Goal: Task Accomplishment & Management: Manage account settings

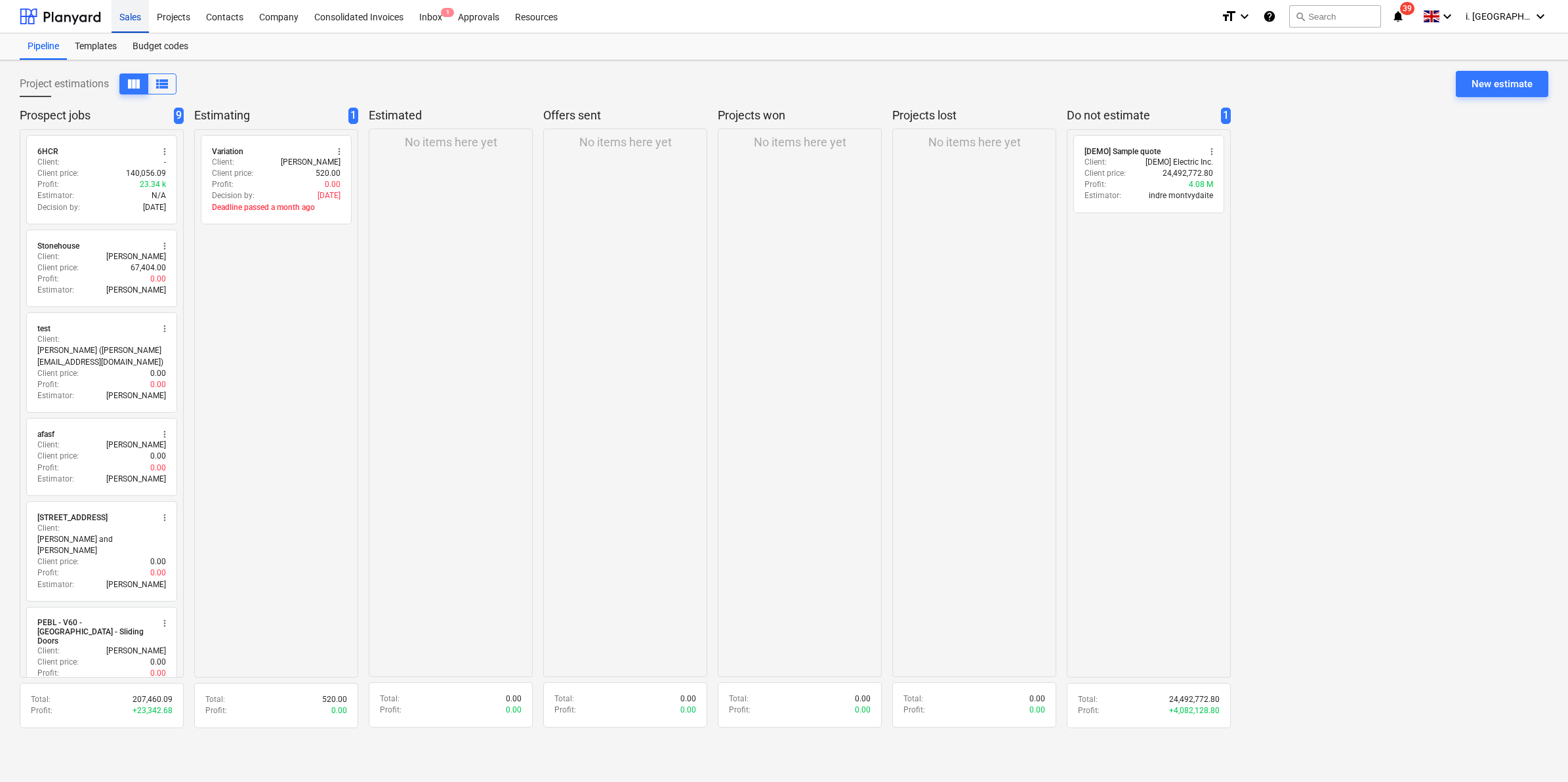
click at [137, 10] on div "Sales" at bounding box center [130, 15] width 38 height 33
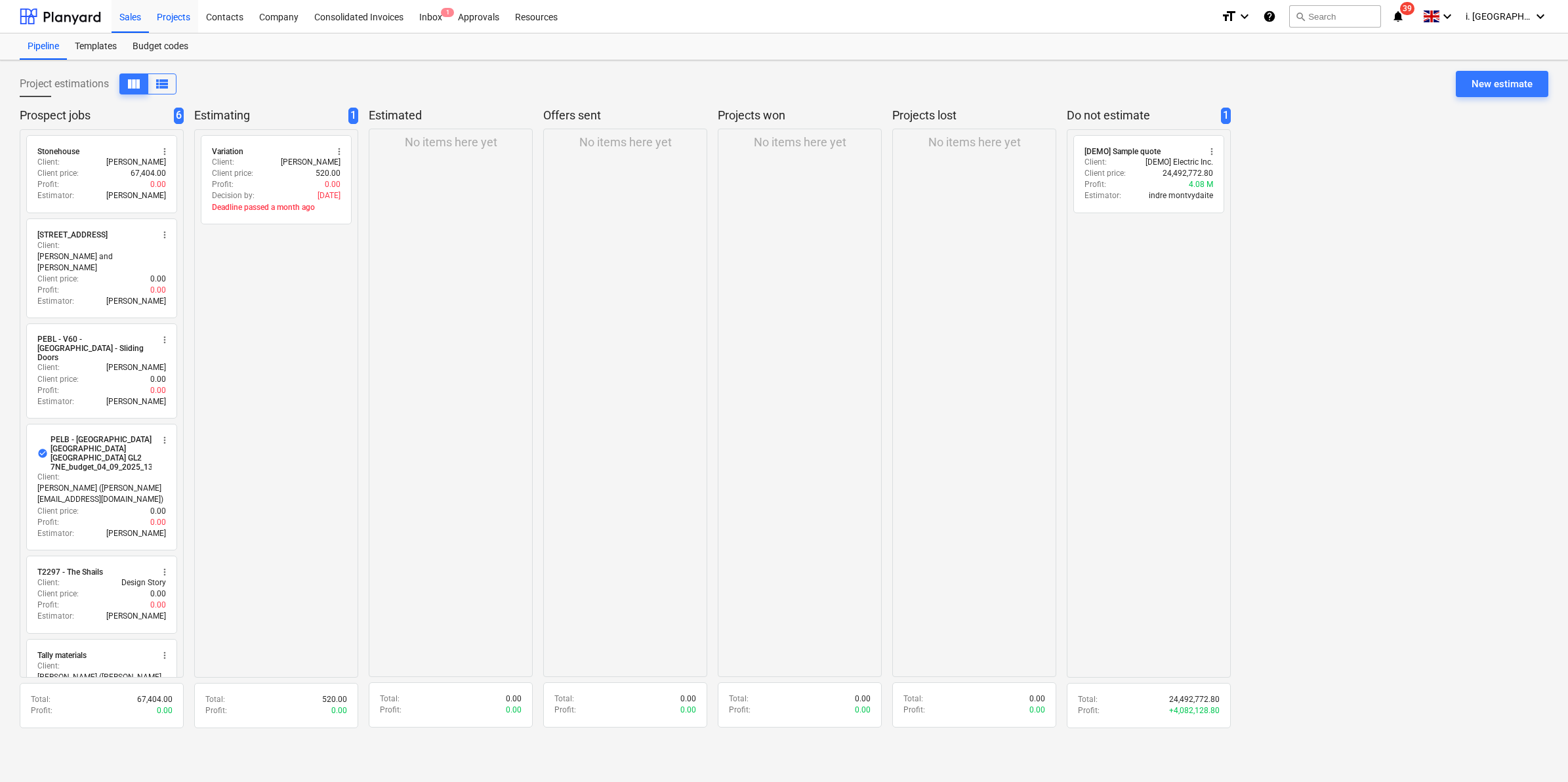
click at [174, 12] on div "Projects" at bounding box center [173, 15] width 49 height 33
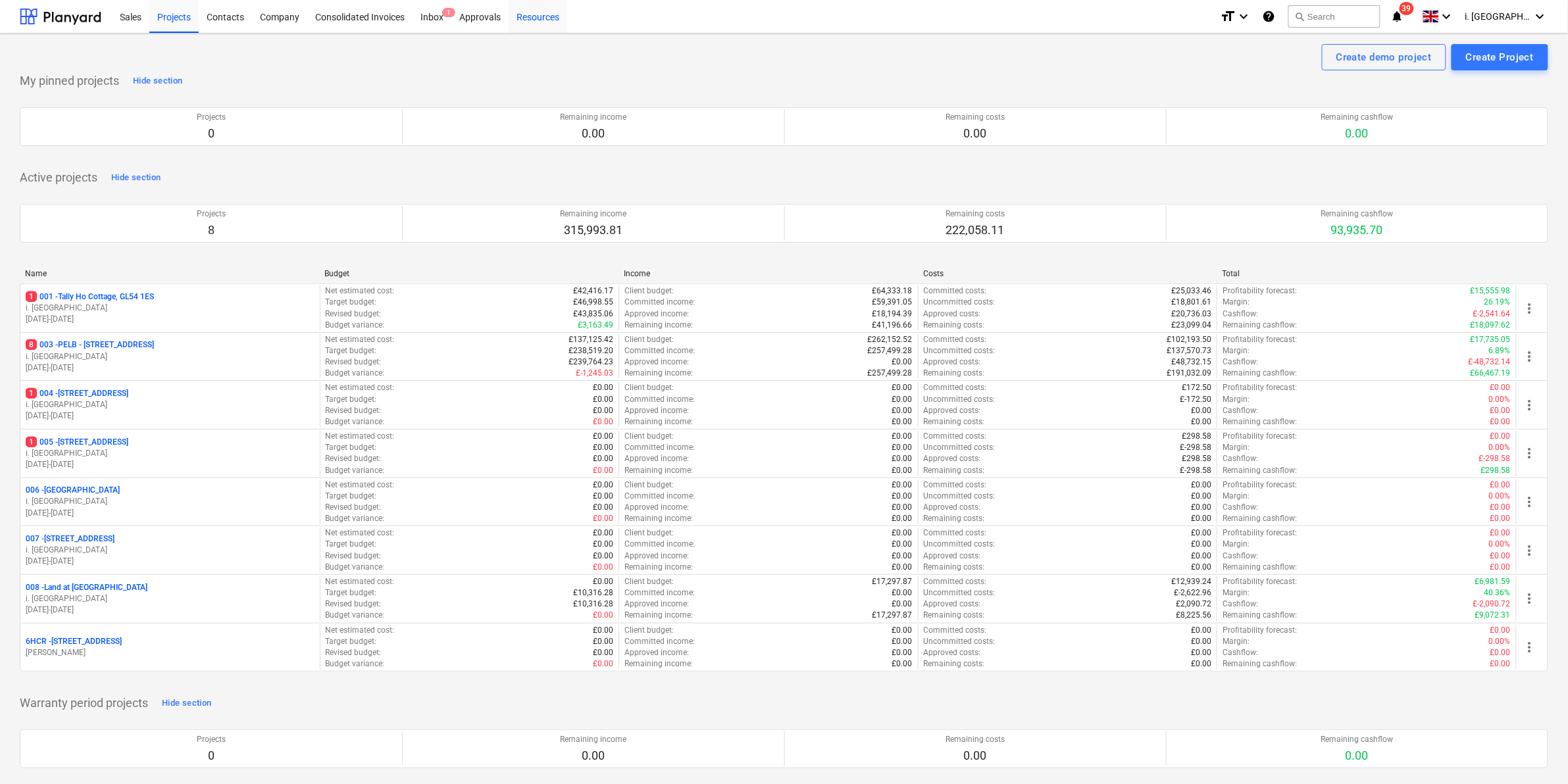
click at [549, 16] on div "Resources" at bounding box center [538, 15] width 59 height 33
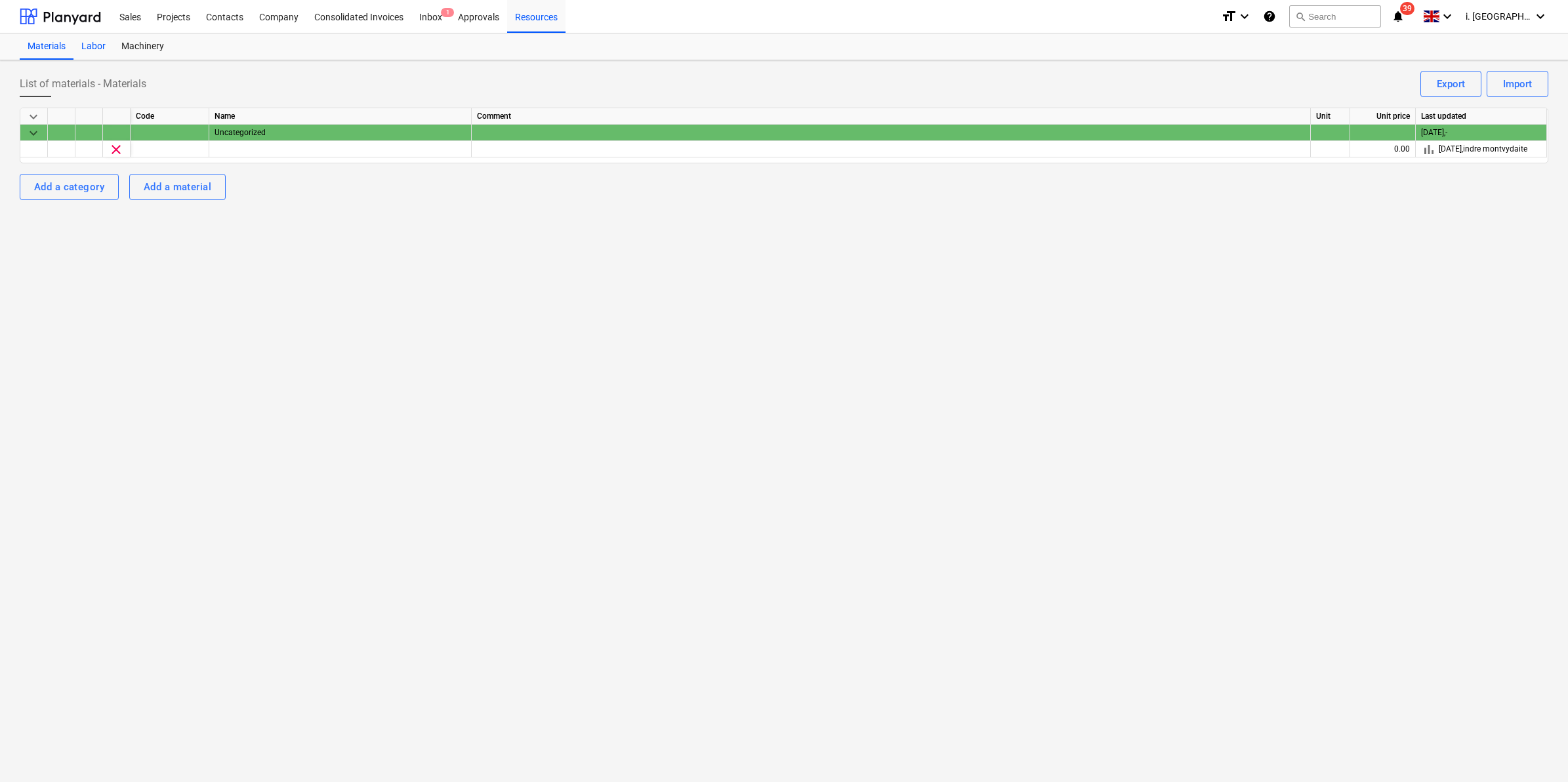
click at [95, 44] on div "Labor" at bounding box center [93, 46] width 40 height 26
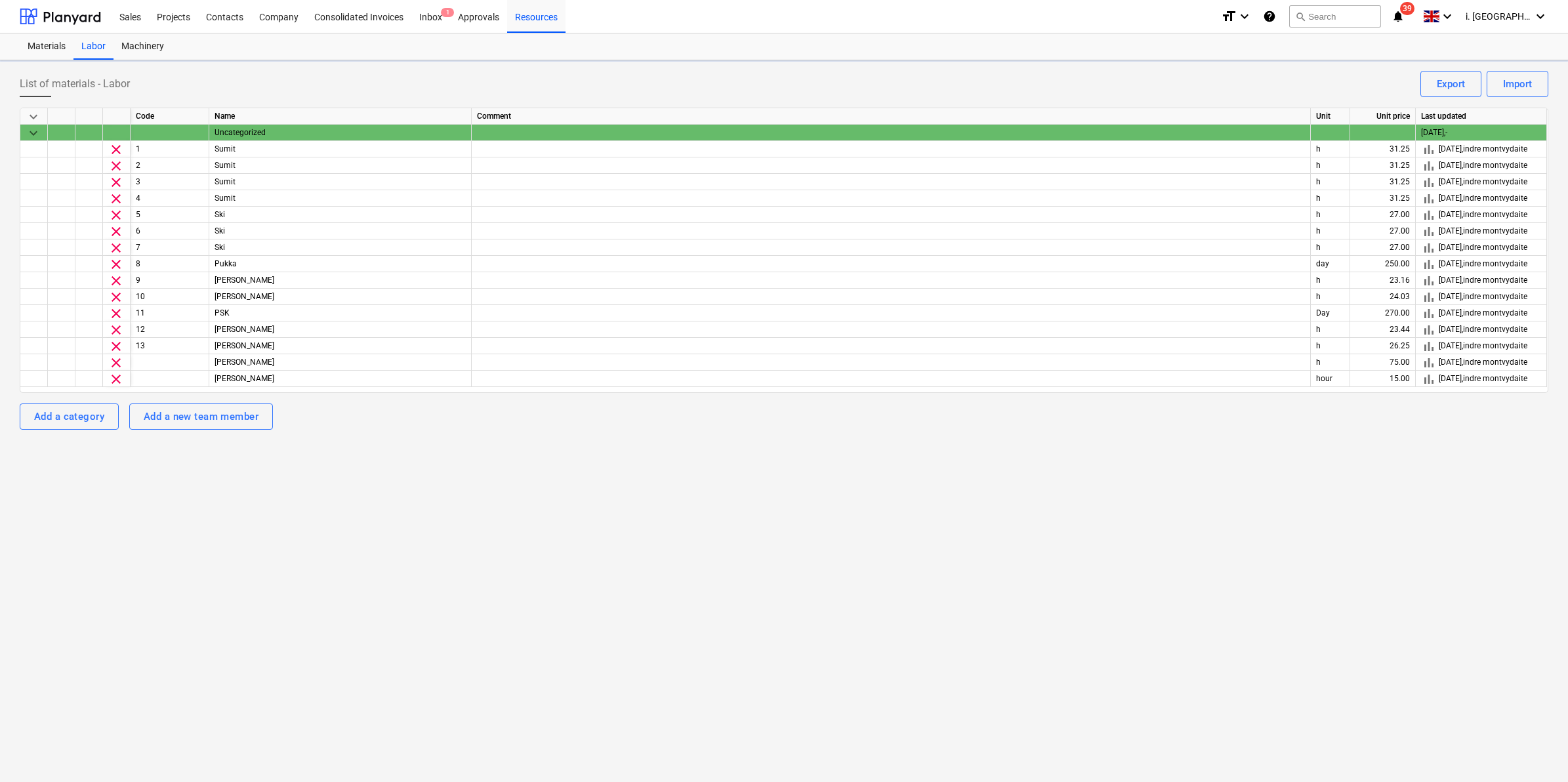
click at [395, 428] on div "keyboard_arrow_down Code Name Comment Unit Unit price Last updated keyboard_arr…" at bounding box center [784, 268] width 1528 height 322
click at [174, 13] on div "Projects" at bounding box center [173, 15] width 49 height 33
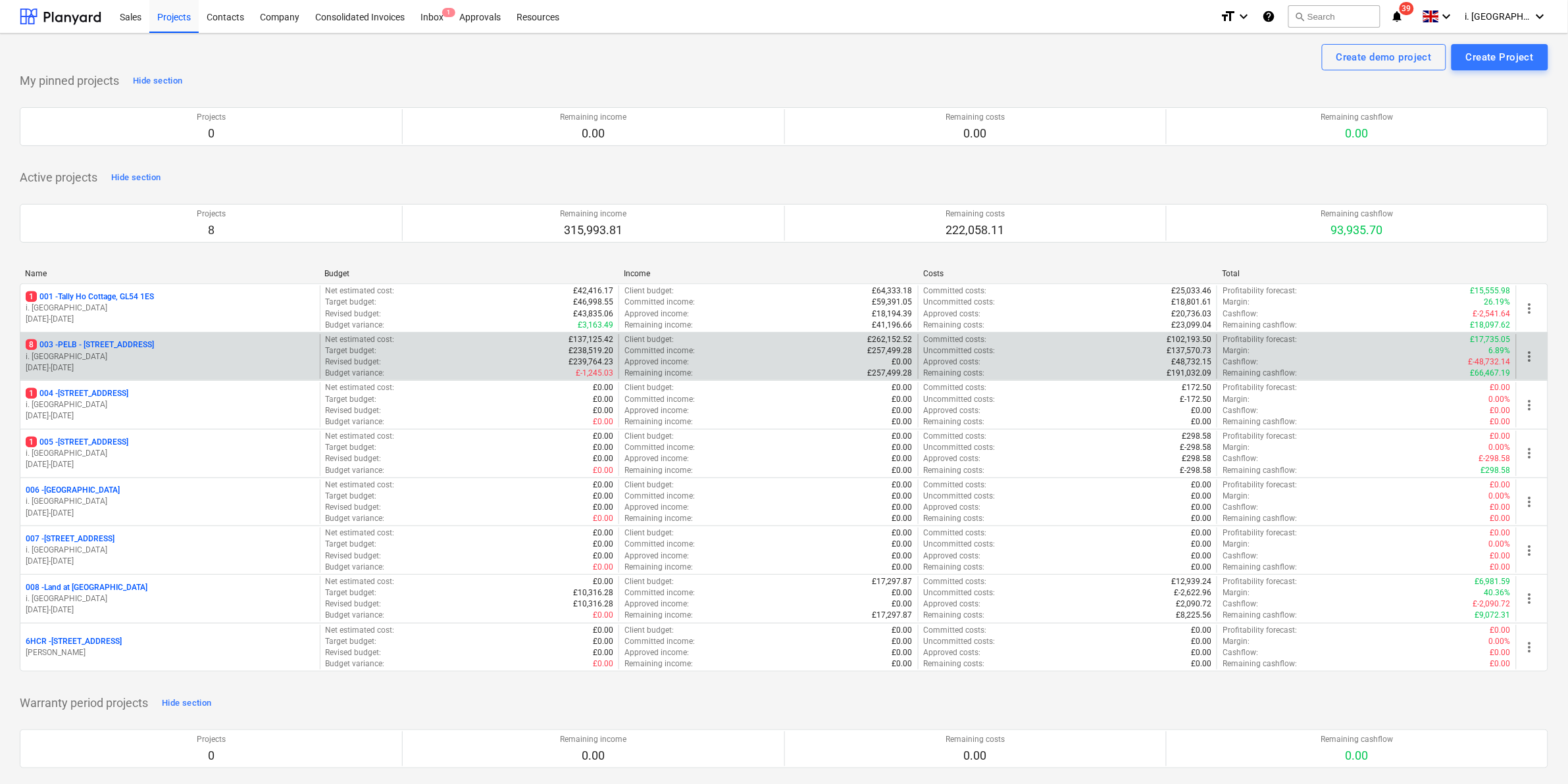
click at [185, 353] on p "i. [GEOGRAPHIC_DATA]" at bounding box center [169, 356] width 289 height 11
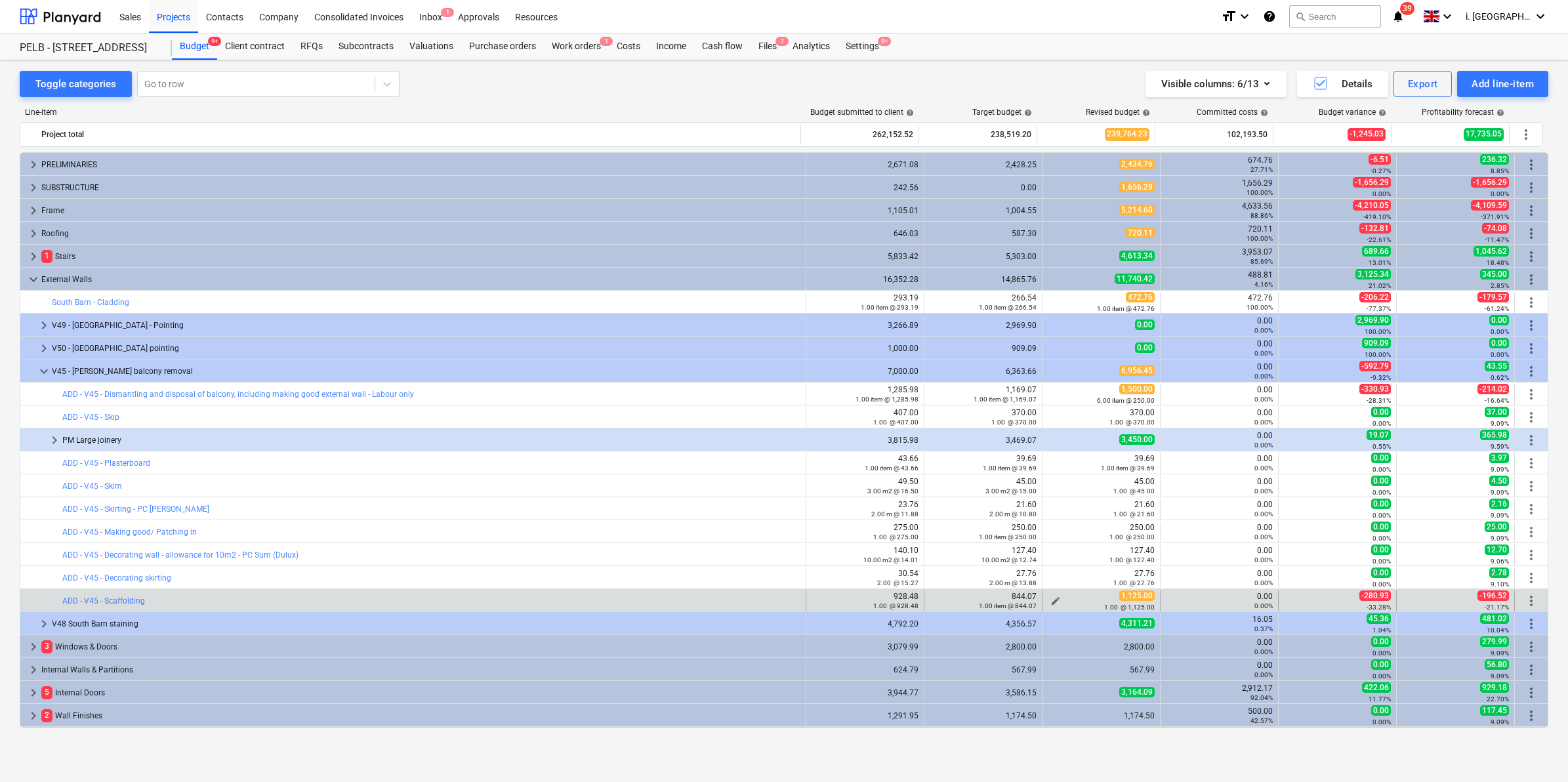
click at [1050, 597] on span "edit" at bounding box center [1055, 601] width 11 height 11
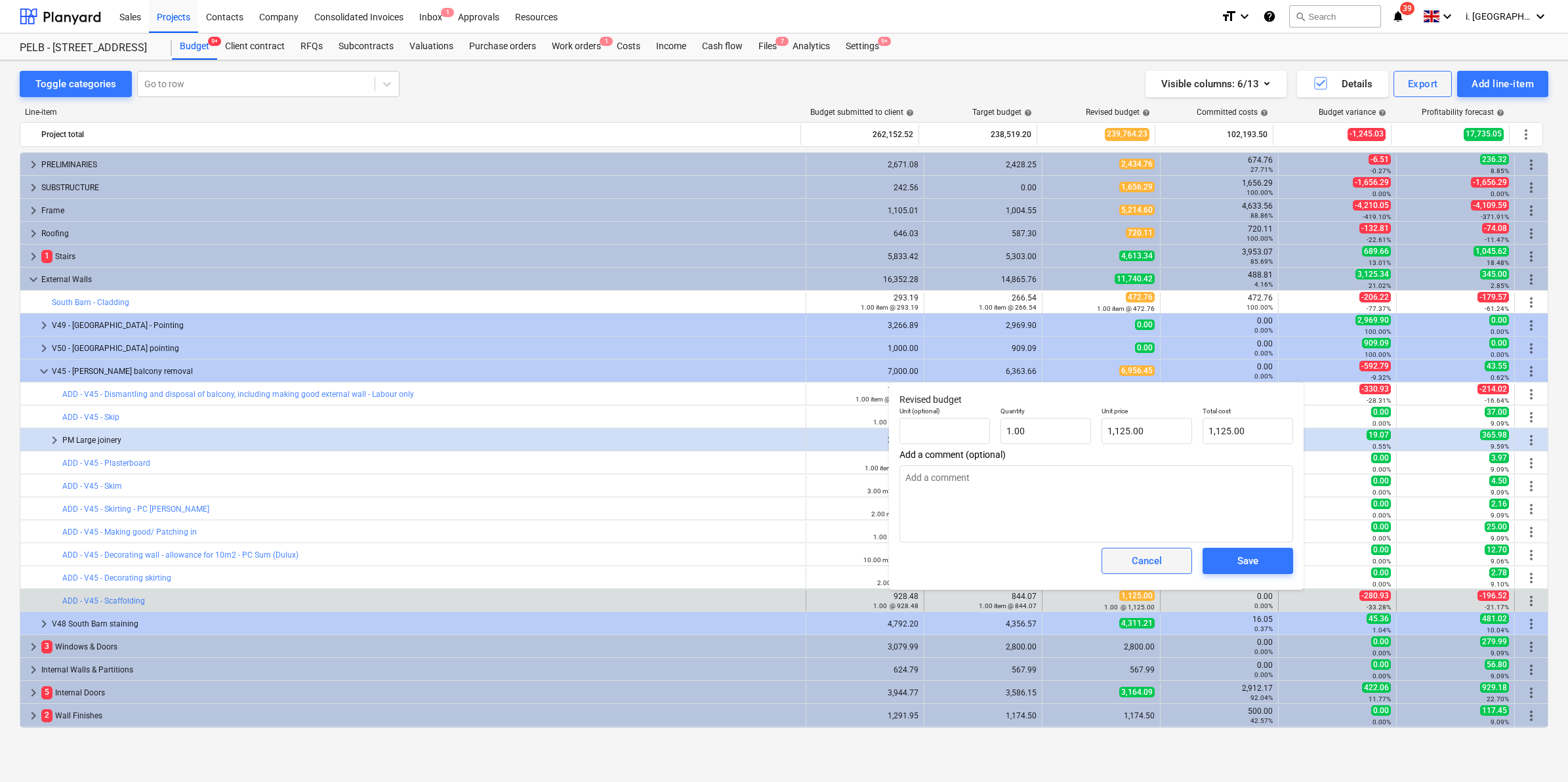
click at [1146, 566] on div "Cancel" at bounding box center [1147, 560] width 31 height 17
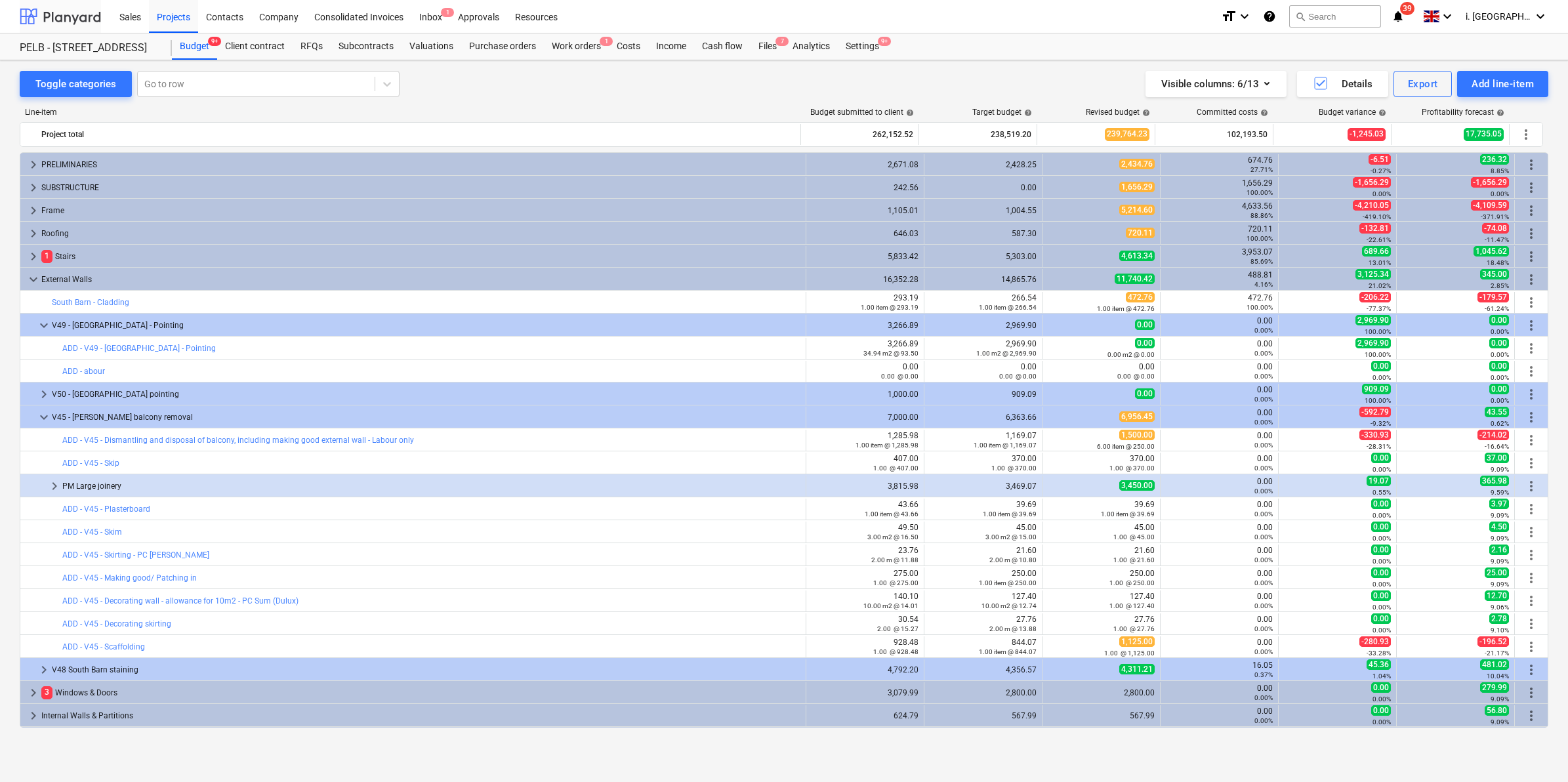
click at [81, 18] on div at bounding box center [60, 16] width 82 height 33
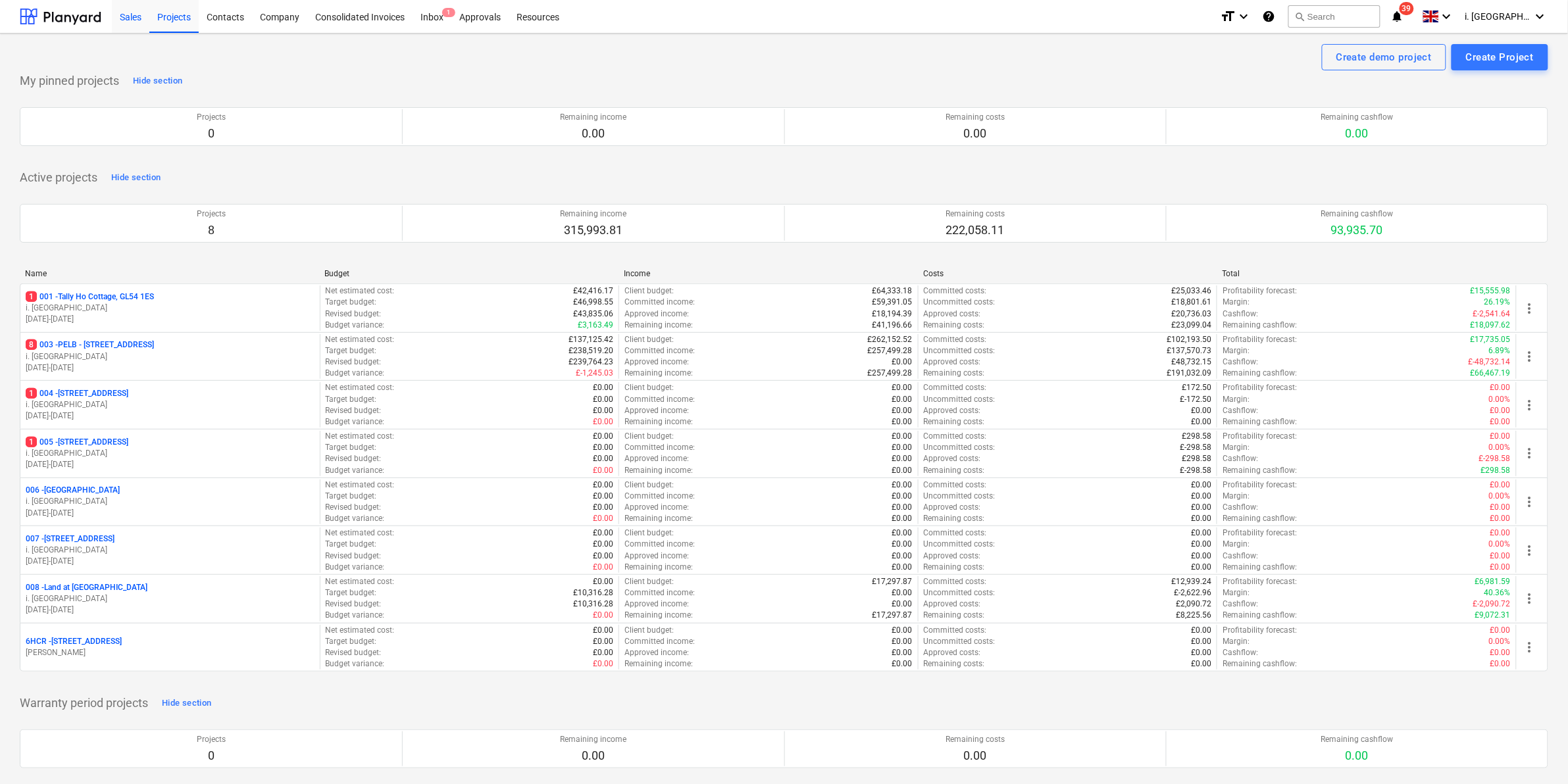
click at [145, 18] on div "Sales" at bounding box center [131, 15] width 38 height 33
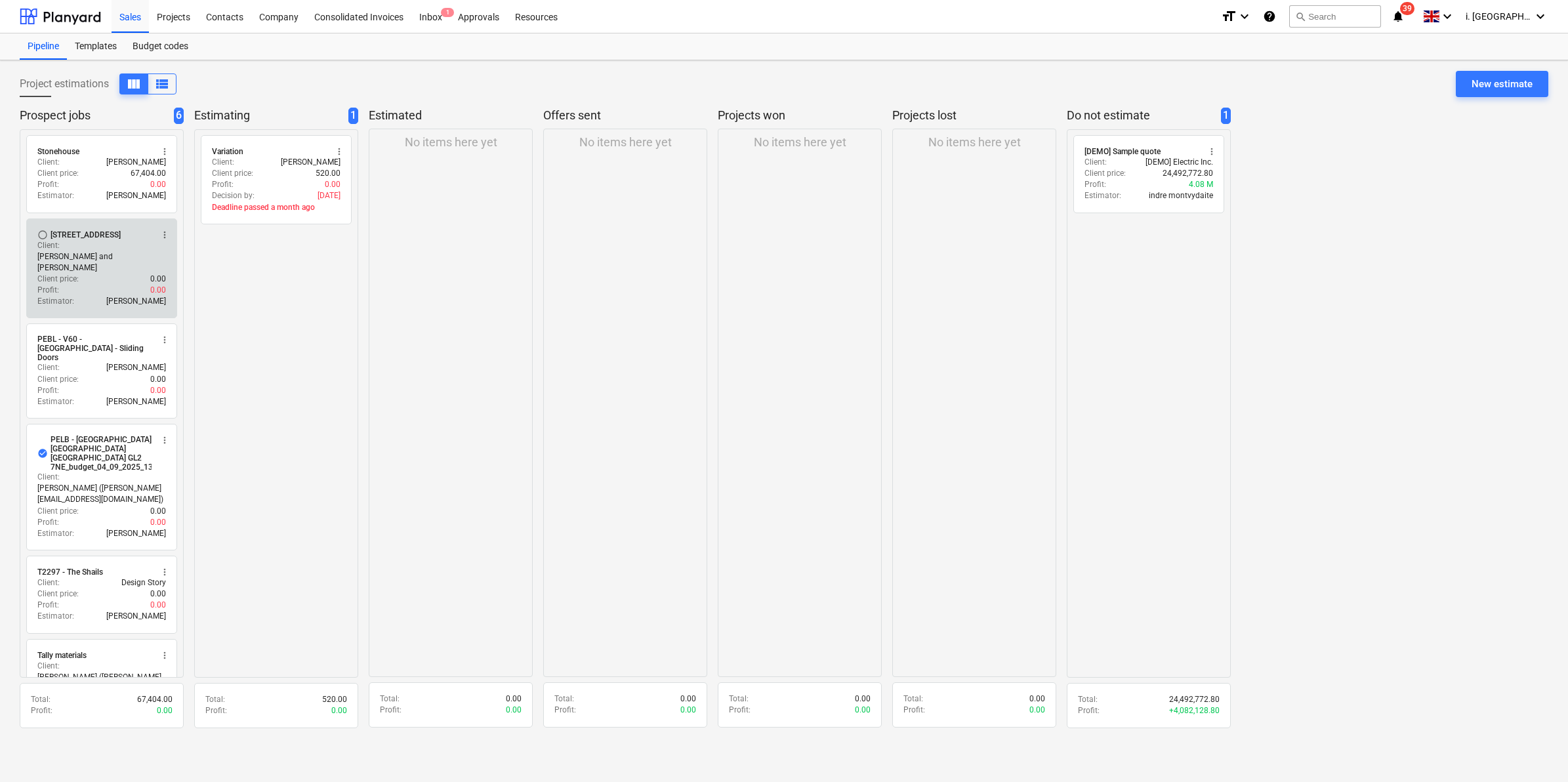
click at [106, 285] on div "Profit : 0.00" at bounding box center [101, 290] width 128 height 11
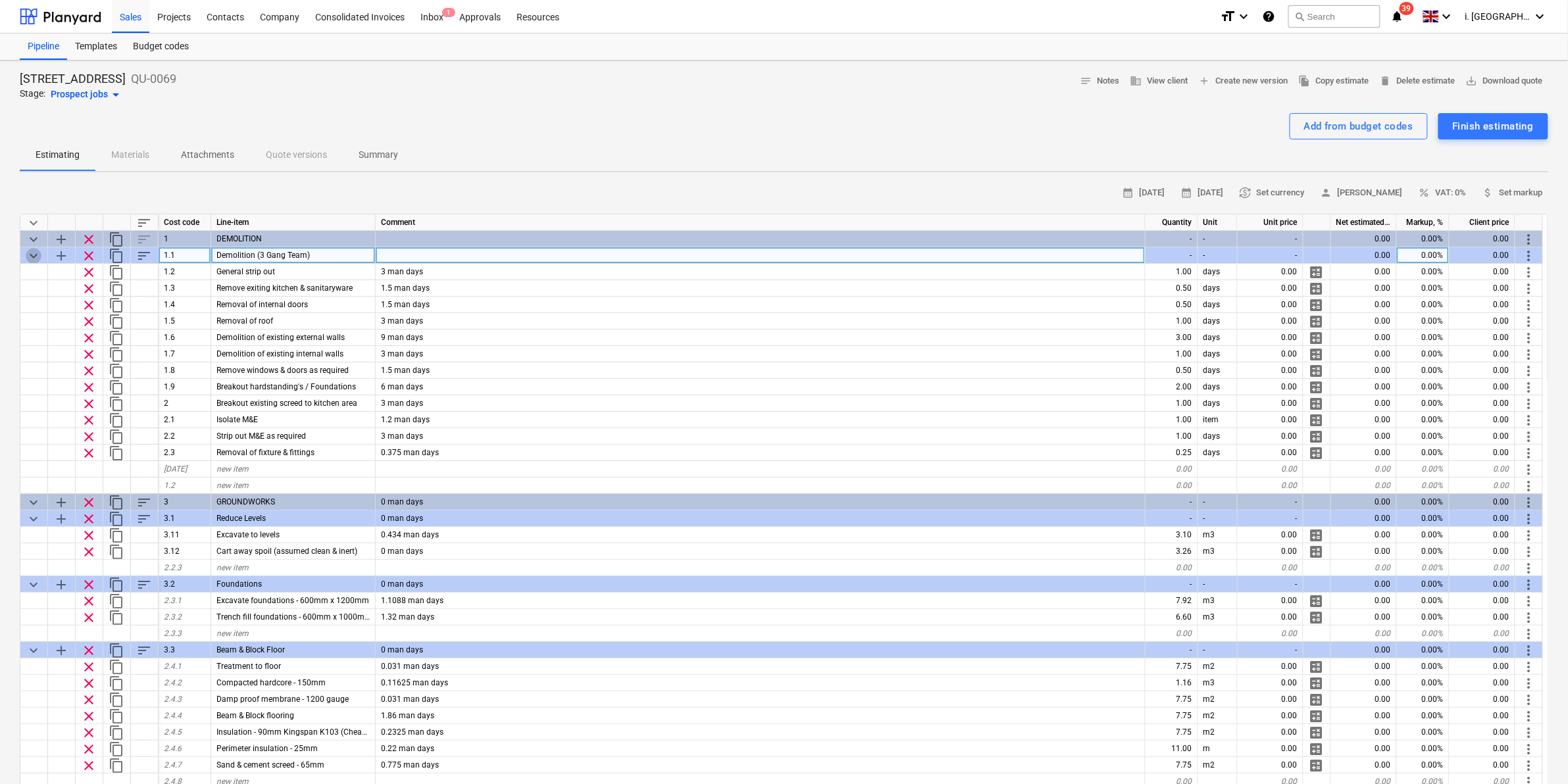
click at [28, 254] on span "keyboard_arrow_down" at bounding box center [33, 256] width 16 height 16
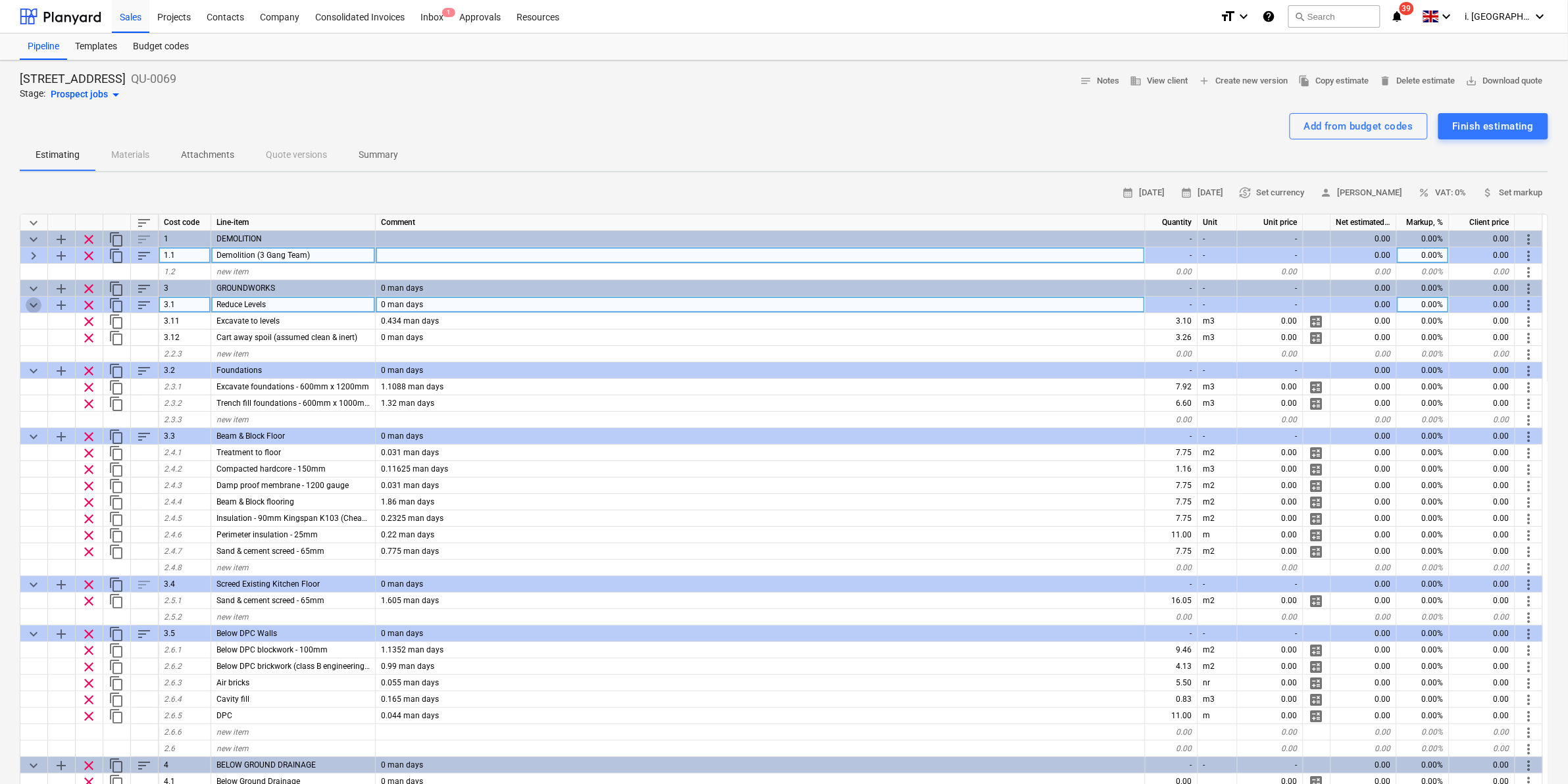
click at [31, 310] on span "keyboard_arrow_down" at bounding box center [33, 305] width 16 height 16
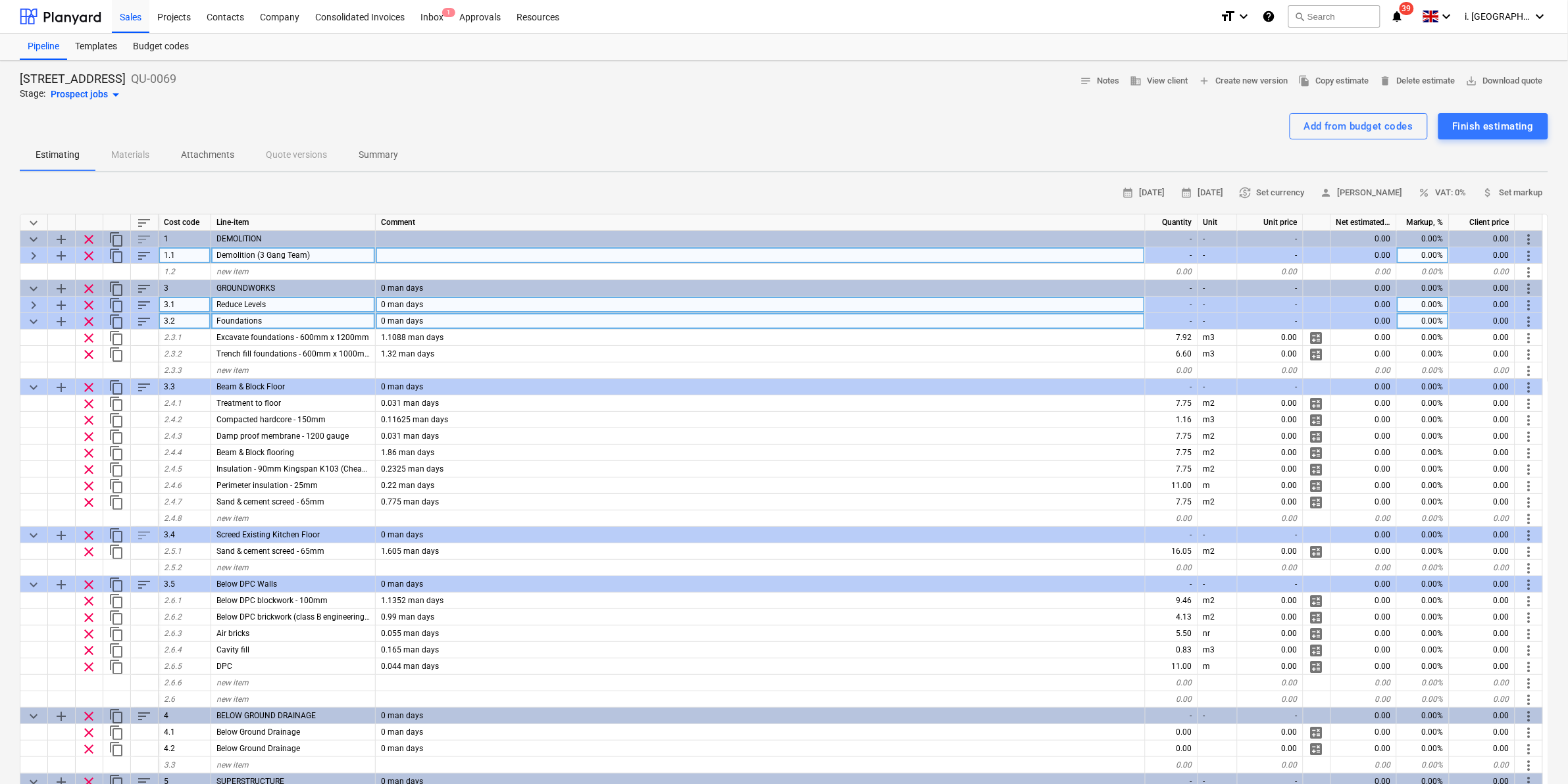
click at [34, 326] on span "keyboard_arrow_down" at bounding box center [33, 321] width 16 height 16
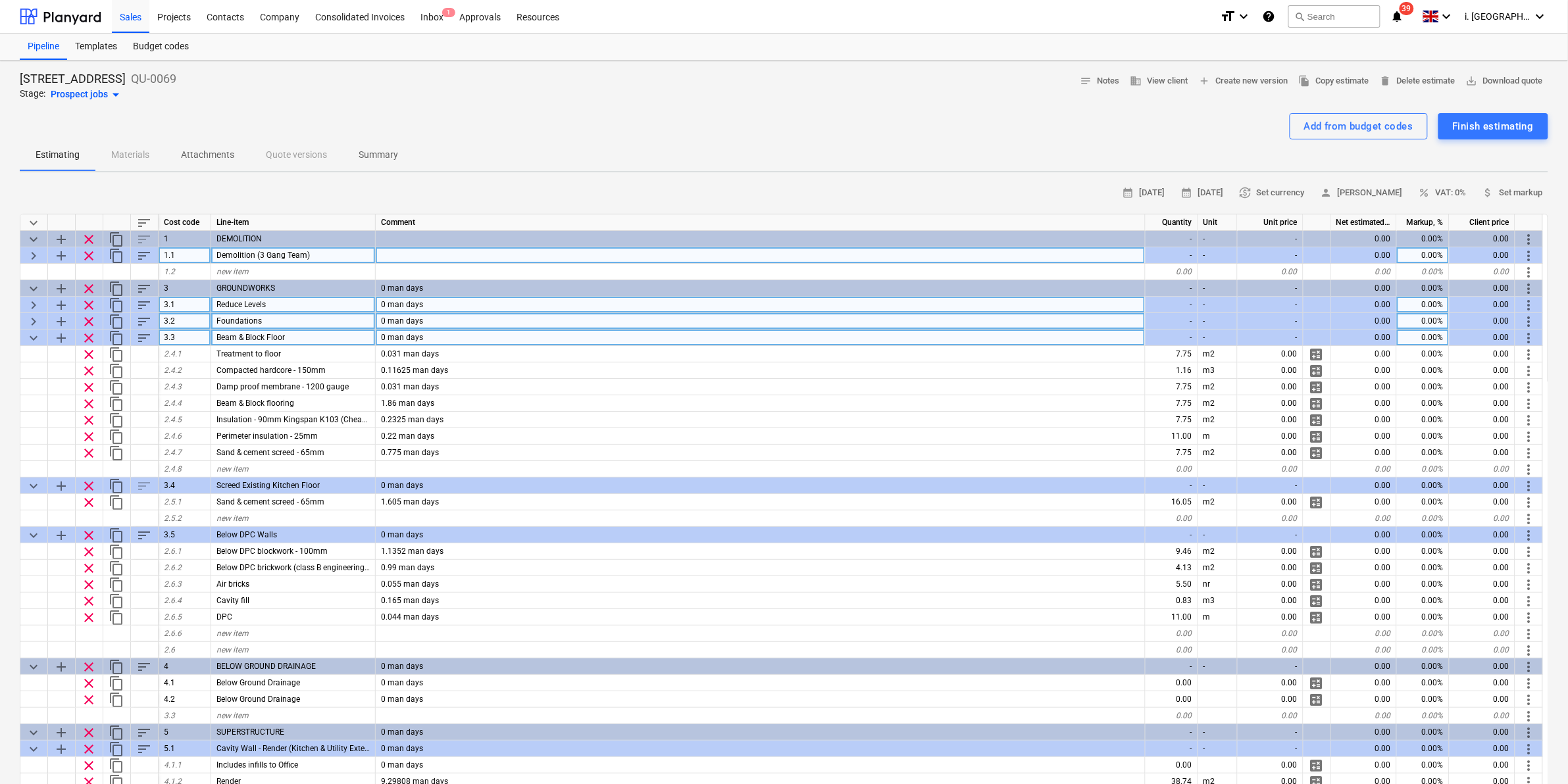
click at [31, 339] on span "keyboard_arrow_down" at bounding box center [33, 338] width 16 height 16
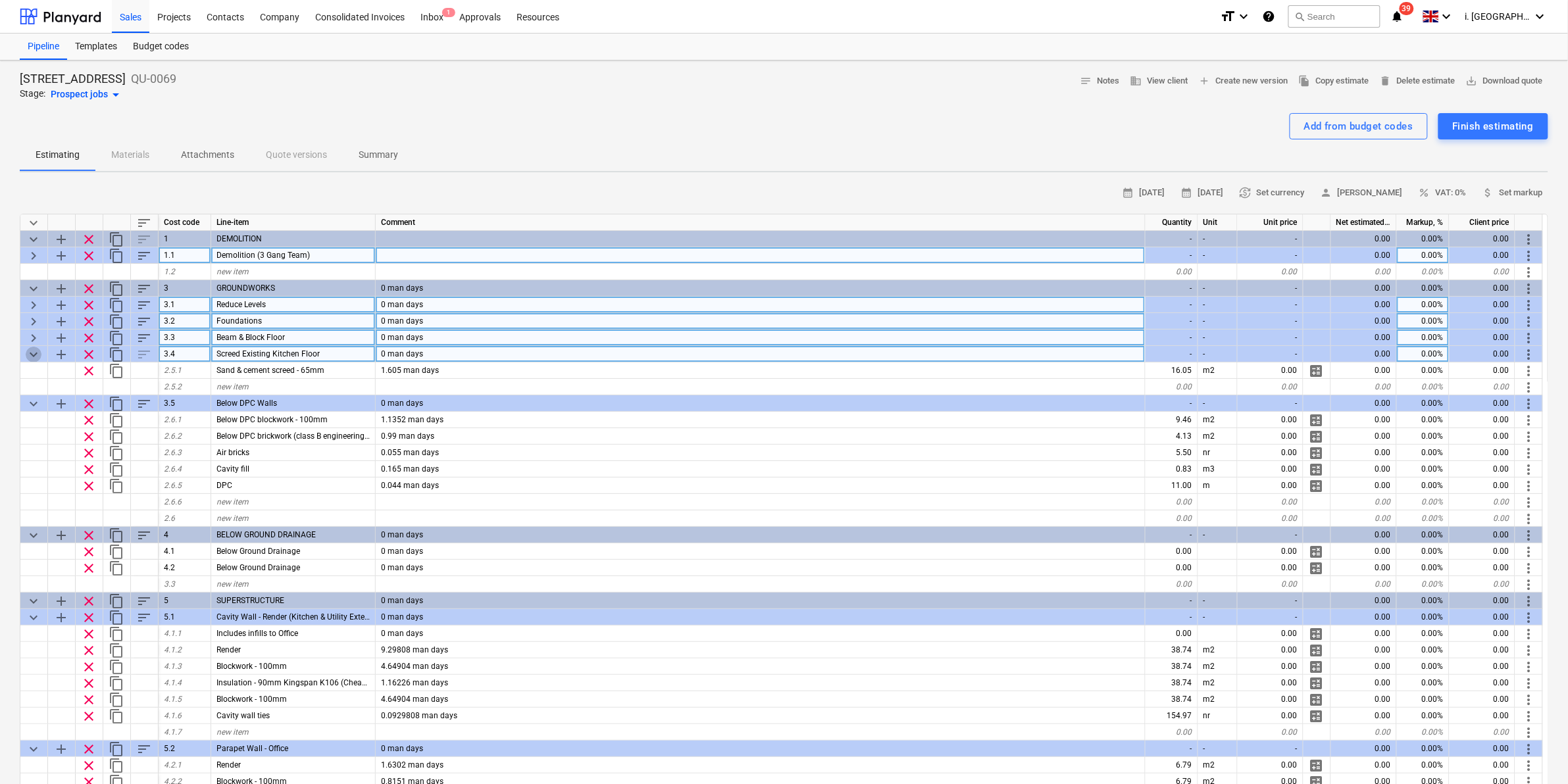
click at [38, 354] on span "keyboard_arrow_down" at bounding box center [33, 355] width 16 height 16
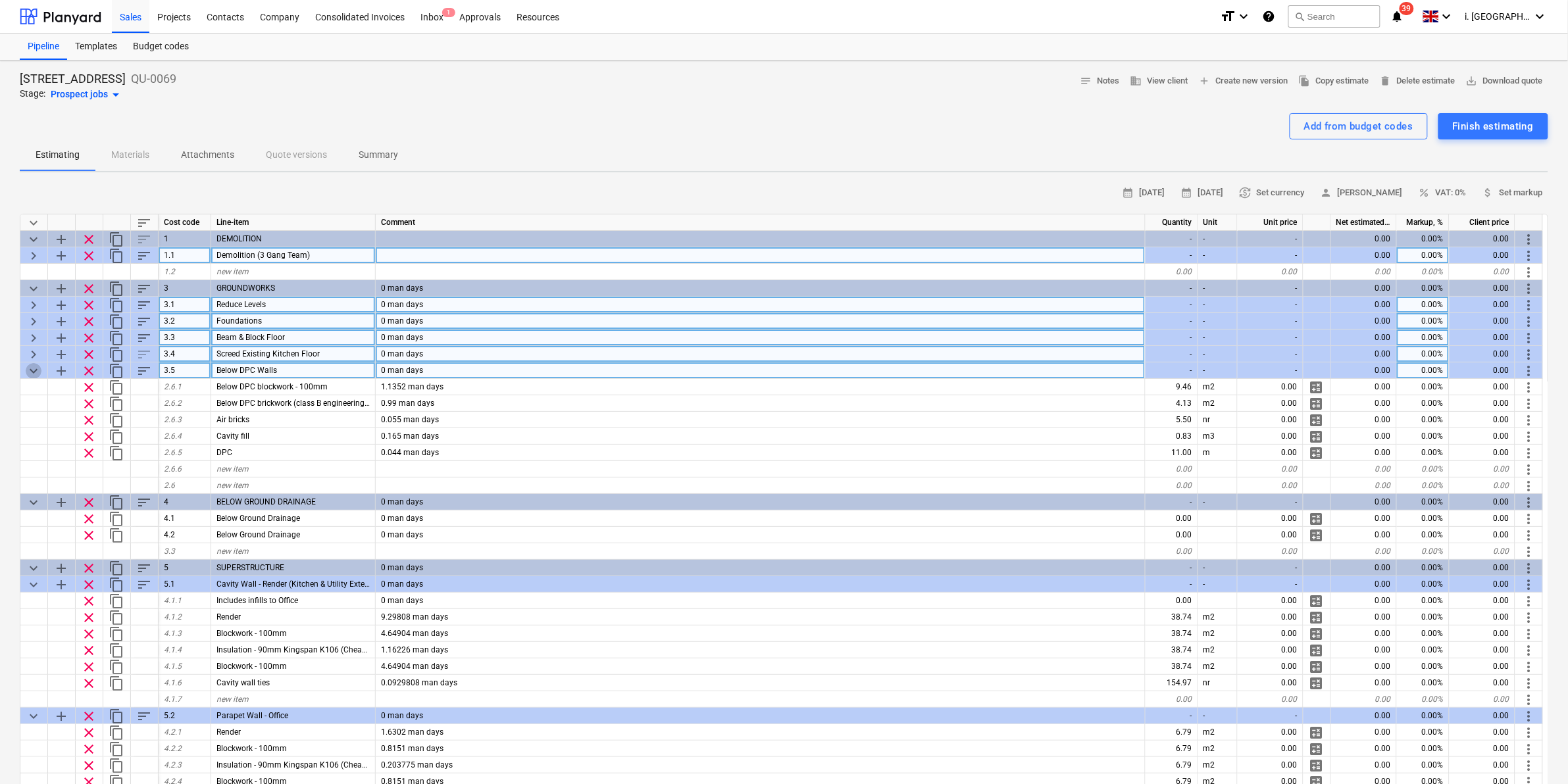
click at [26, 370] on span "keyboard_arrow_down" at bounding box center [33, 371] width 16 height 16
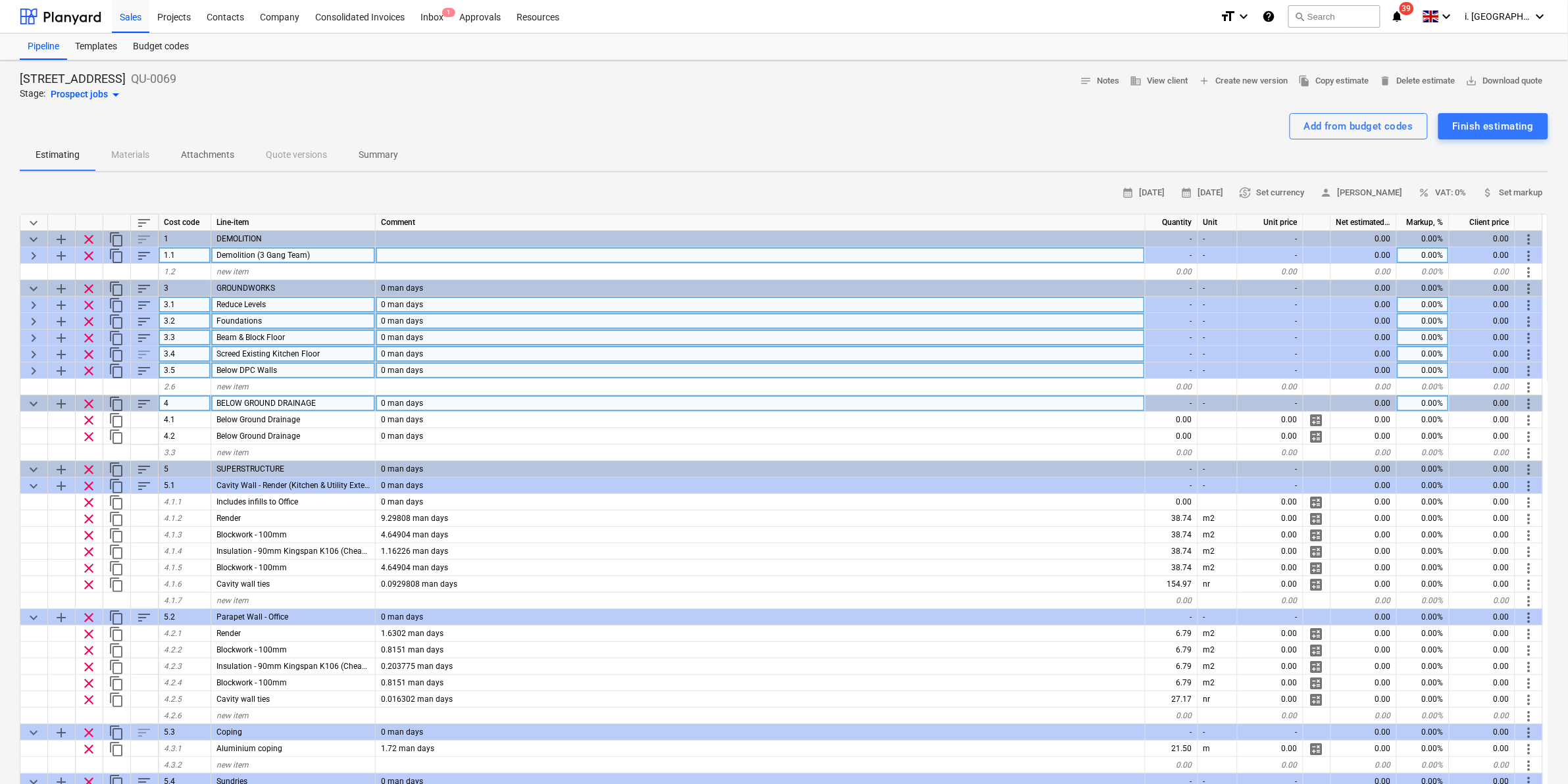
click at [28, 409] on span "keyboard_arrow_down" at bounding box center [33, 404] width 16 height 16
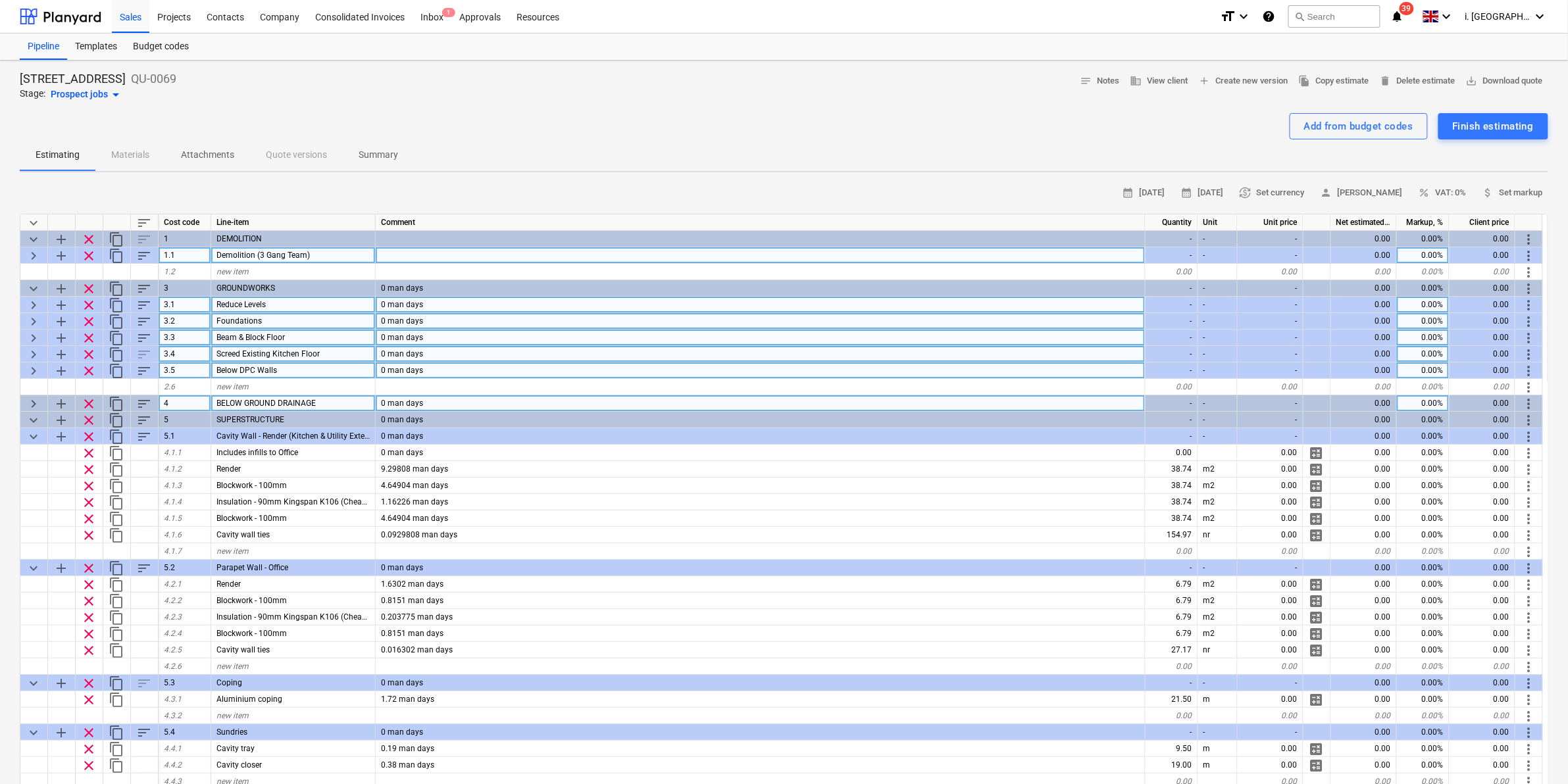
click at [37, 365] on span "keyboard_arrow_right" at bounding box center [33, 371] width 16 height 16
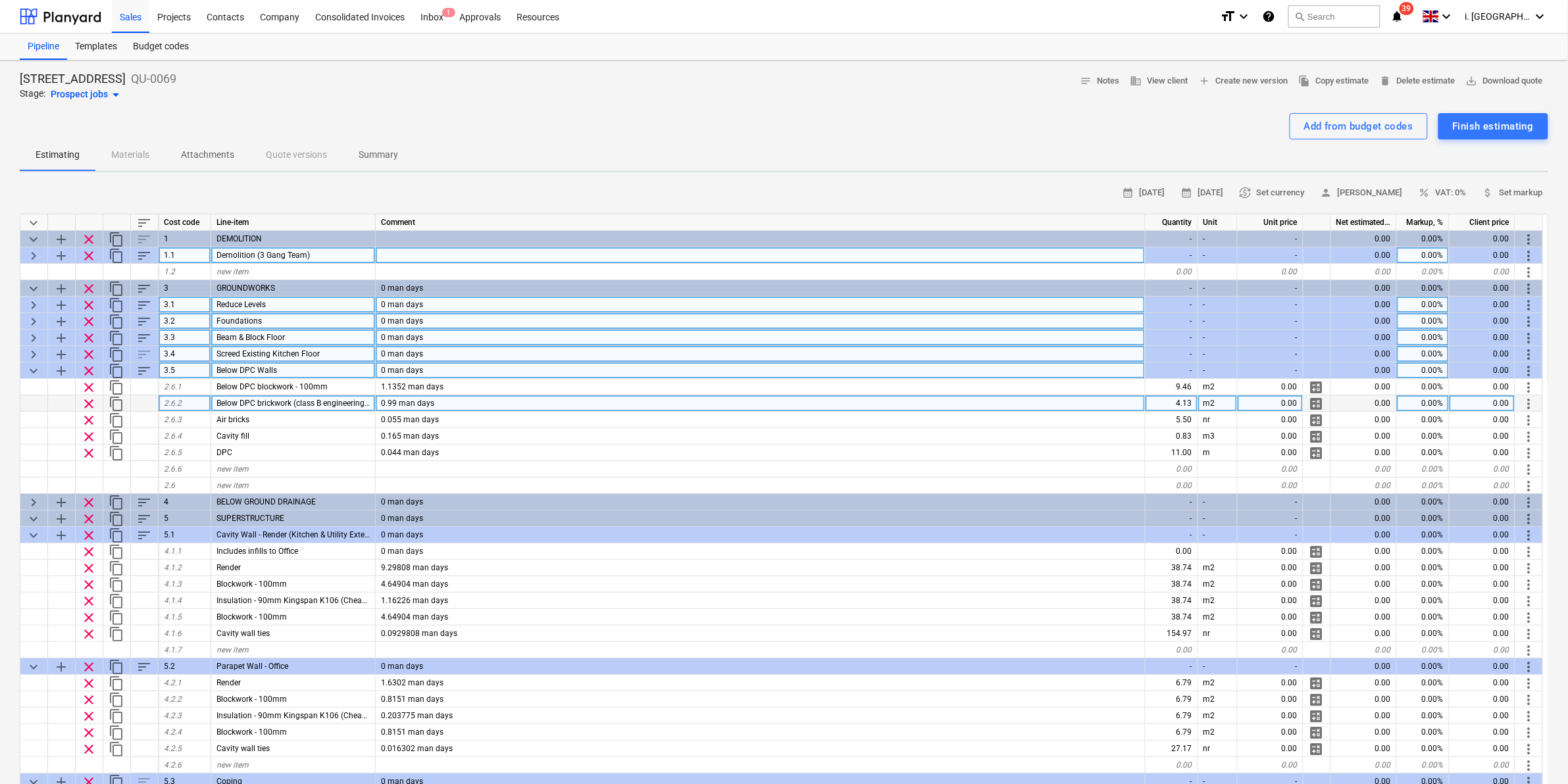
click at [36, 365] on span "keyboard_arrow_down" at bounding box center [33, 371] width 16 height 16
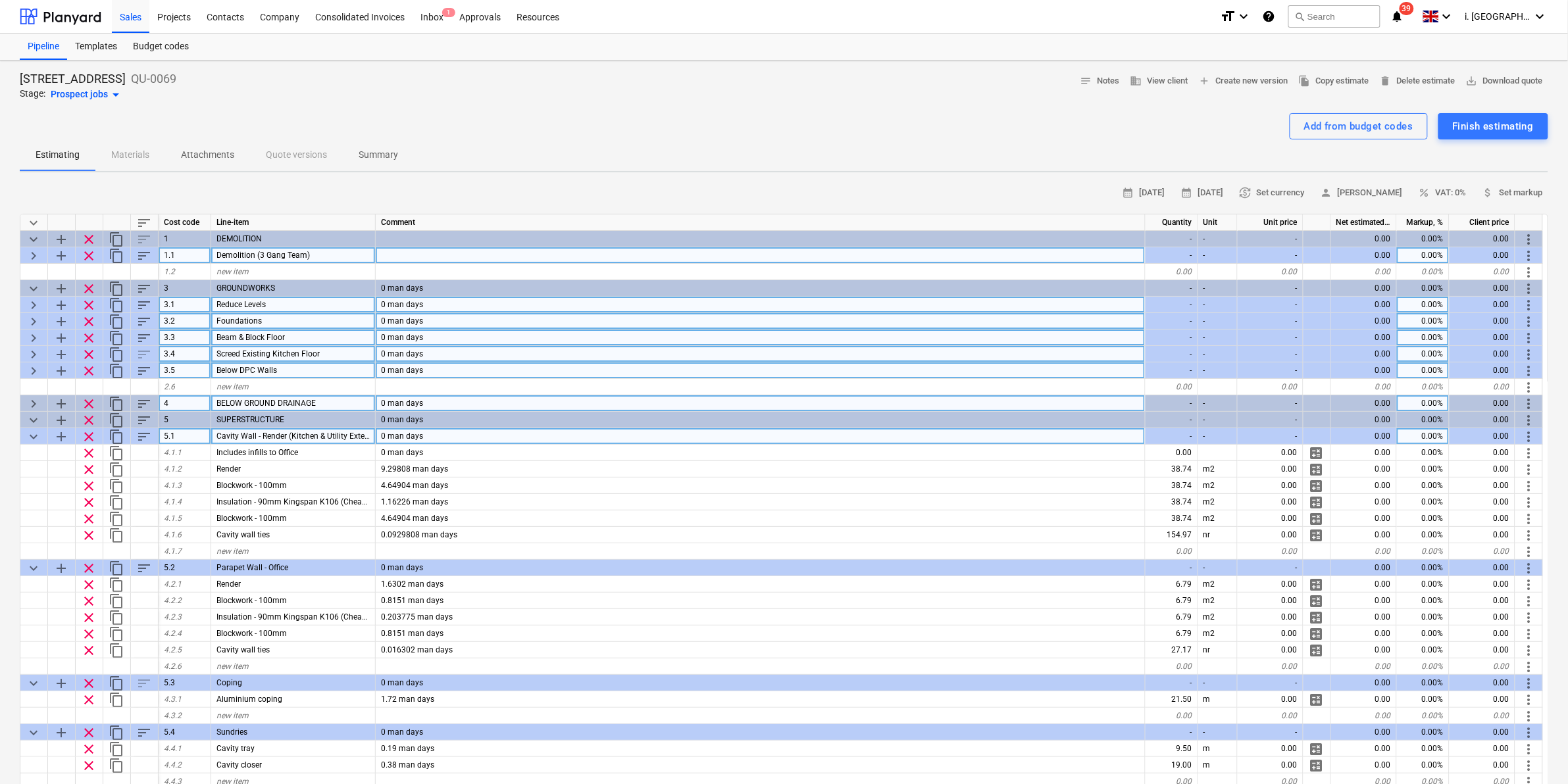
click at [33, 437] on span "keyboard_arrow_down" at bounding box center [33, 437] width 16 height 16
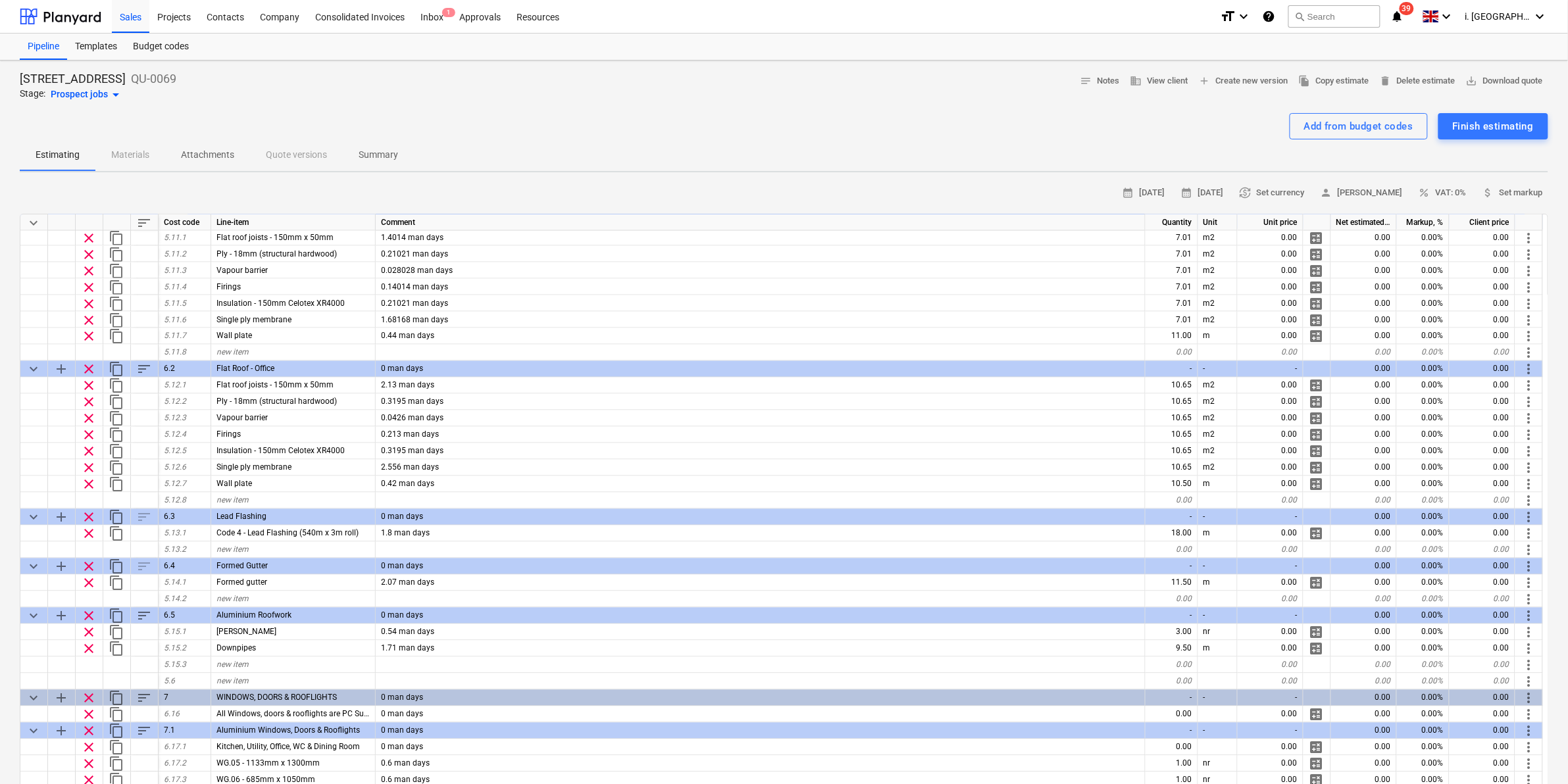
scroll to position [889, 0]
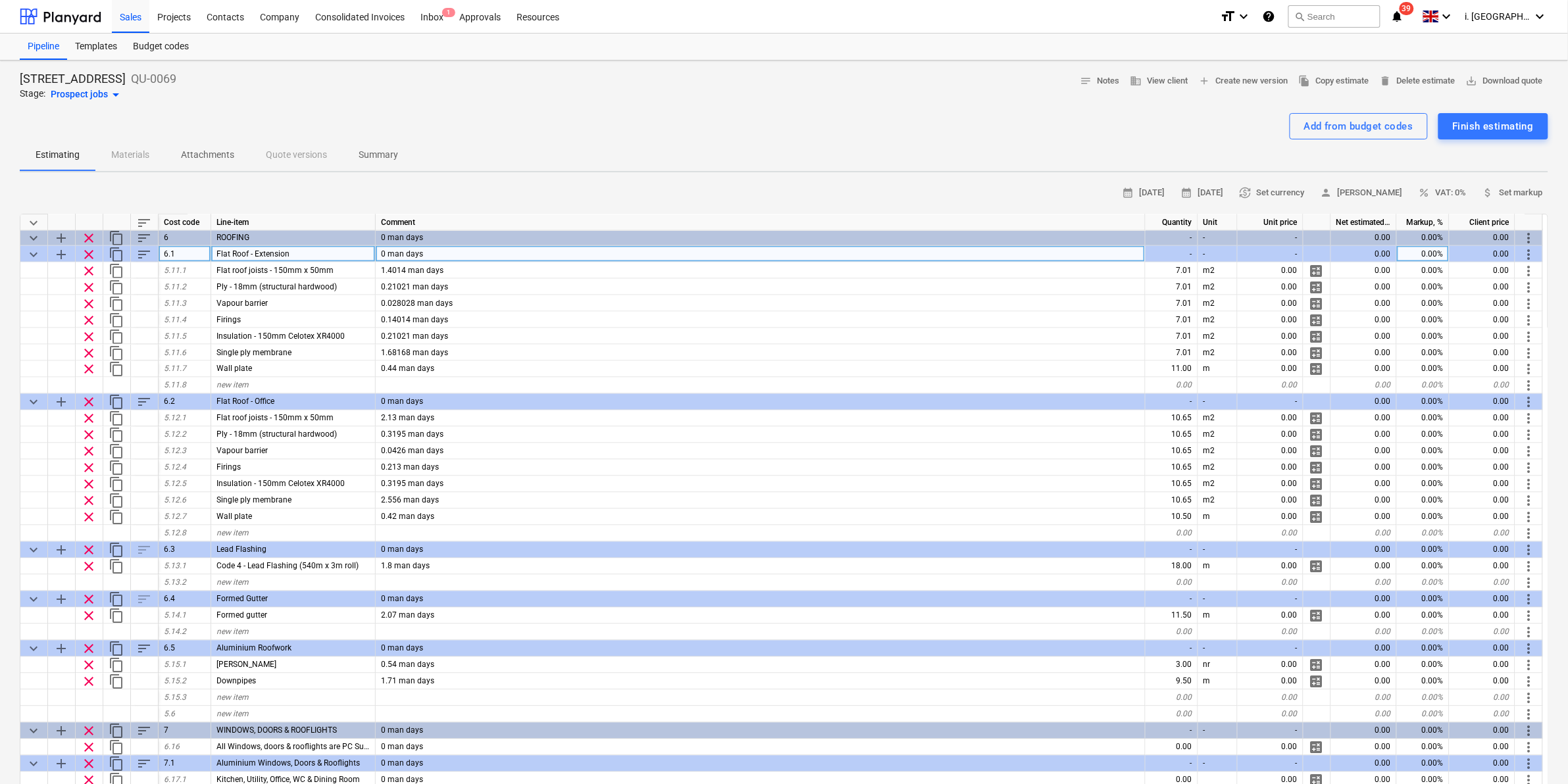
click at [32, 253] on span "keyboard_arrow_down" at bounding box center [33, 255] width 16 height 16
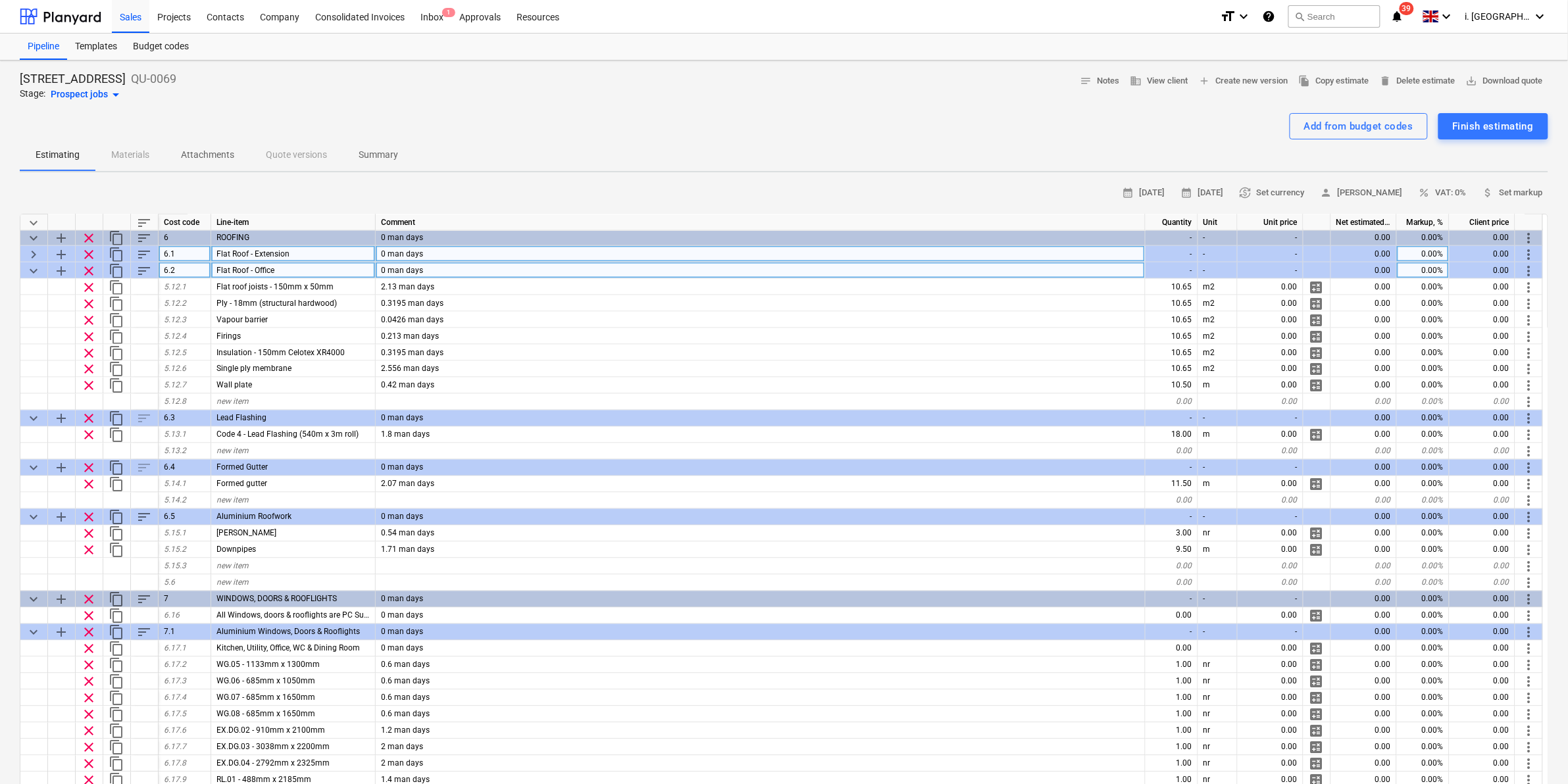
click at [35, 271] on span "keyboard_arrow_down" at bounding box center [33, 271] width 16 height 16
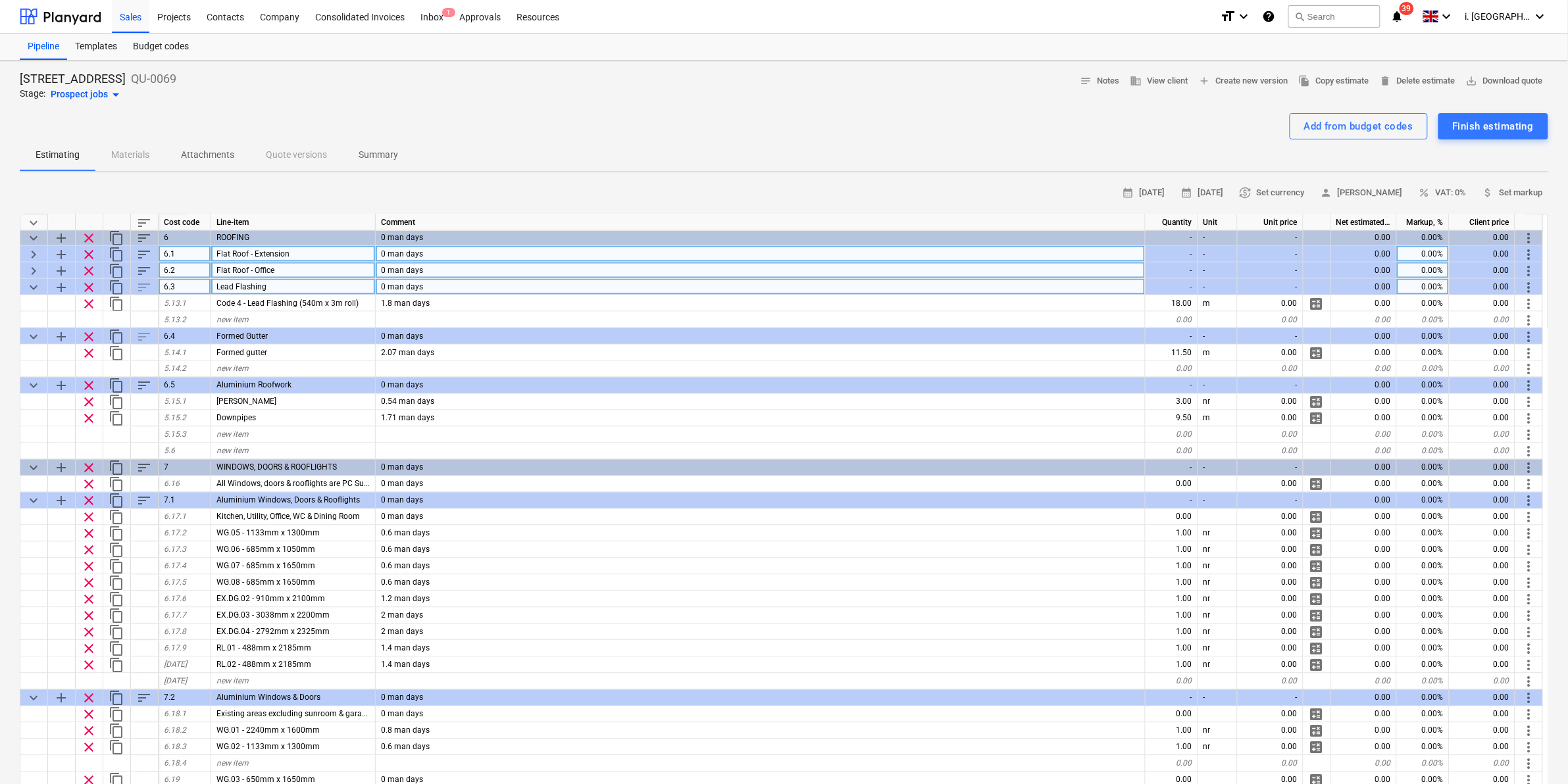
click at [33, 286] on span "keyboard_arrow_down" at bounding box center [33, 287] width 16 height 16
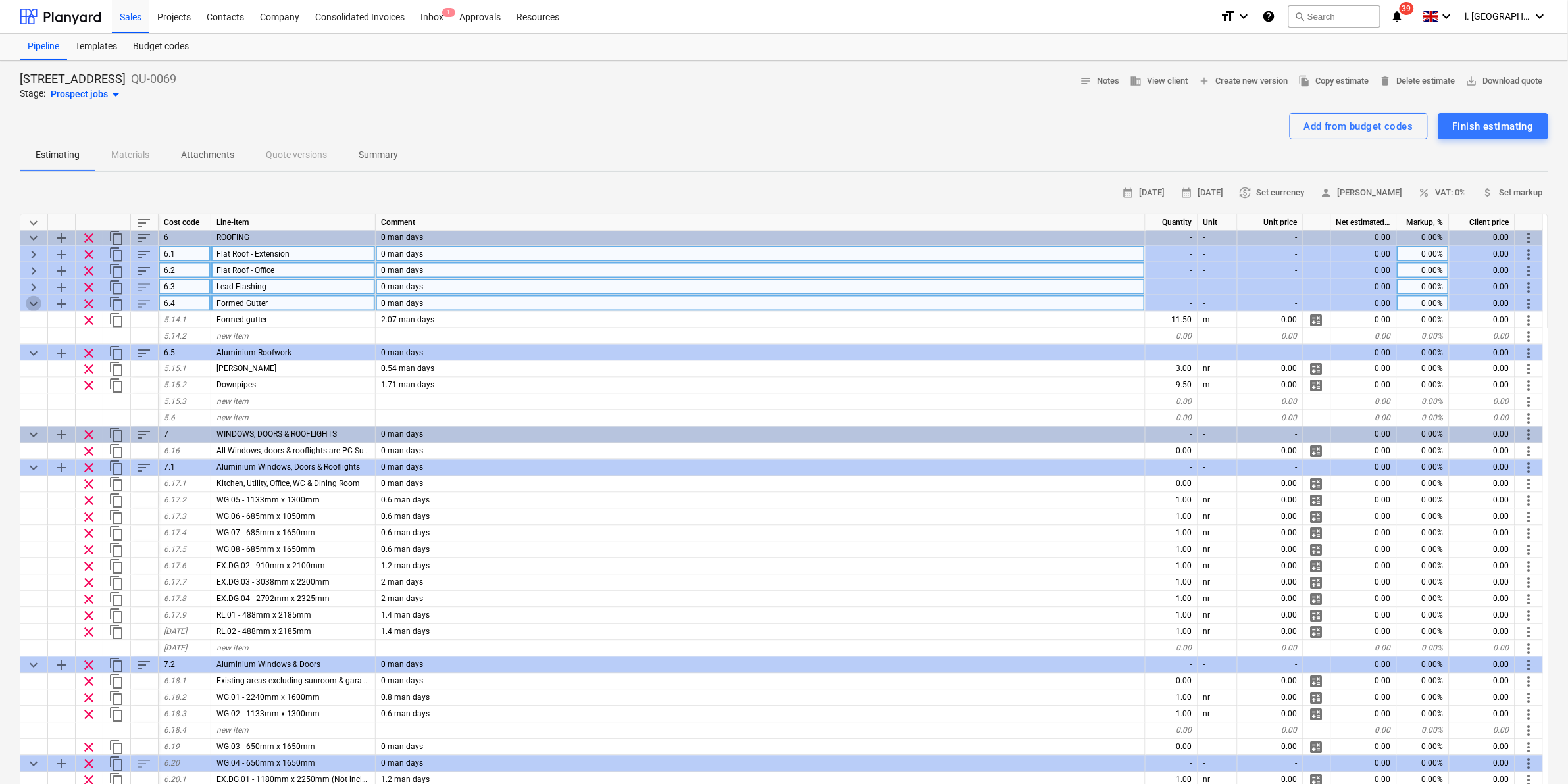
click at [31, 302] on span "keyboard_arrow_down" at bounding box center [33, 304] width 16 height 16
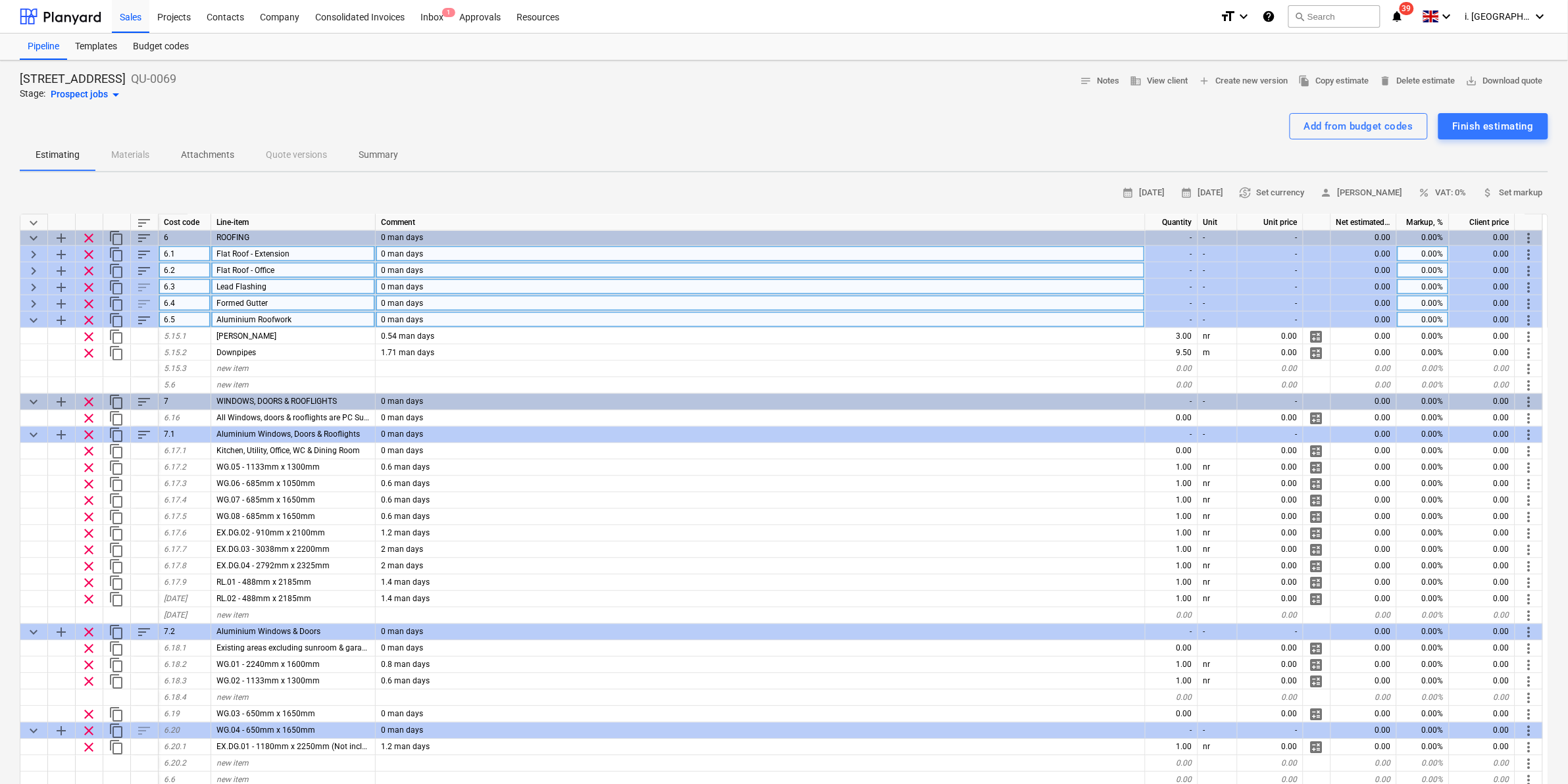
click at [36, 317] on span "keyboard_arrow_down" at bounding box center [33, 320] width 16 height 16
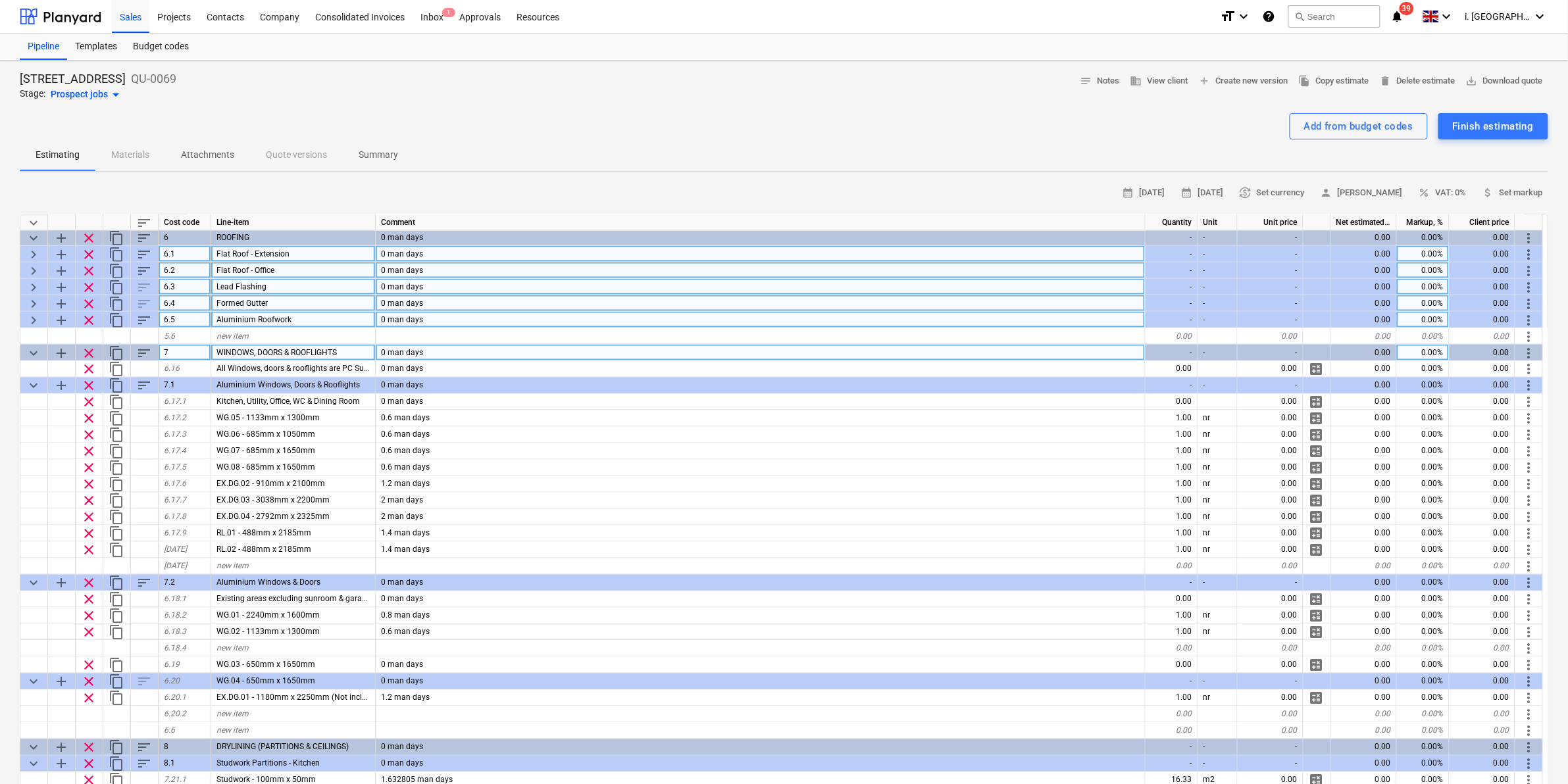
click at [33, 347] on span "keyboard_arrow_down" at bounding box center [33, 353] width 16 height 16
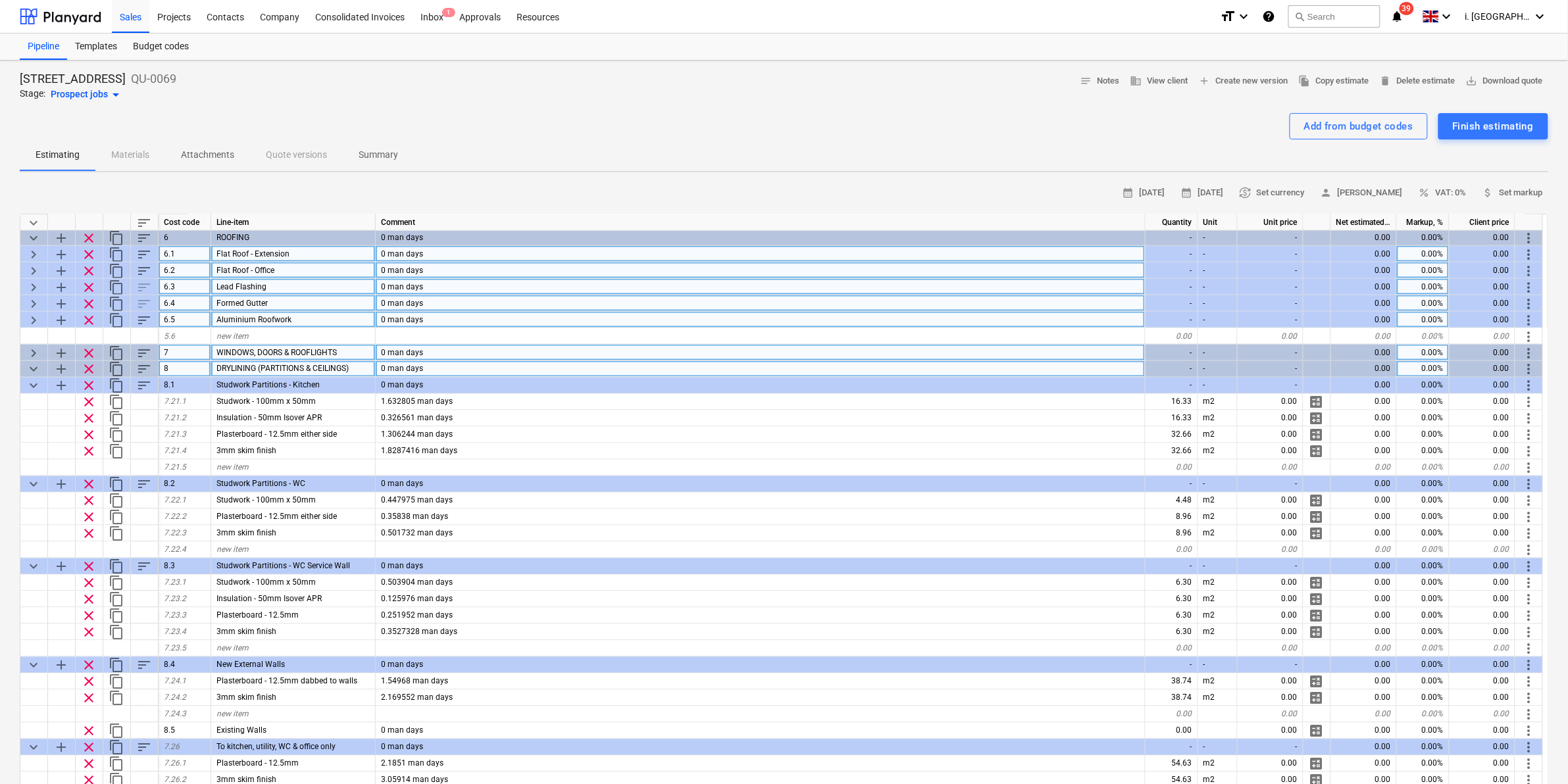
click at [34, 370] on span "keyboard_arrow_down" at bounding box center [33, 370] width 16 height 16
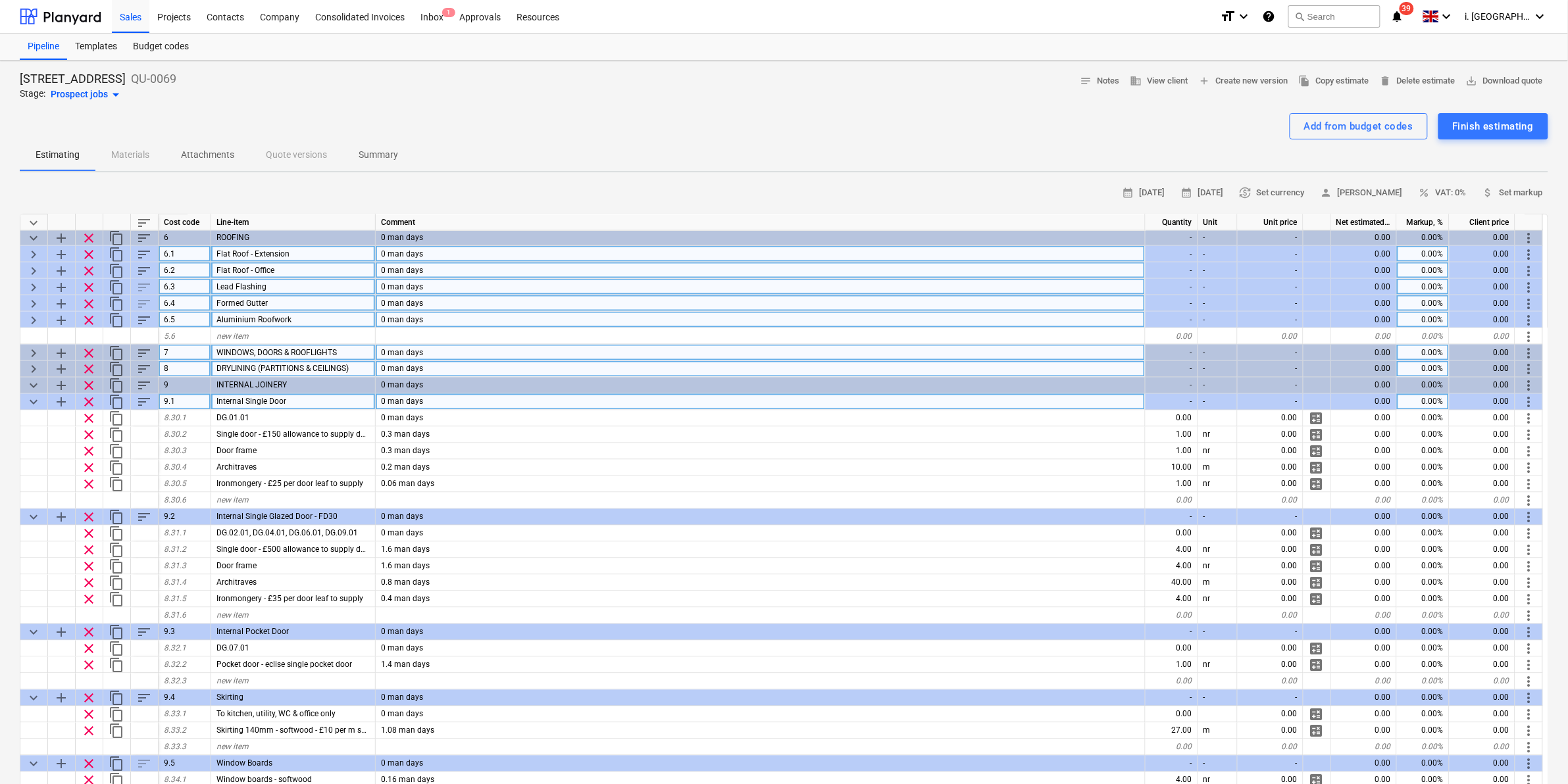
click at [35, 396] on span "keyboard_arrow_down" at bounding box center [33, 402] width 16 height 16
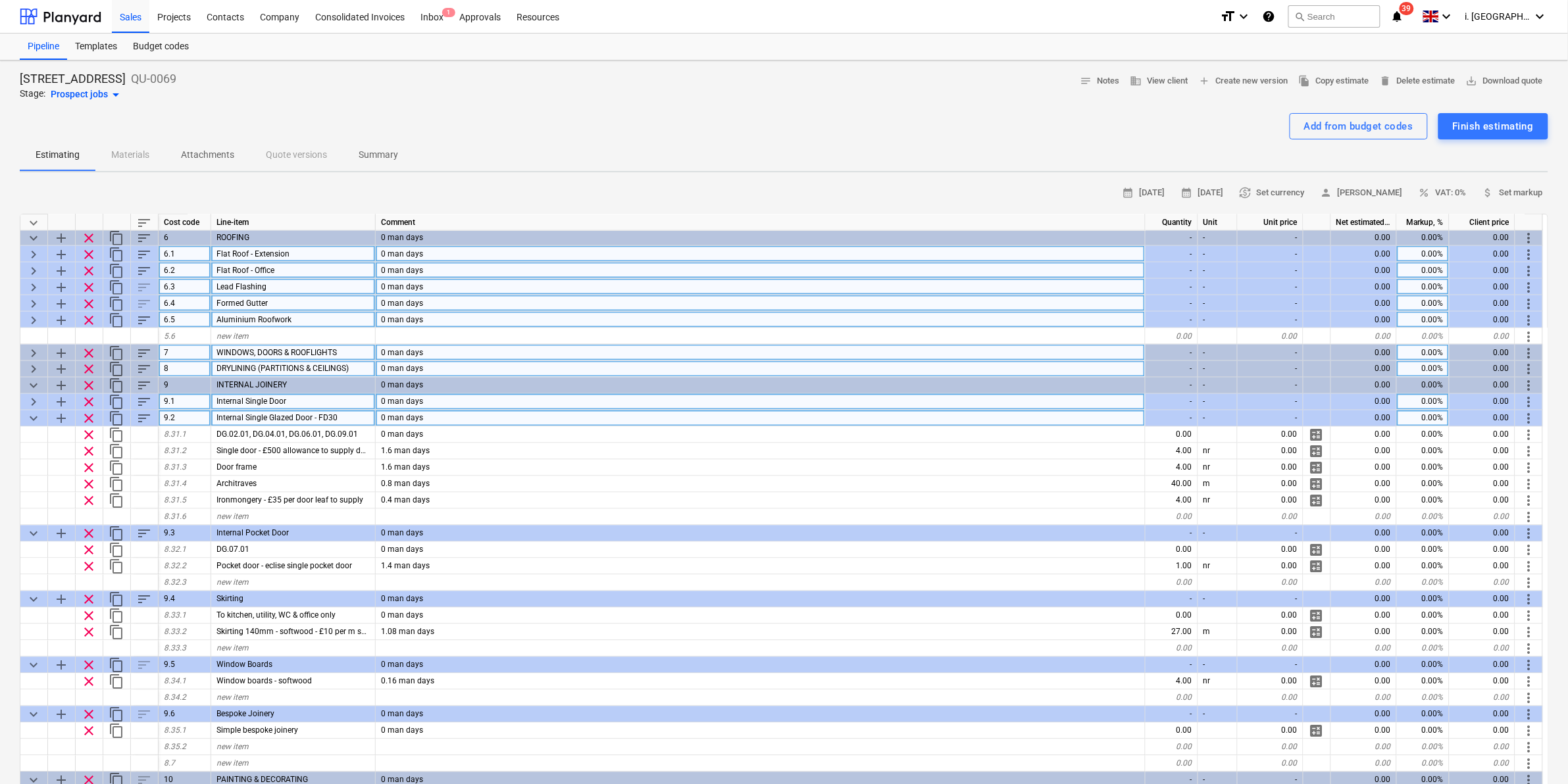
click at [32, 422] on span "keyboard_arrow_down" at bounding box center [33, 419] width 16 height 16
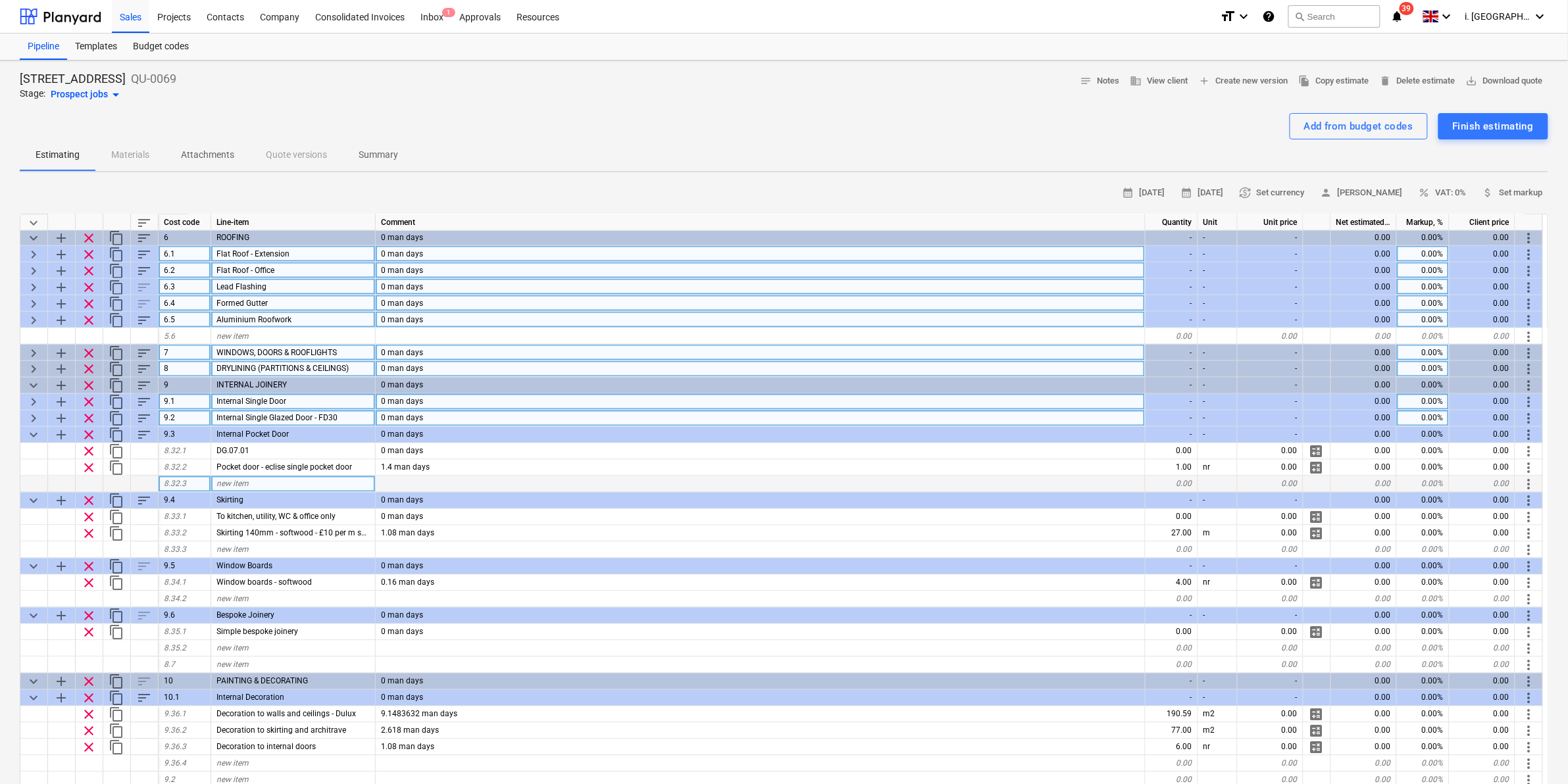
drag, startPoint x: 30, startPoint y: 498, endPoint x: 34, endPoint y: 489, distance: 9.8
click at [30, 499] on span "keyboard_arrow_down" at bounding box center [33, 501] width 16 height 16
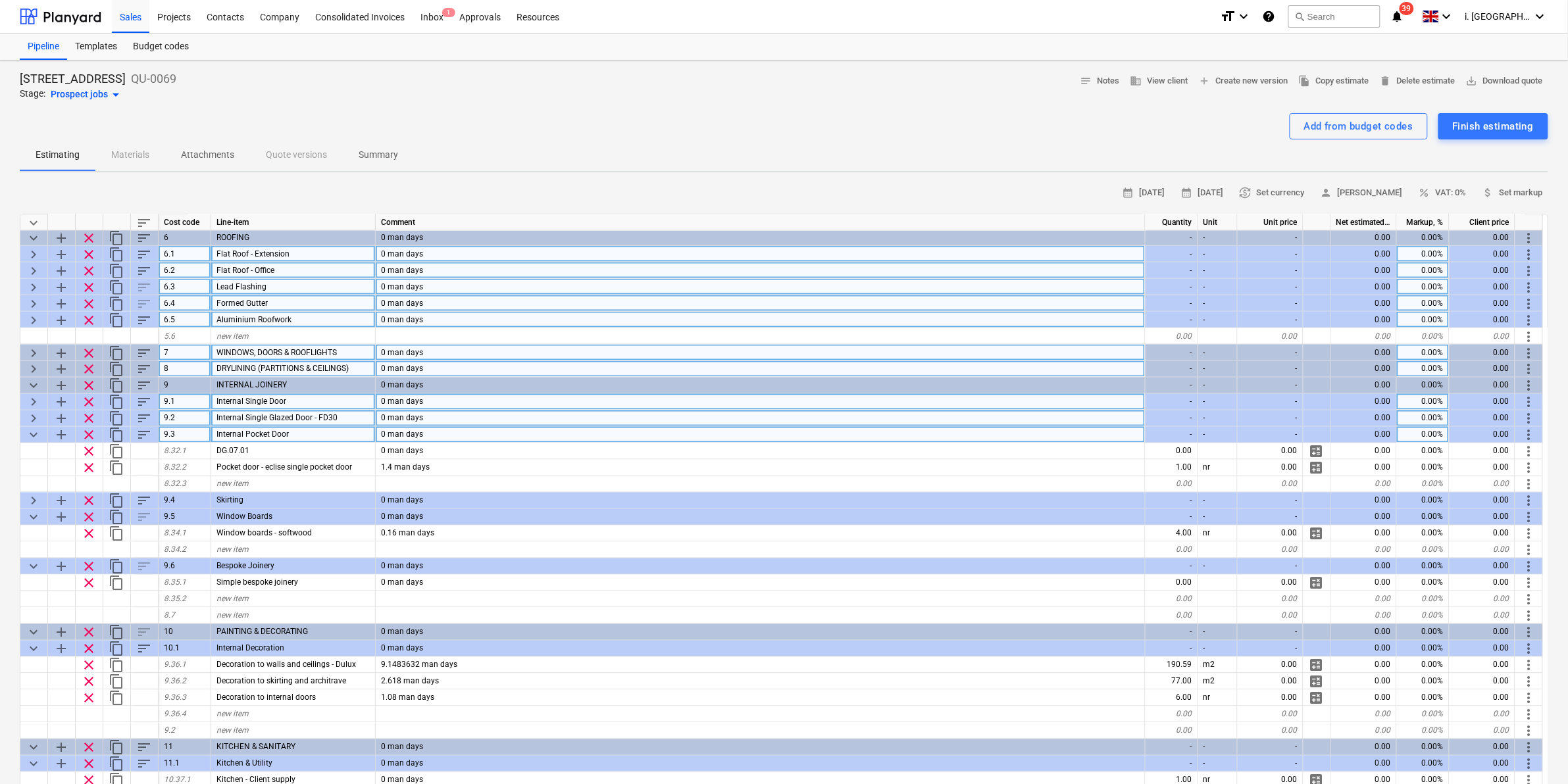
click at [38, 431] on span "keyboard_arrow_down" at bounding box center [33, 436] width 16 height 16
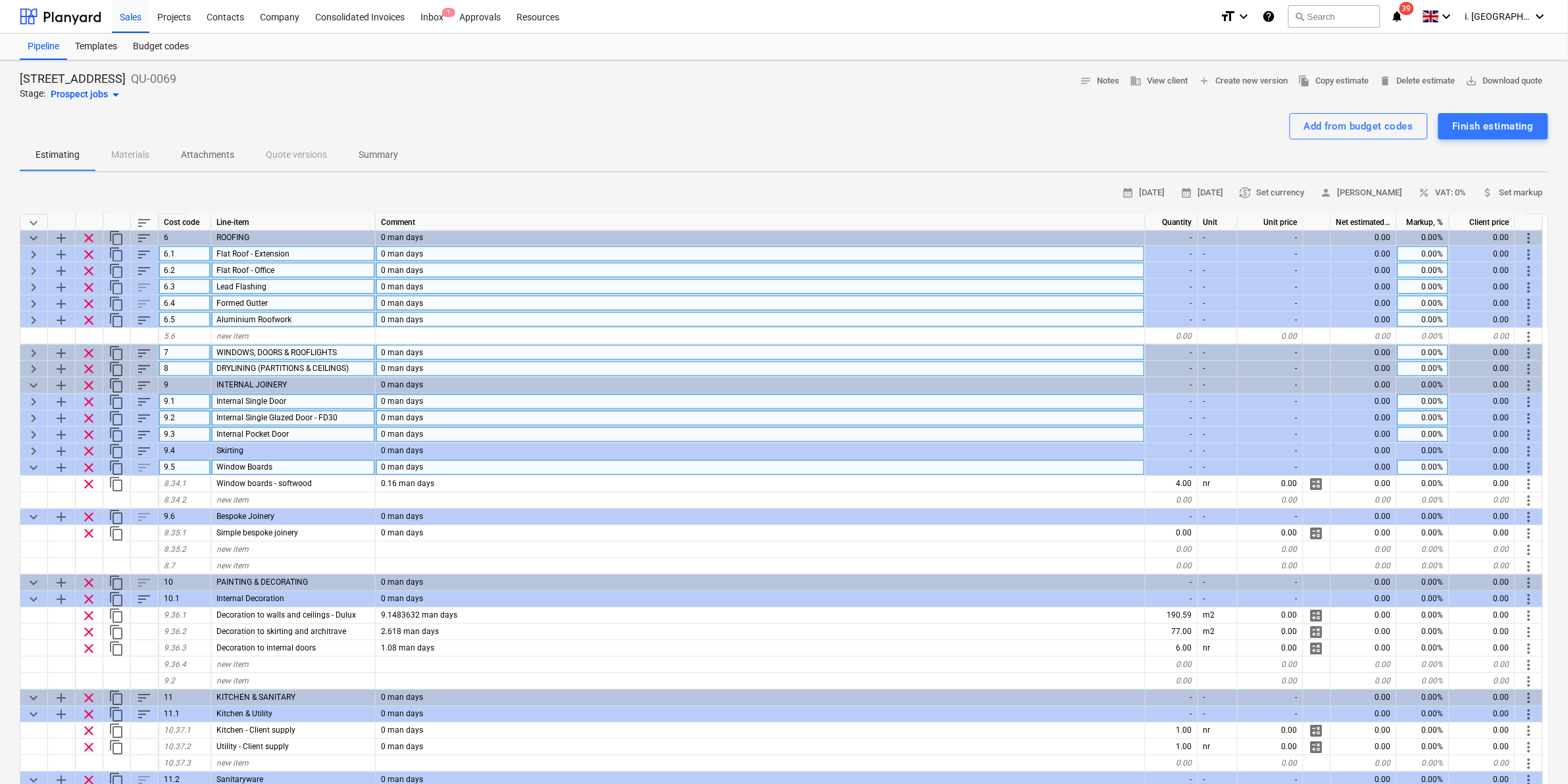
click at [25, 468] on span "keyboard_arrow_down" at bounding box center [33, 468] width 16 height 16
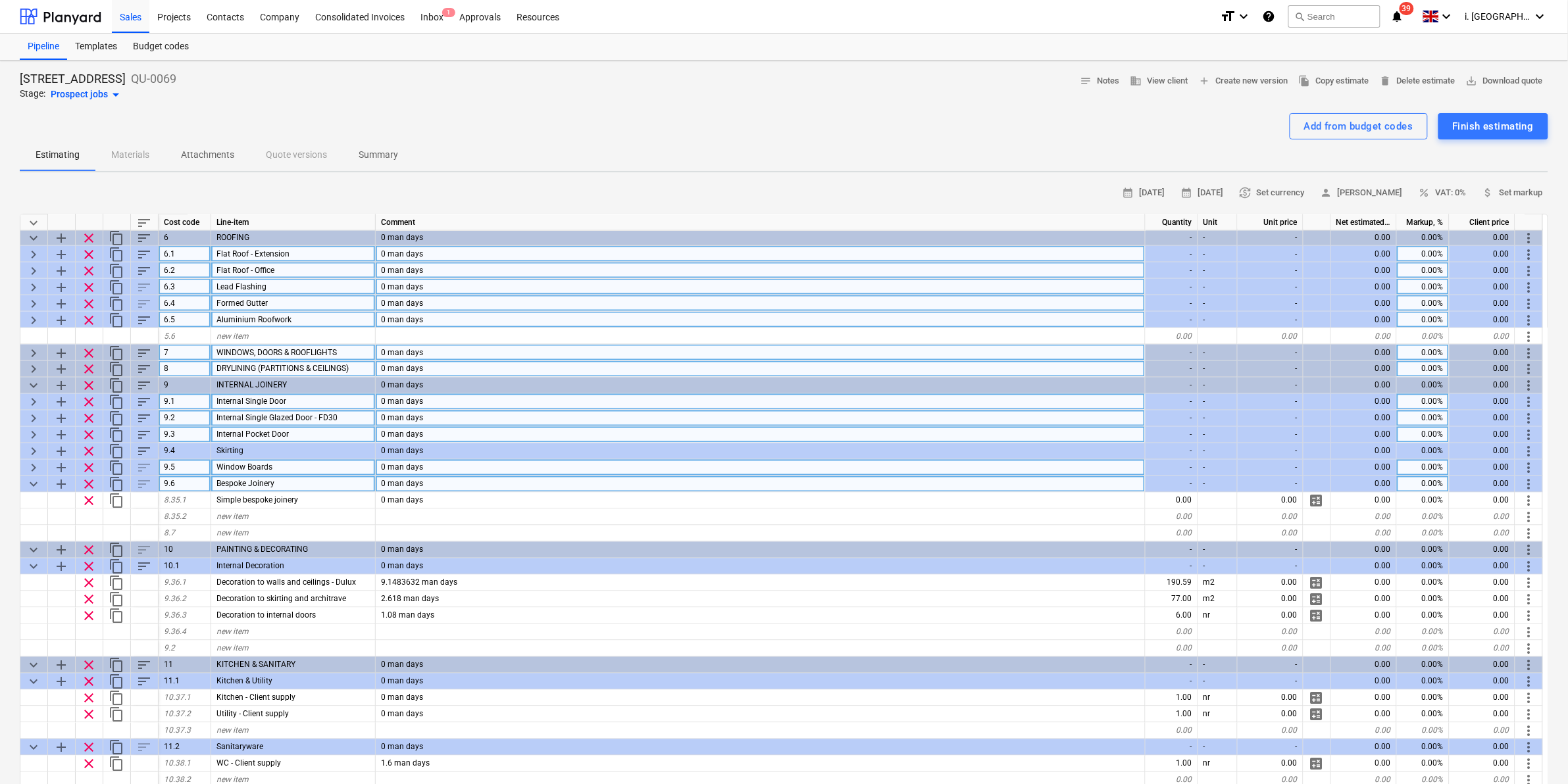
click at [31, 485] on span "keyboard_arrow_down" at bounding box center [33, 485] width 16 height 16
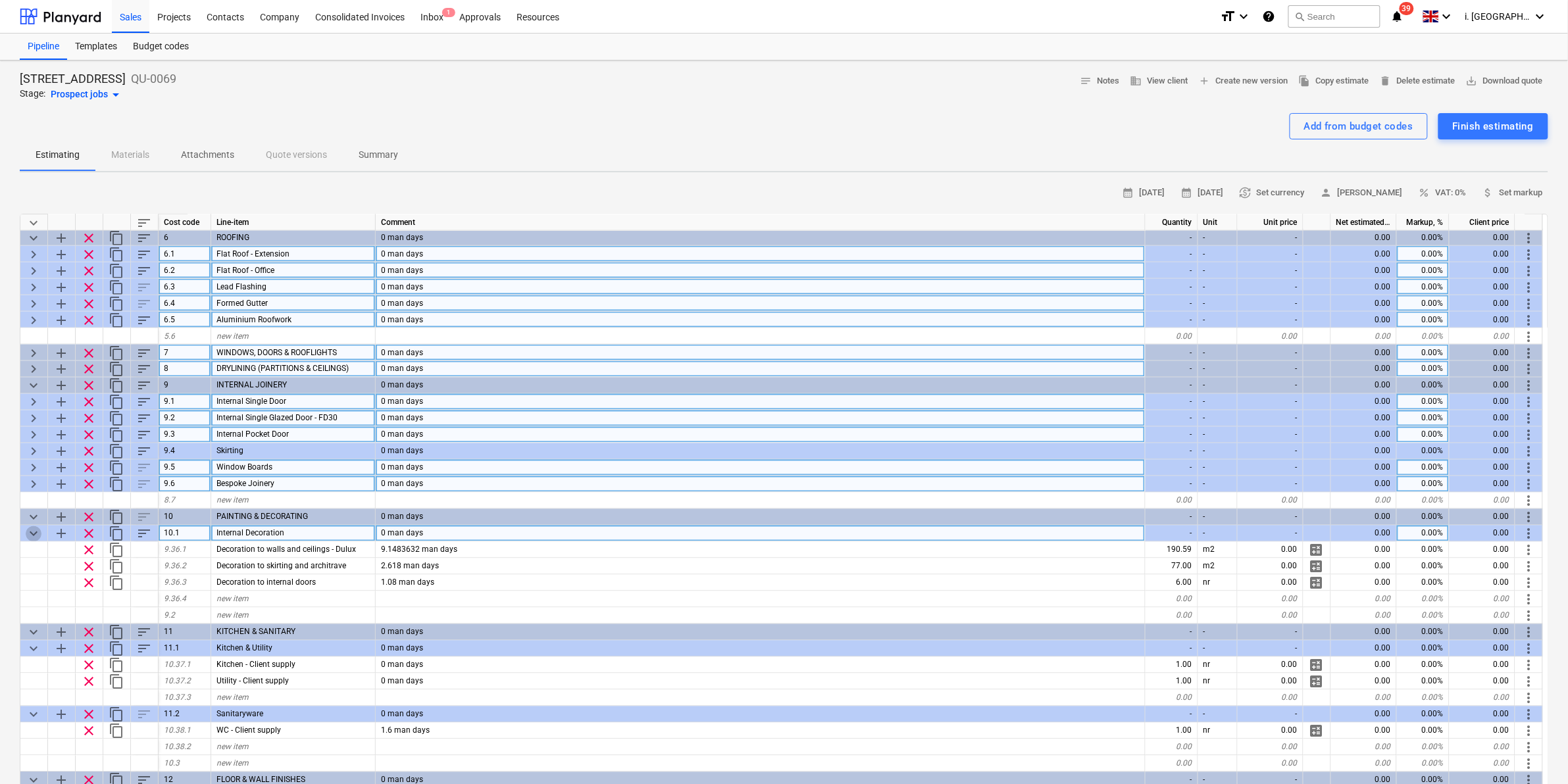
click at [34, 531] on span "keyboard_arrow_down" at bounding box center [33, 534] width 16 height 16
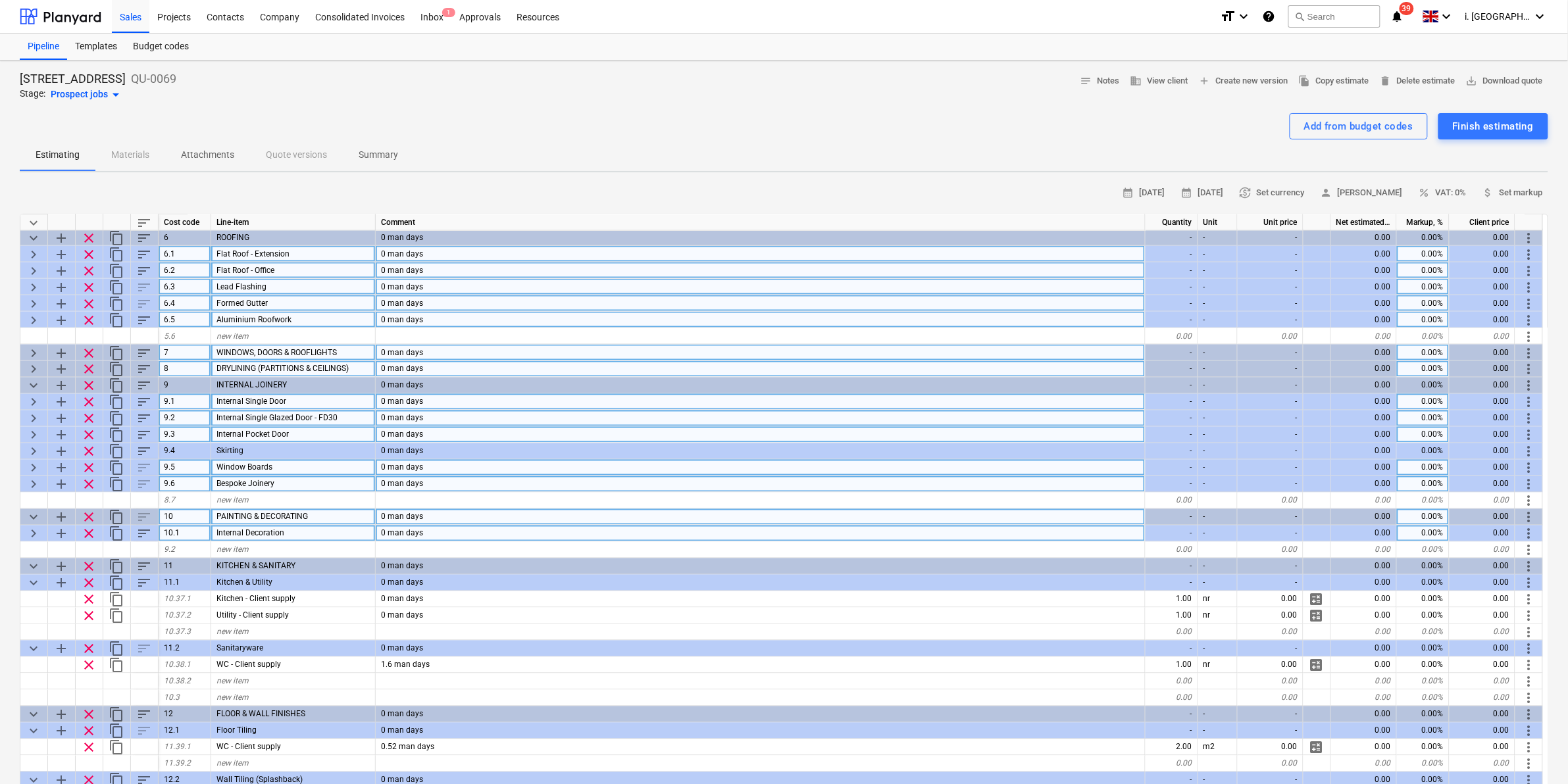
click at [37, 516] on span "keyboard_arrow_down" at bounding box center [33, 518] width 16 height 16
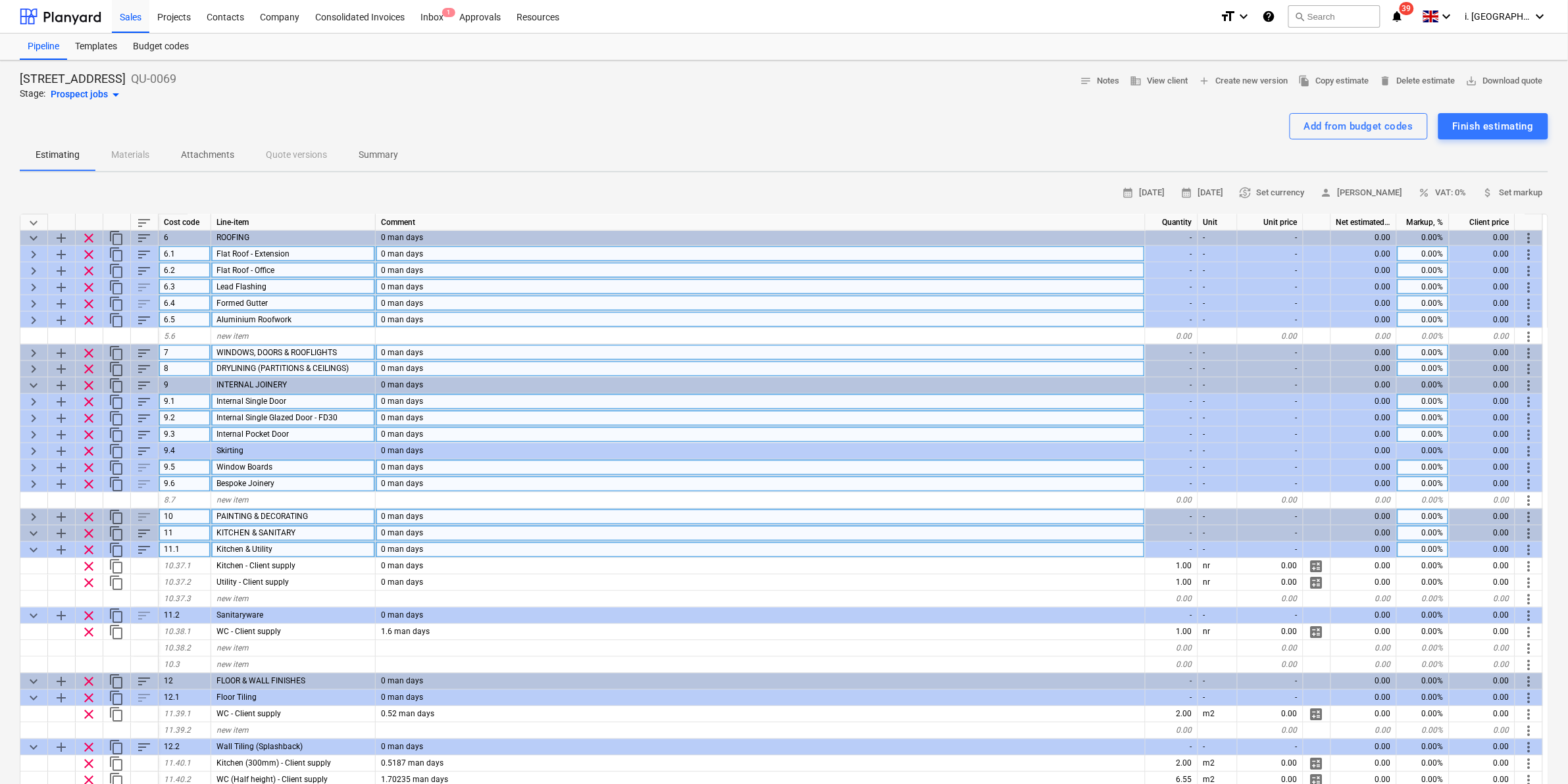
click at [37, 553] on span "keyboard_arrow_down" at bounding box center [33, 551] width 16 height 16
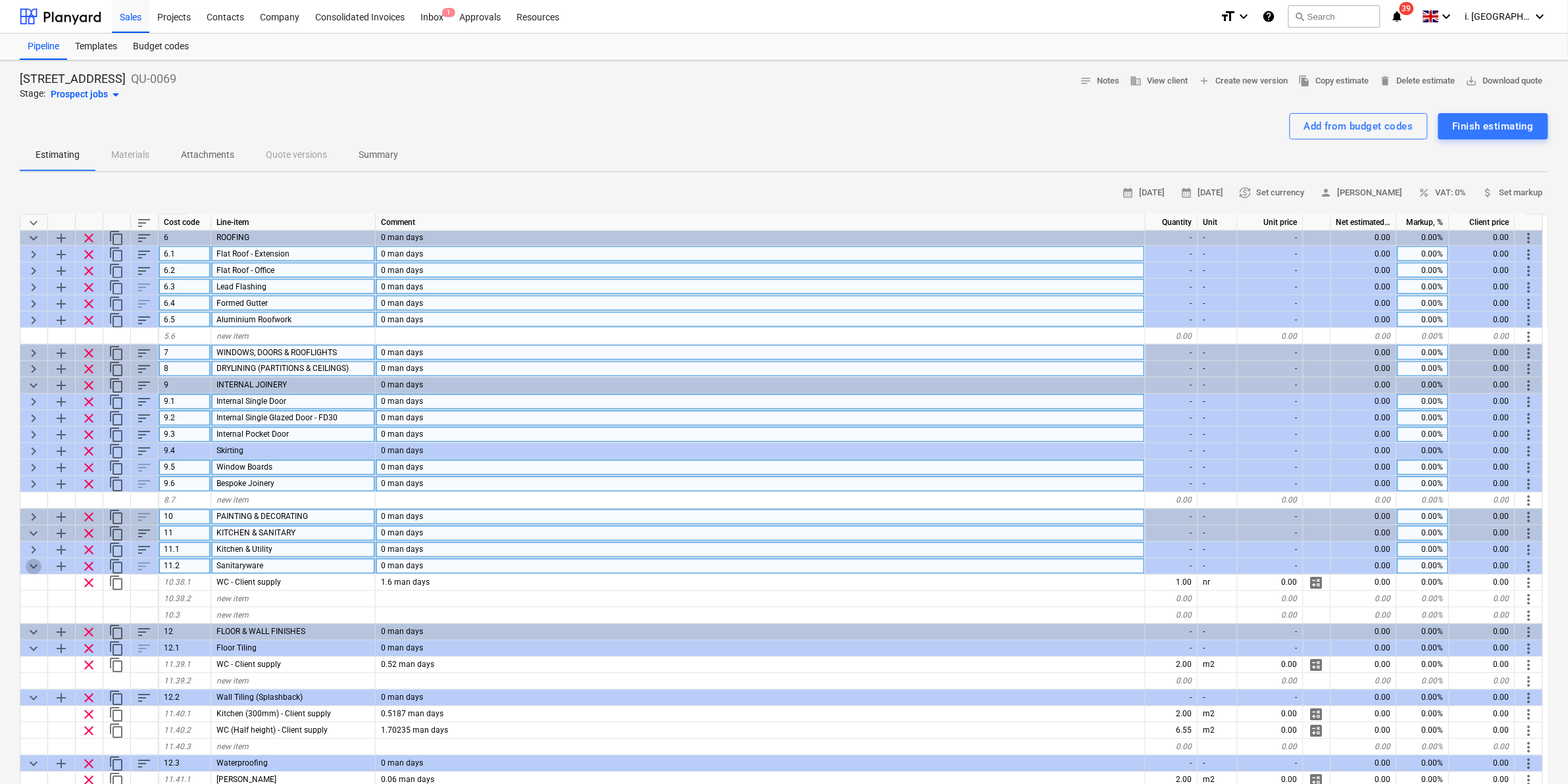
click at [38, 564] on span "keyboard_arrow_down" at bounding box center [33, 567] width 16 height 16
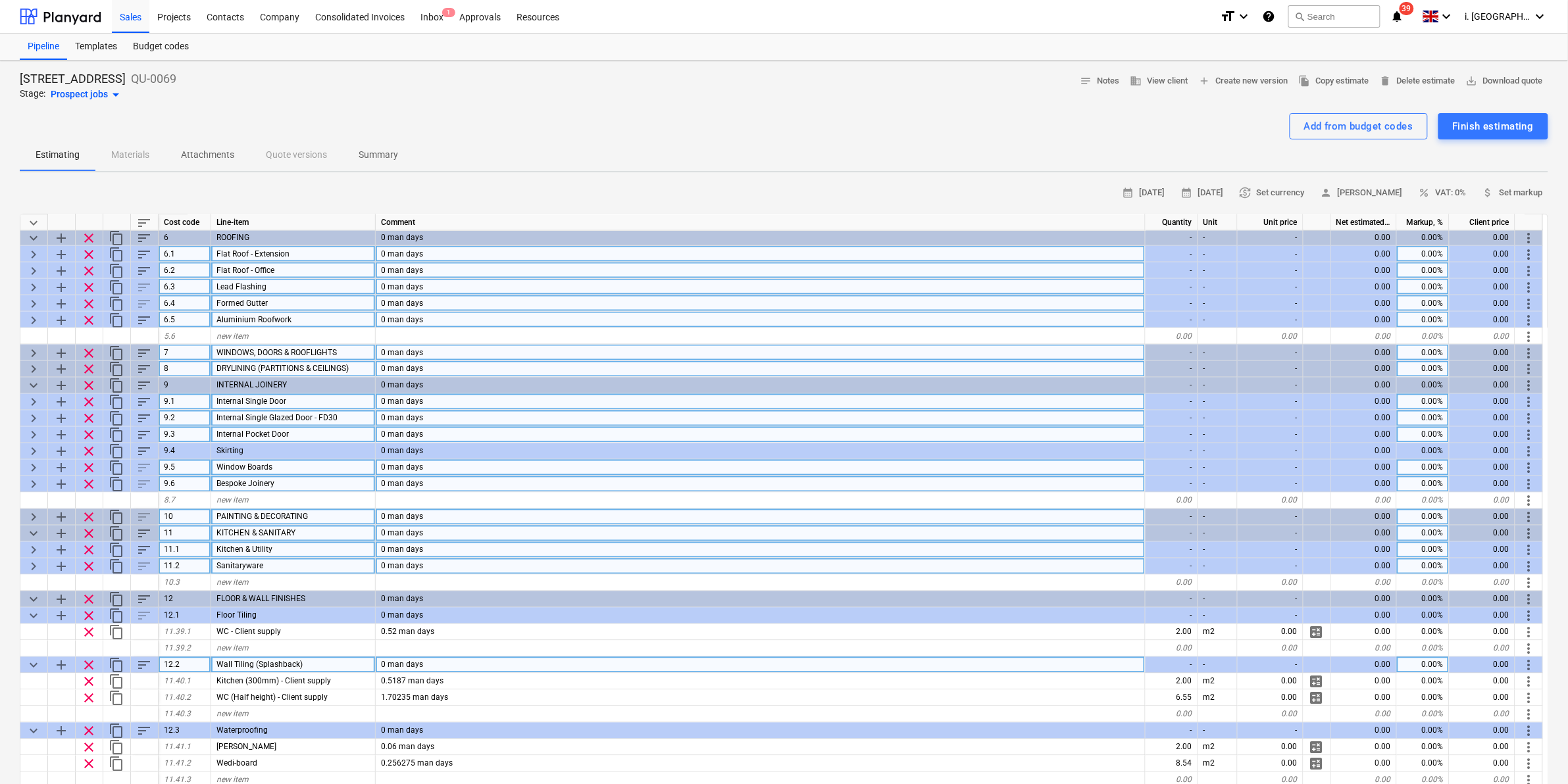
scroll to position [1437, 0]
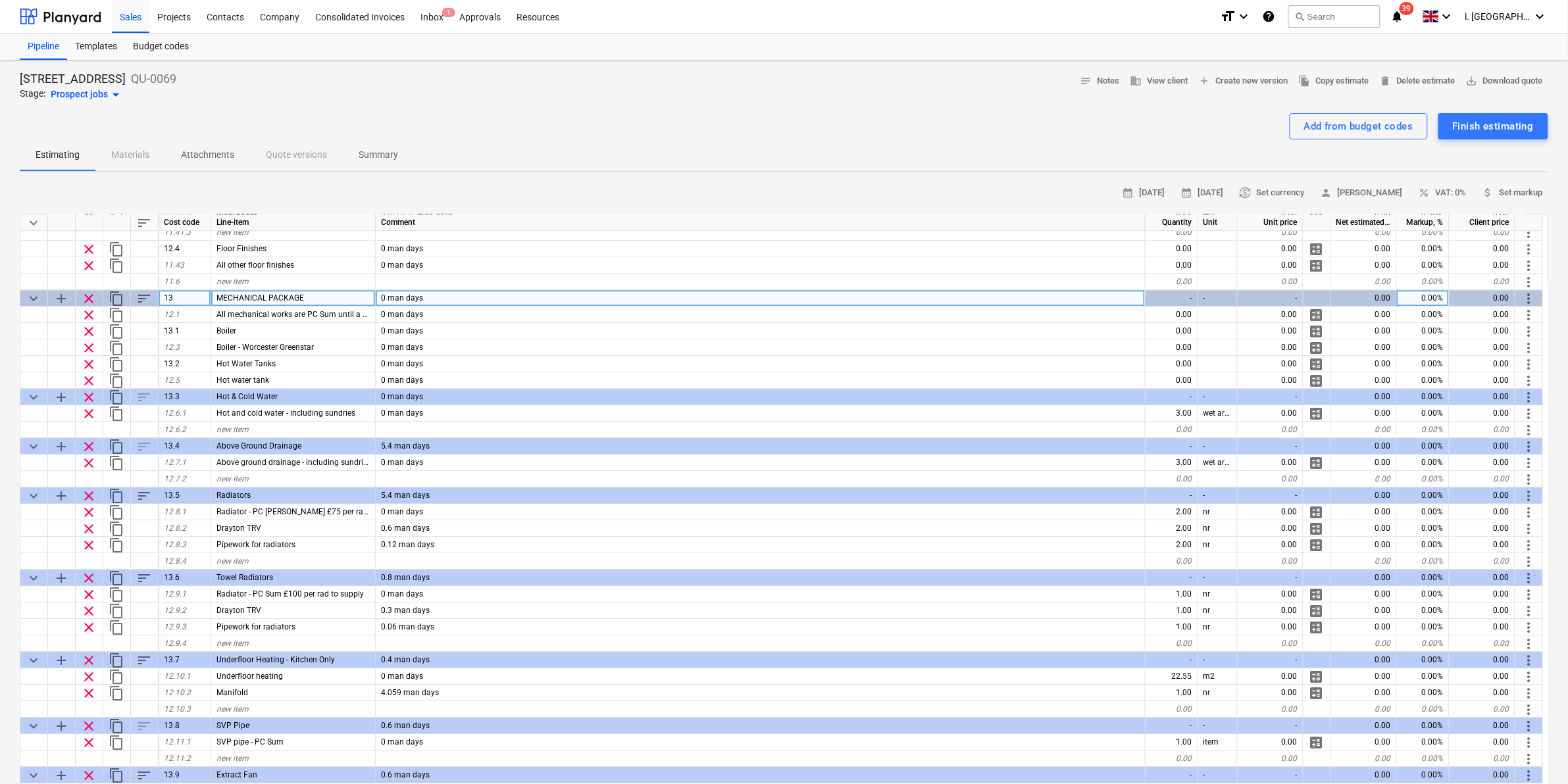
click at [41, 297] on span "keyboard_arrow_down" at bounding box center [33, 299] width 16 height 16
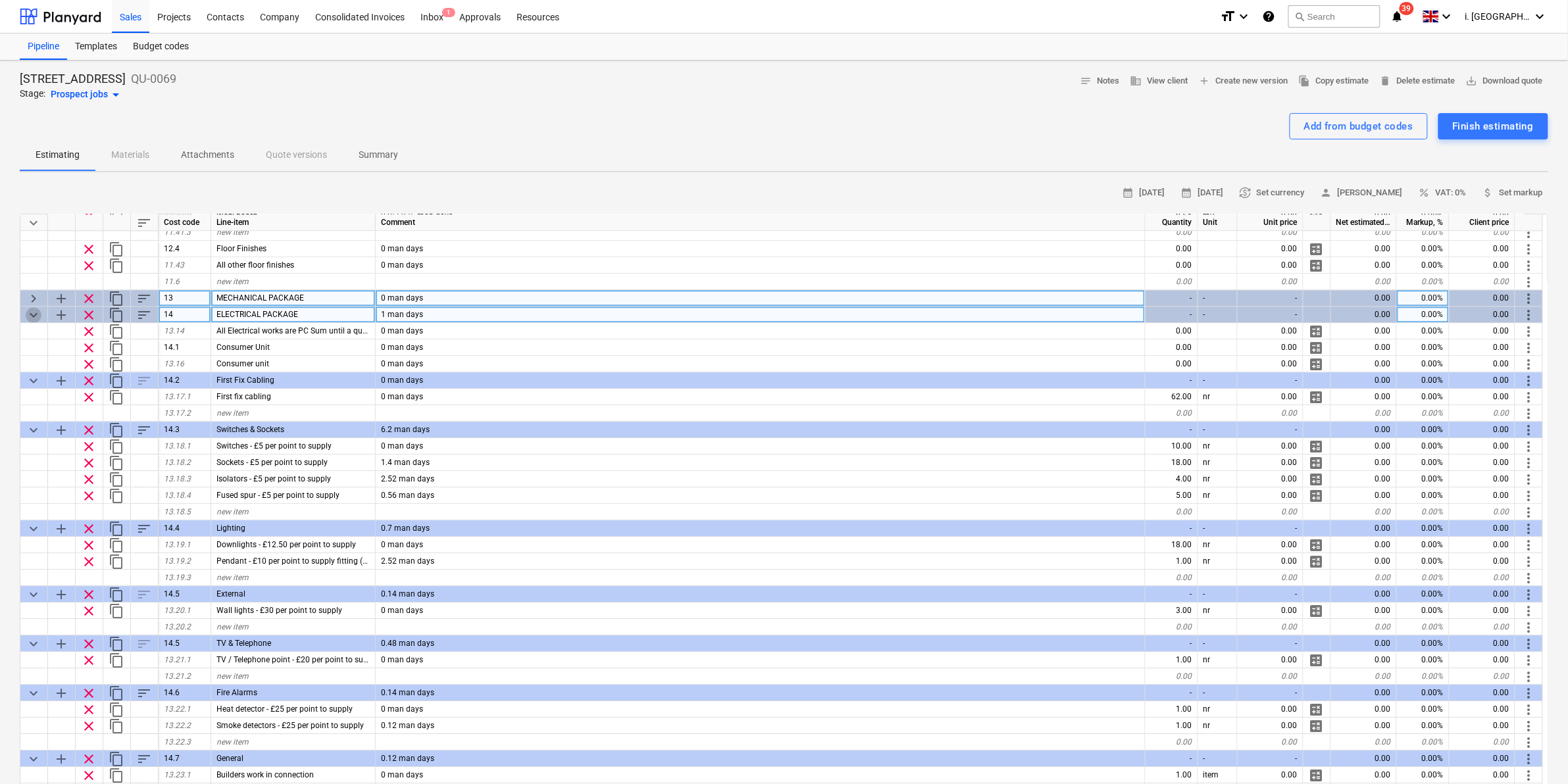
click at [35, 312] on span "keyboard_arrow_down" at bounding box center [33, 315] width 16 height 16
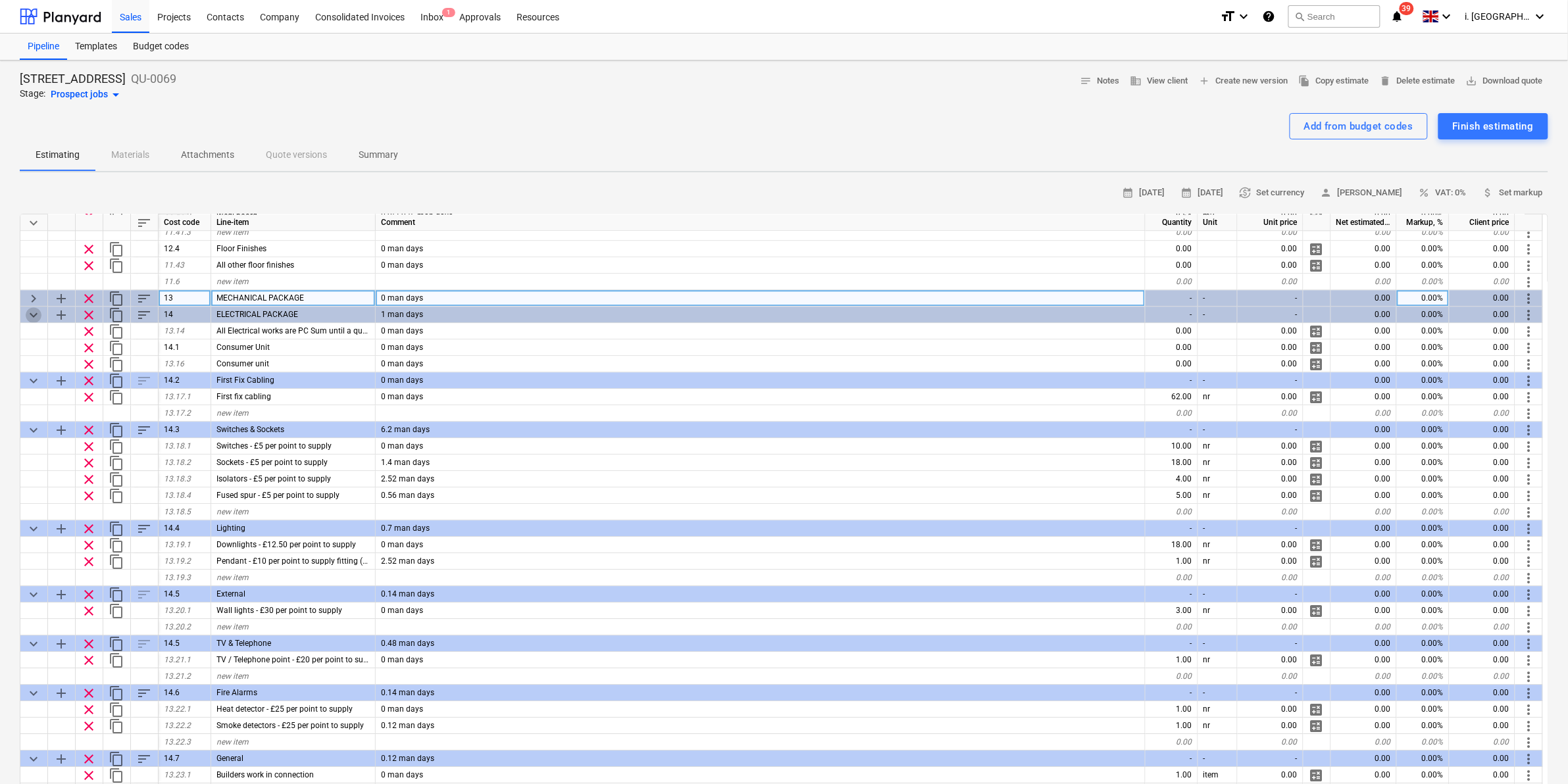
scroll to position [1313, 0]
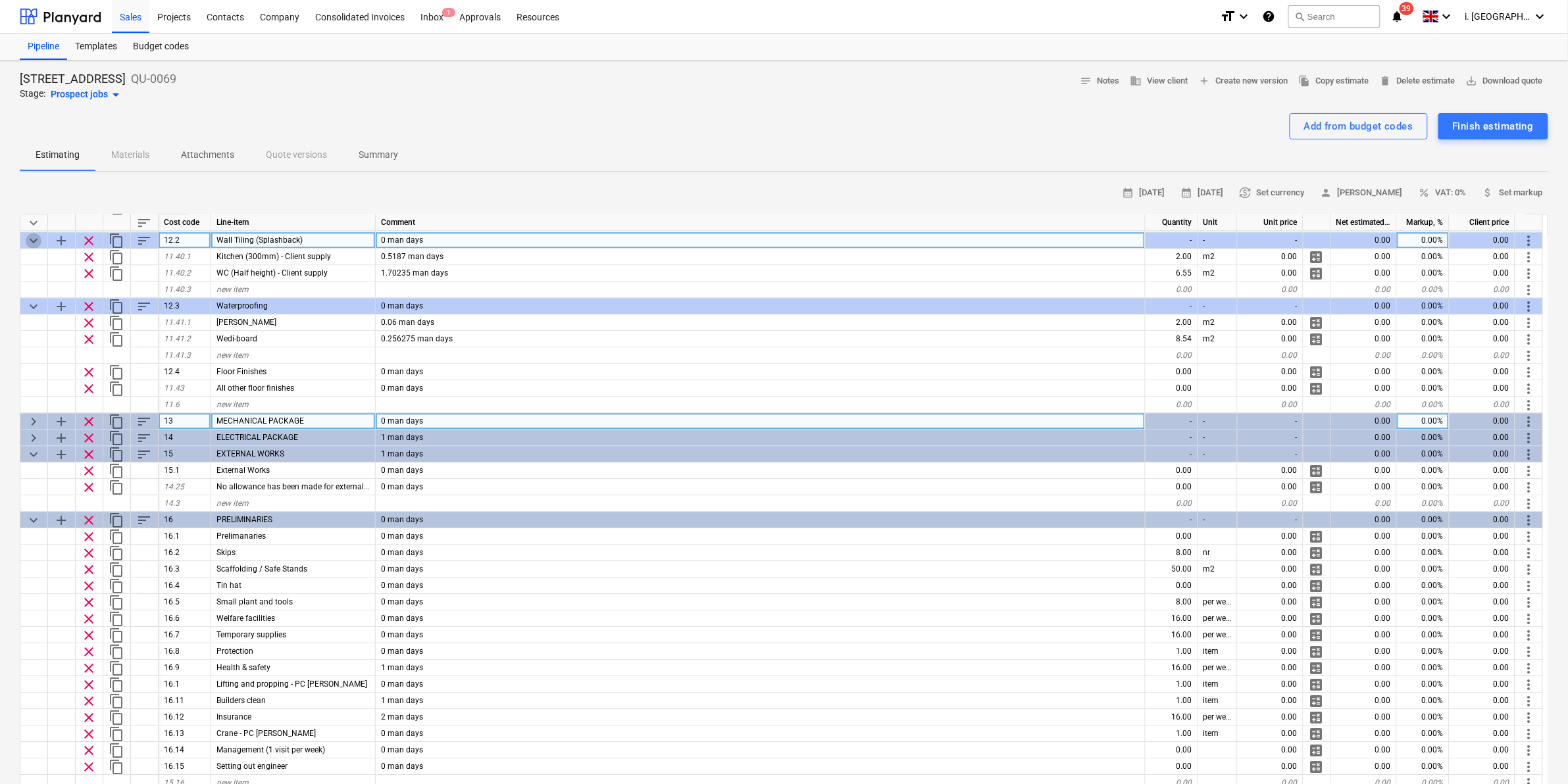
click at [34, 237] on span "keyboard_arrow_down" at bounding box center [33, 241] width 16 height 16
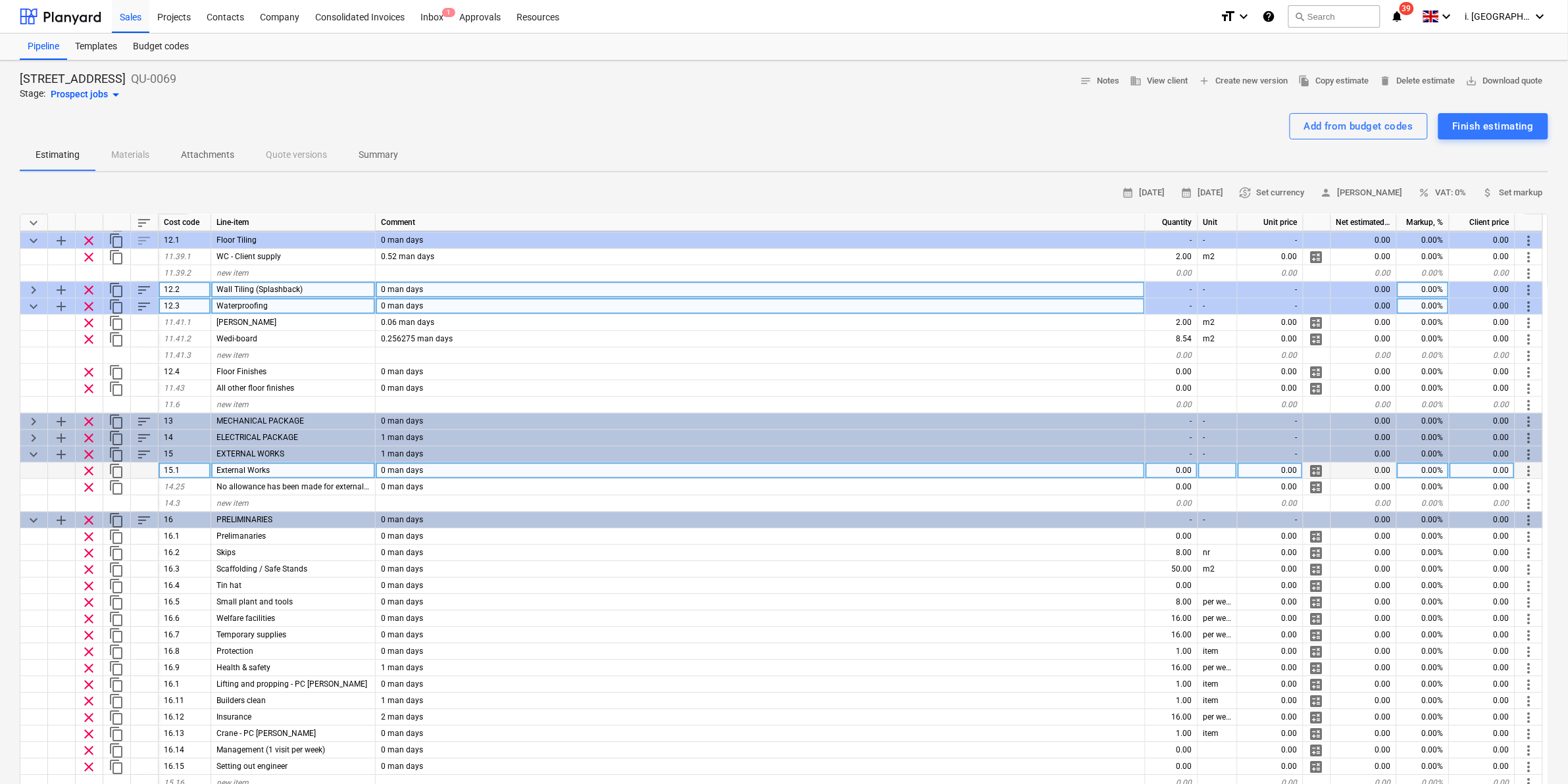
click at [37, 303] on span "keyboard_arrow_down" at bounding box center [33, 307] width 16 height 16
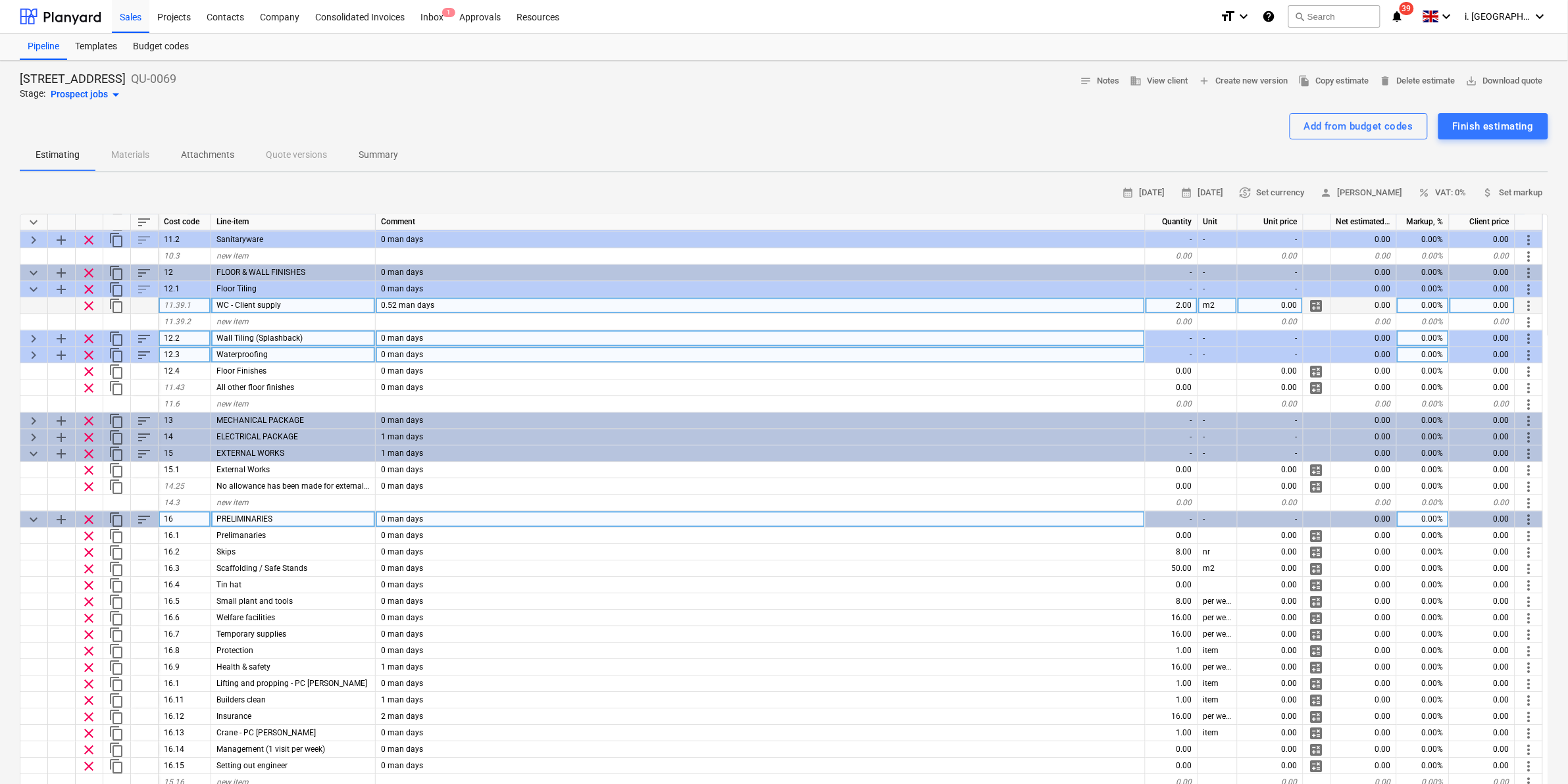
scroll to position [1215, 0]
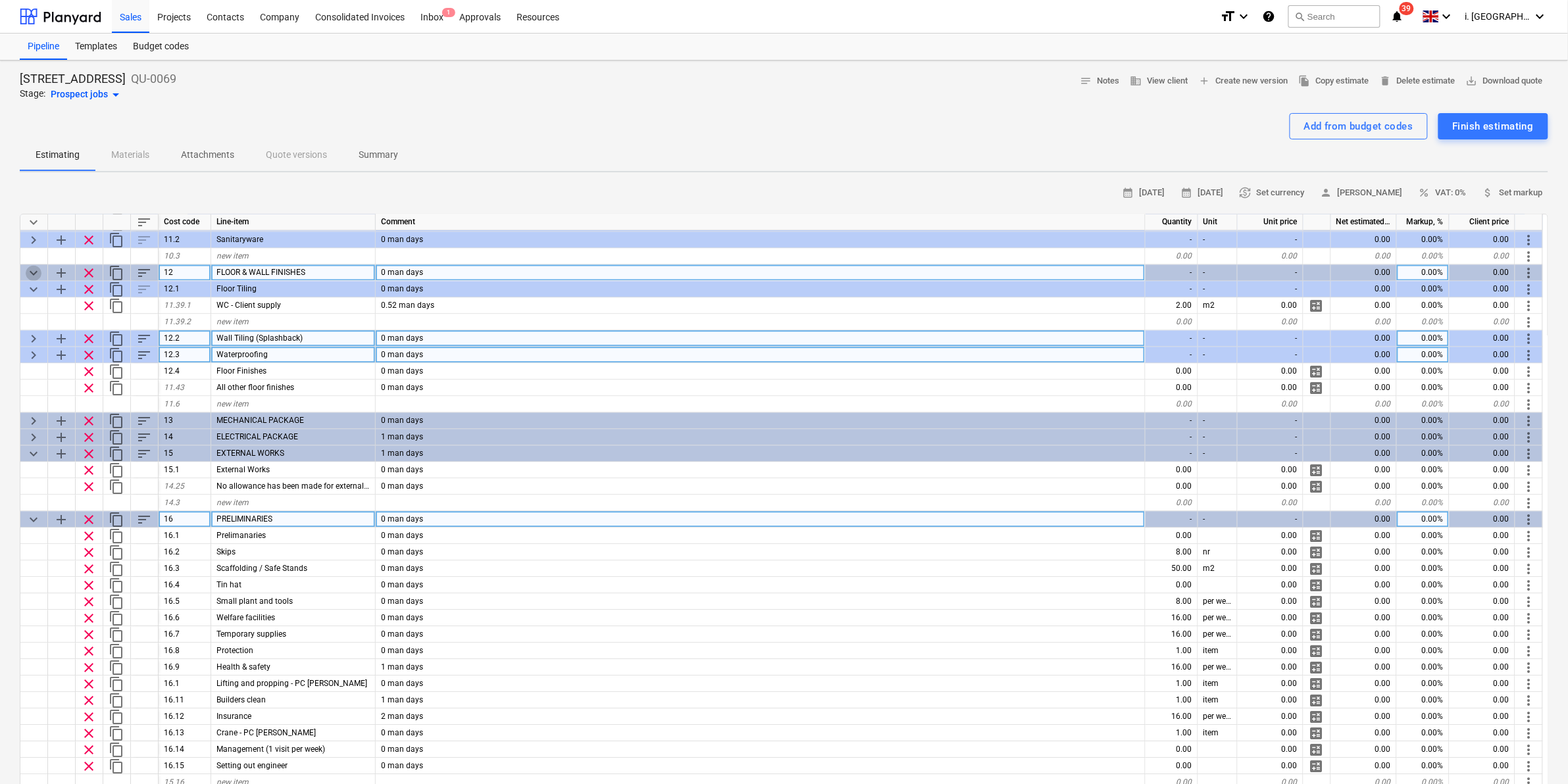
click at [33, 275] on span "keyboard_arrow_down" at bounding box center [33, 274] width 16 height 16
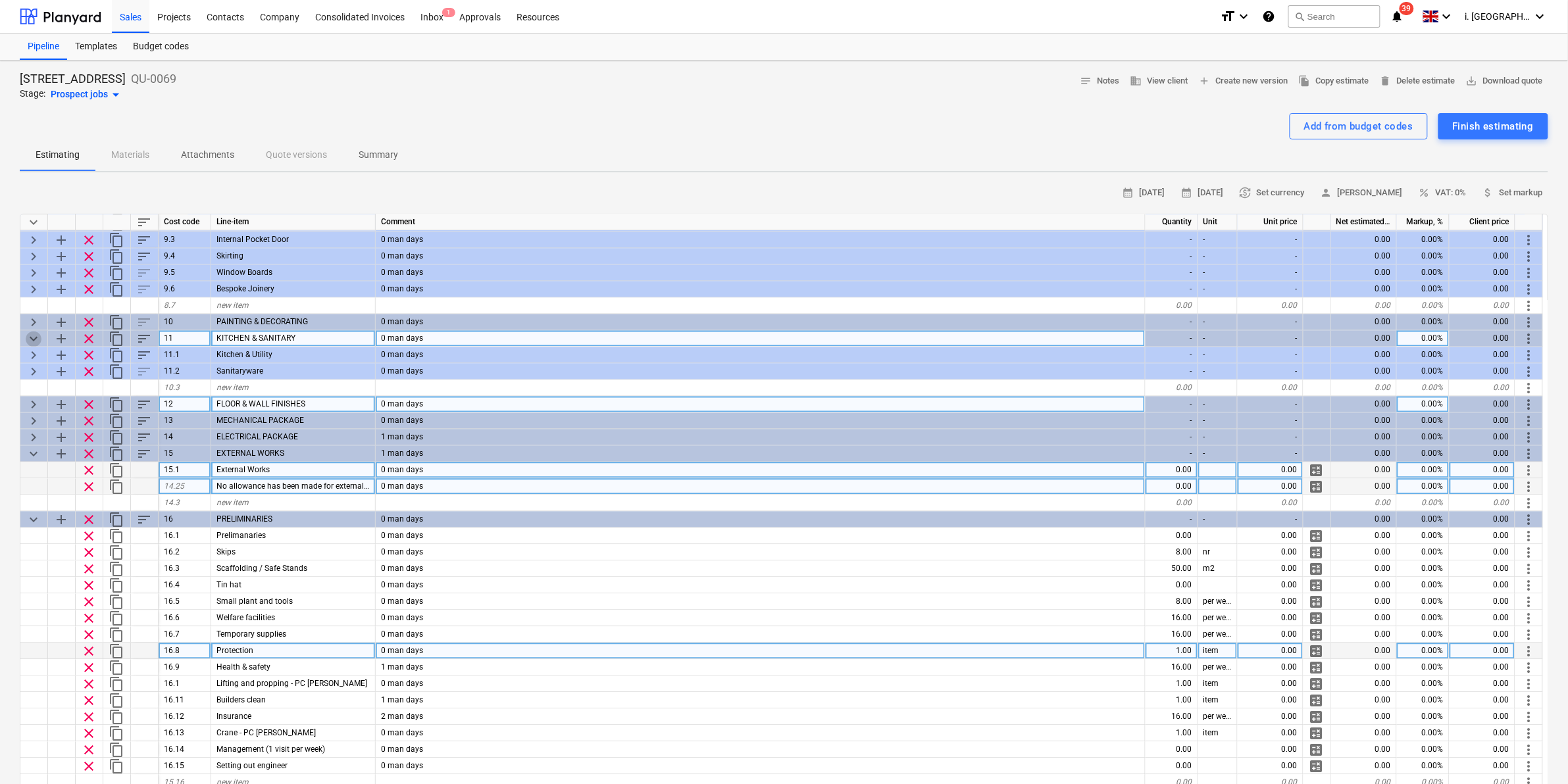
click at [33, 333] on span "keyboard_arrow_down" at bounding box center [33, 339] width 16 height 16
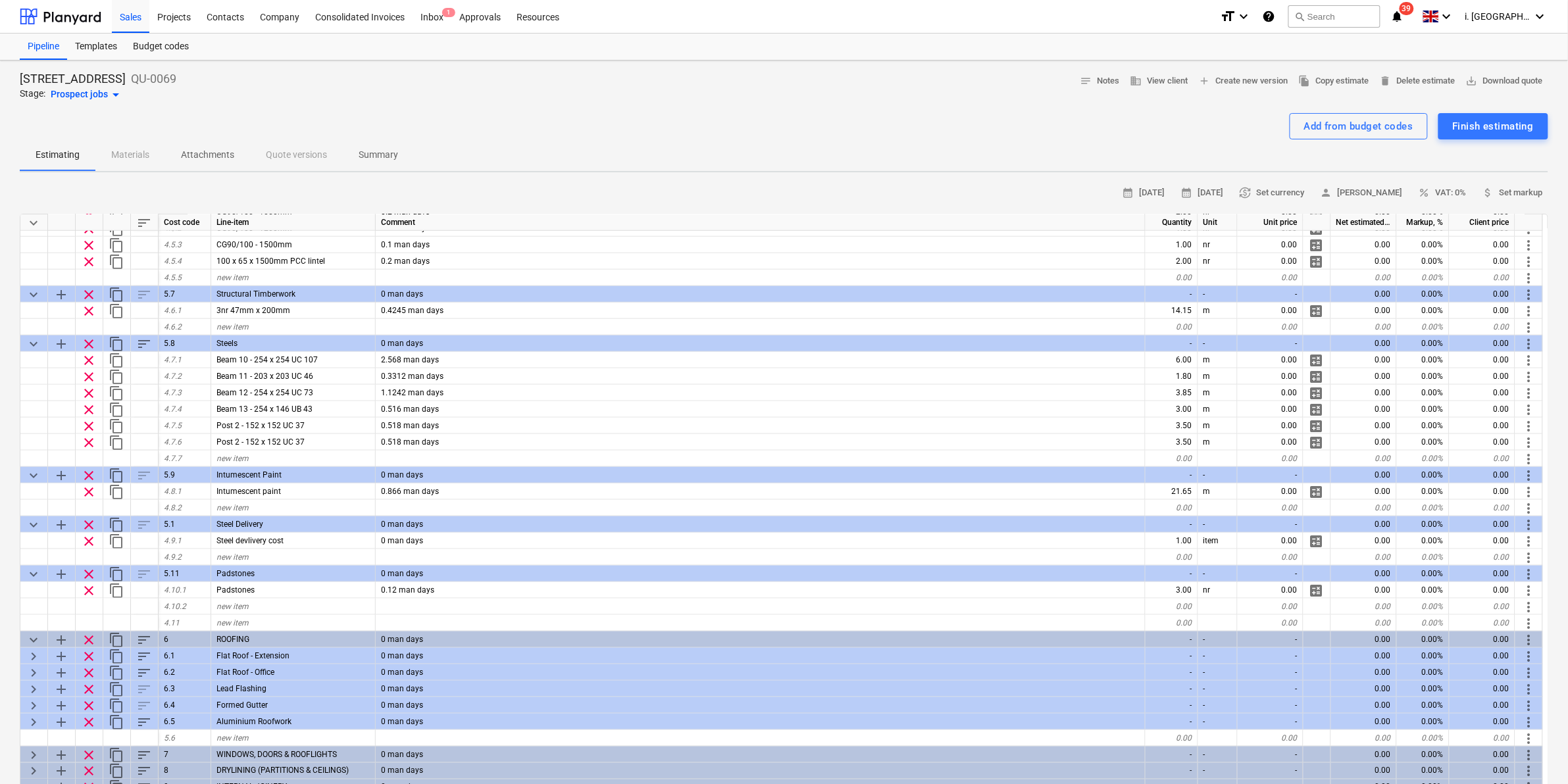
scroll to position [5, 0]
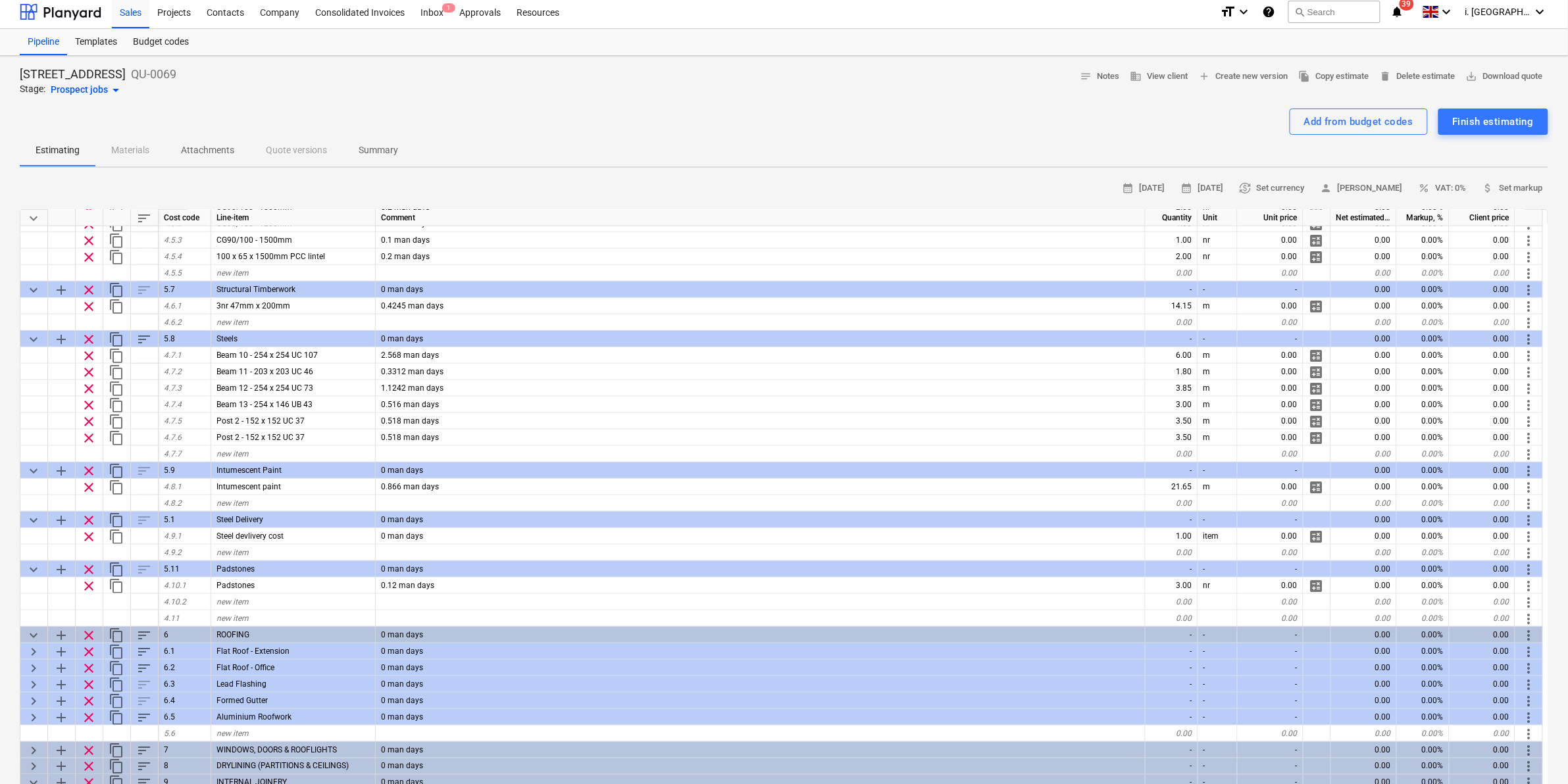
drag, startPoint x: 1550, startPoint y: 430, endPoint x: 1549, endPoint y: 444, distance: 14.0
click at [1549, 444] on div "6HCR [STREET_ADDRESS] - Phase 2 QU-0069 Stage: Prospect jobs arrow_drop_down no…" at bounding box center [784, 629] width 1568 height 1148
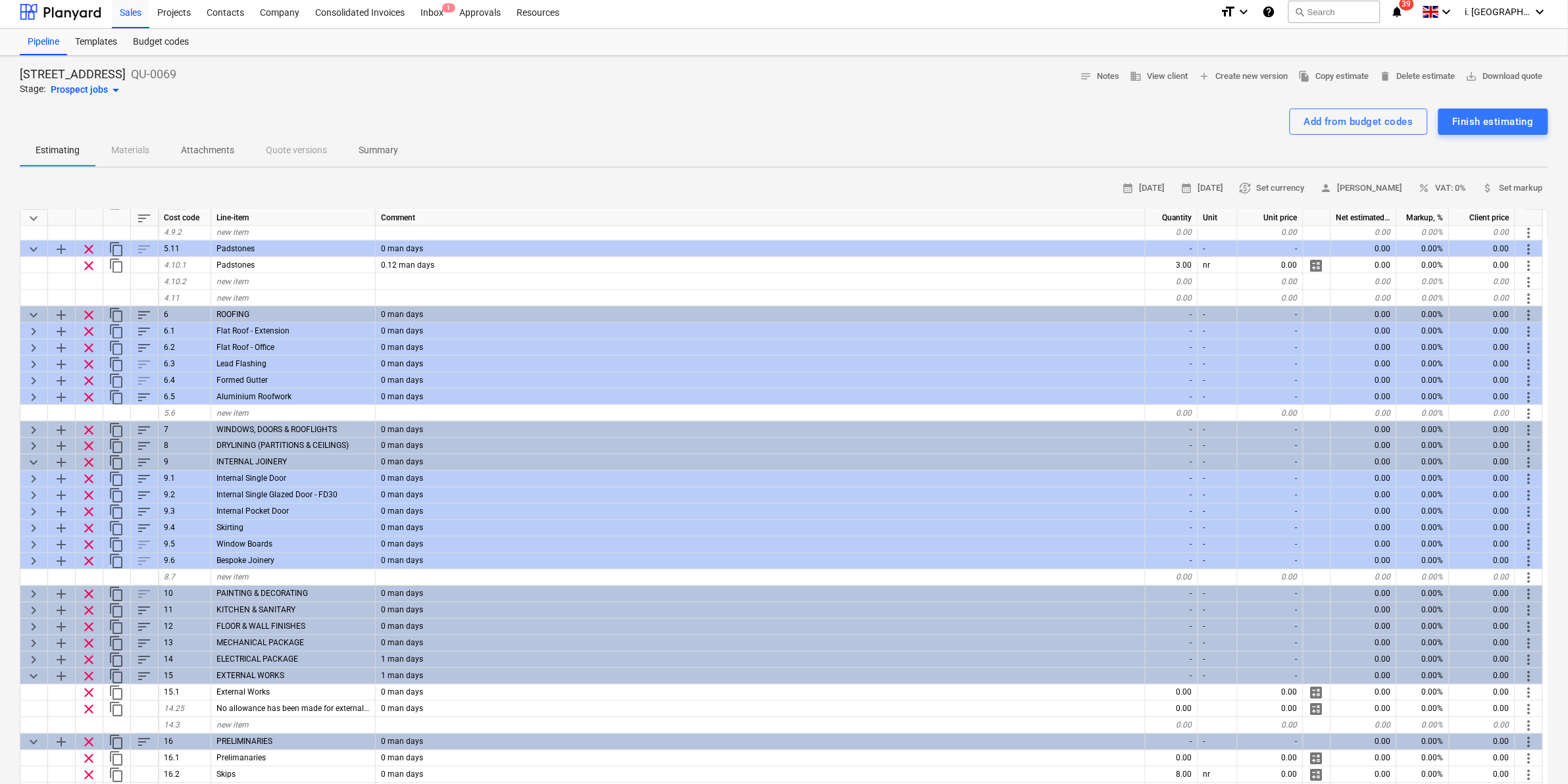
scroll to position [804, 0]
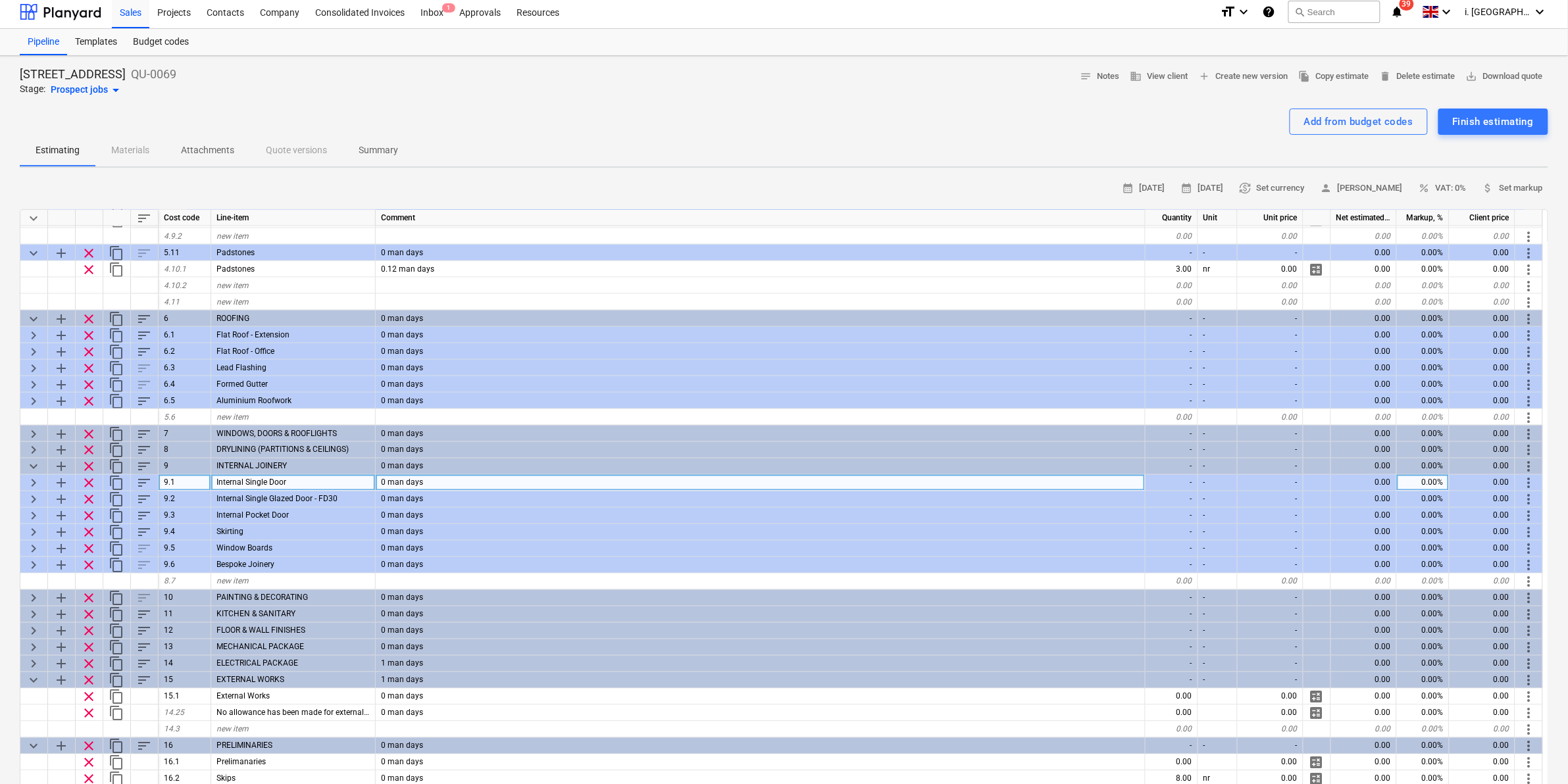
click at [37, 479] on span "keyboard_arrow_right" at bounding box center [33, 483] width 16 height 16
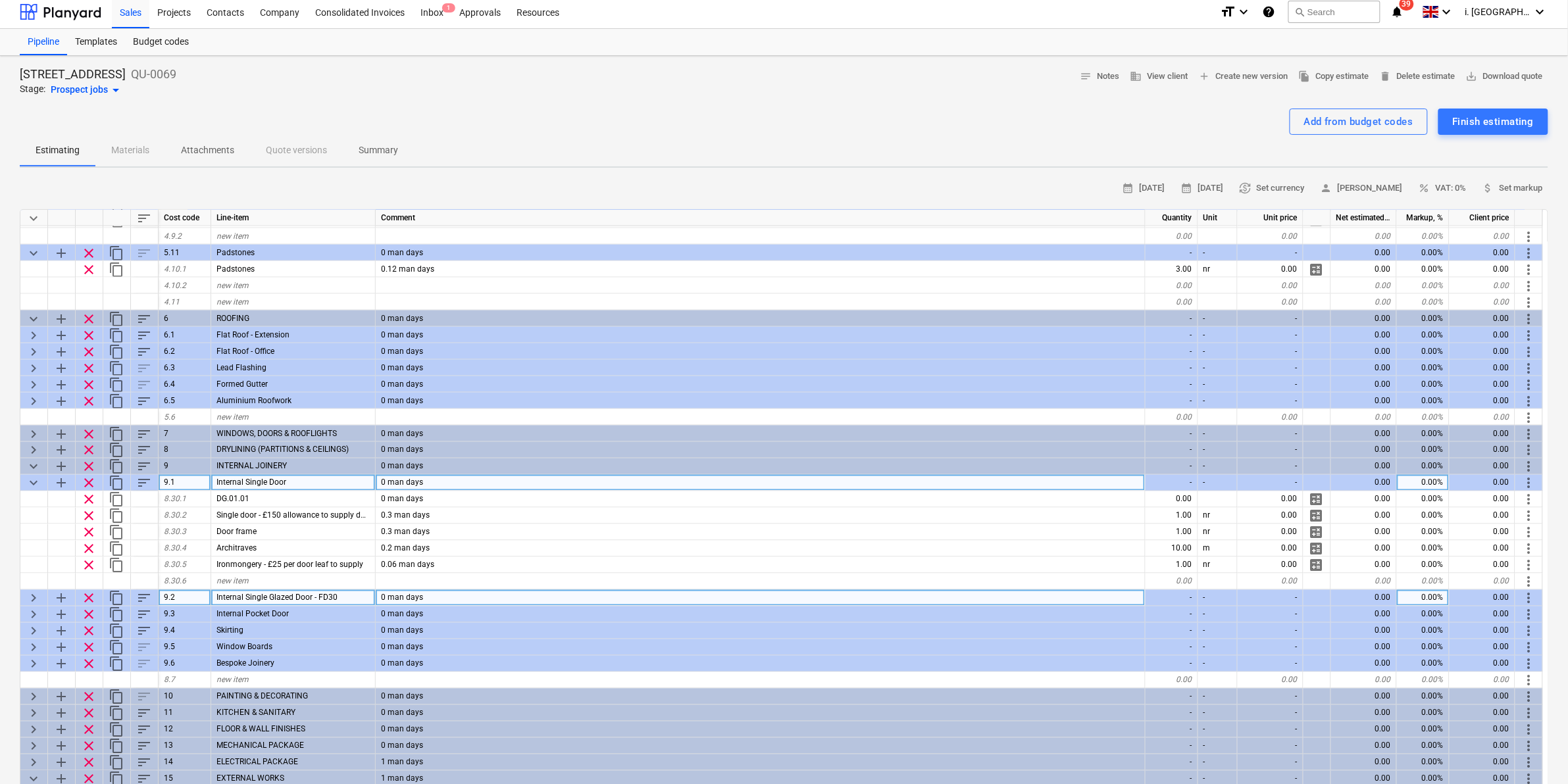
click at [45, 601] on div "keyboard_arrow_right" at bounding box center [34, 598] width 28 height 16
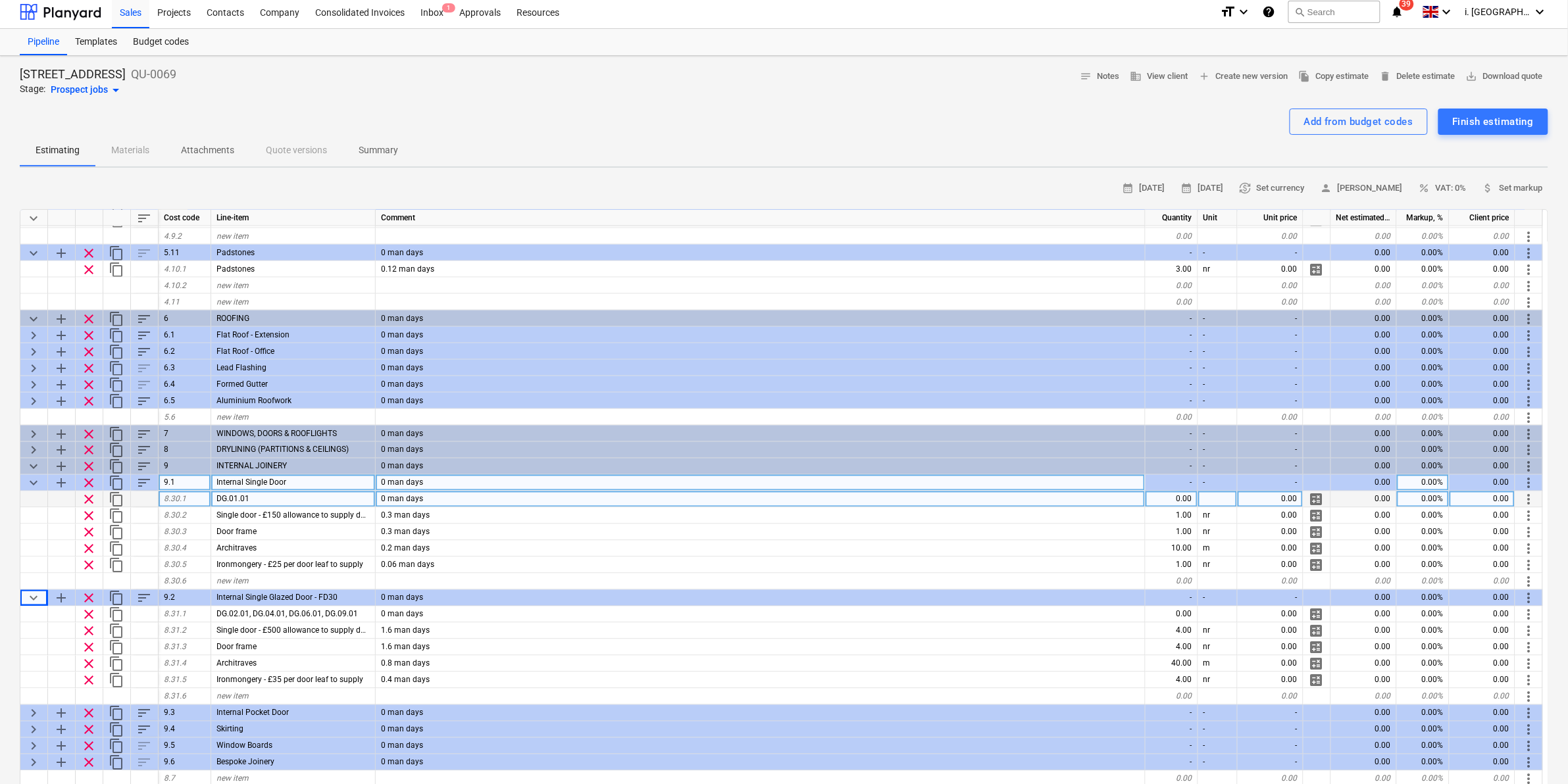
click at [41, 503] on div at bounding box center [34, 500] width 28 height 16
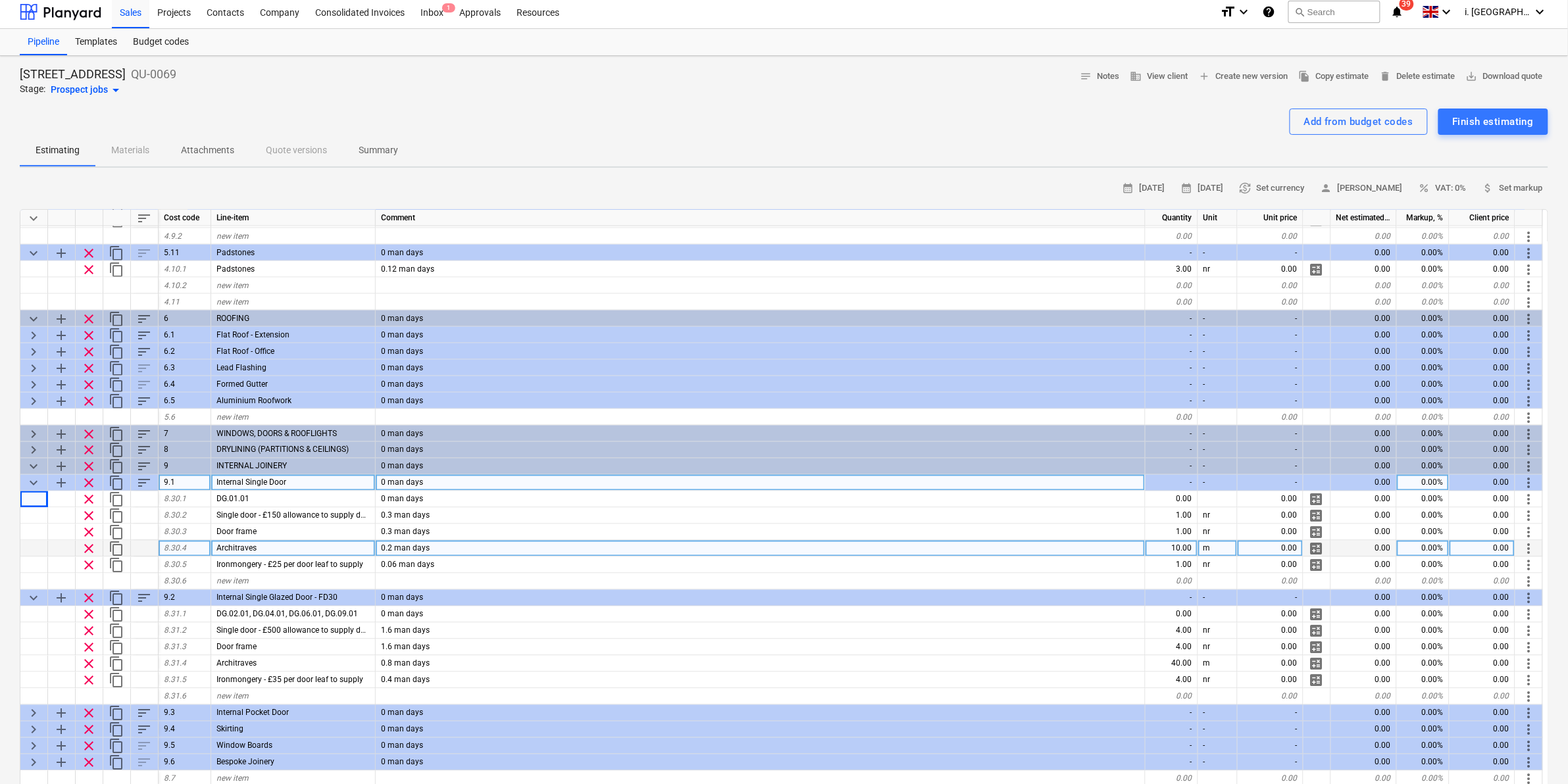
scroll to position [1231, 0]
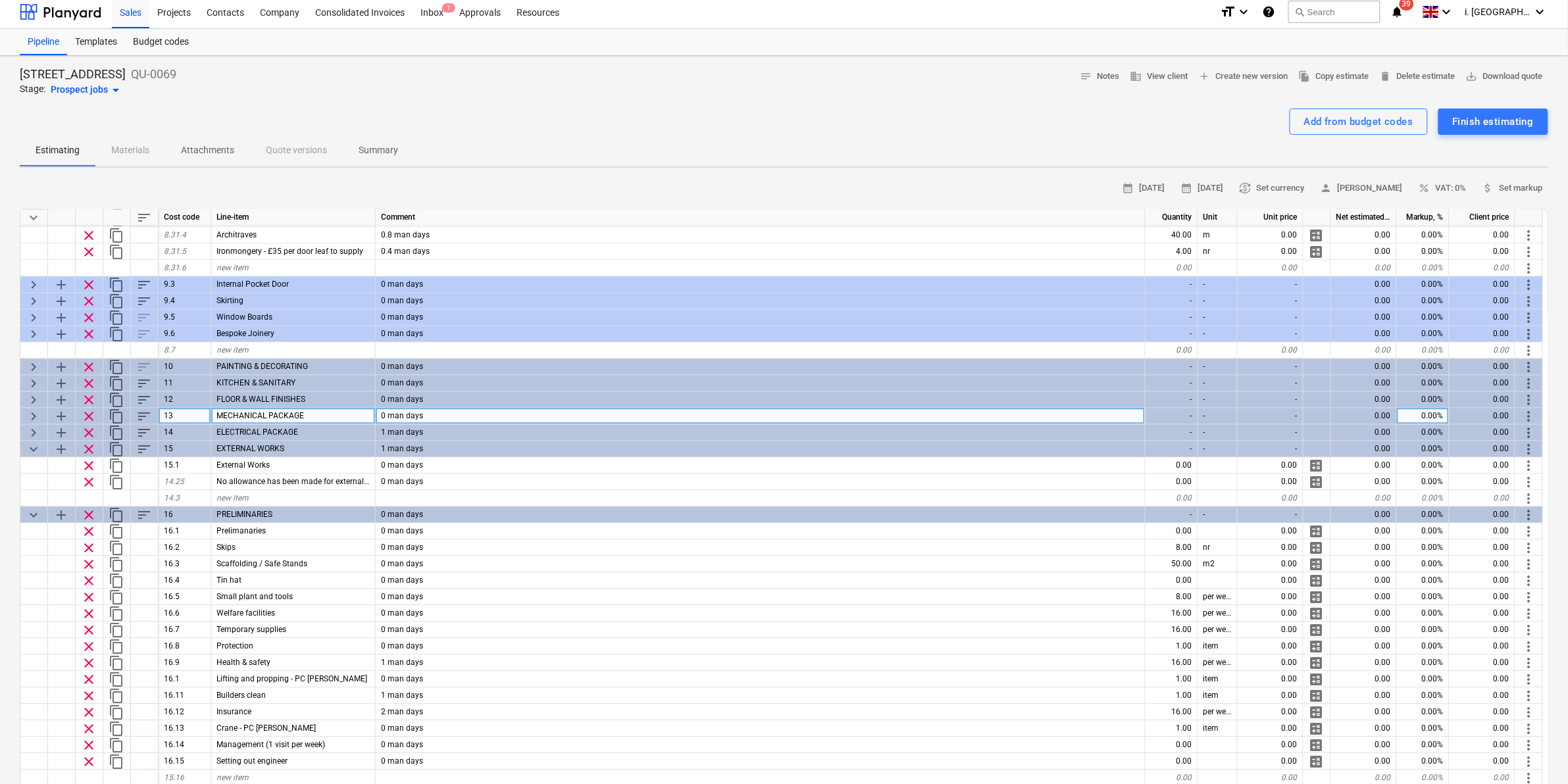
click at [28, 415] on span "keyboard_arrow_right" at bounding box center [33, 417] width 16 height 16
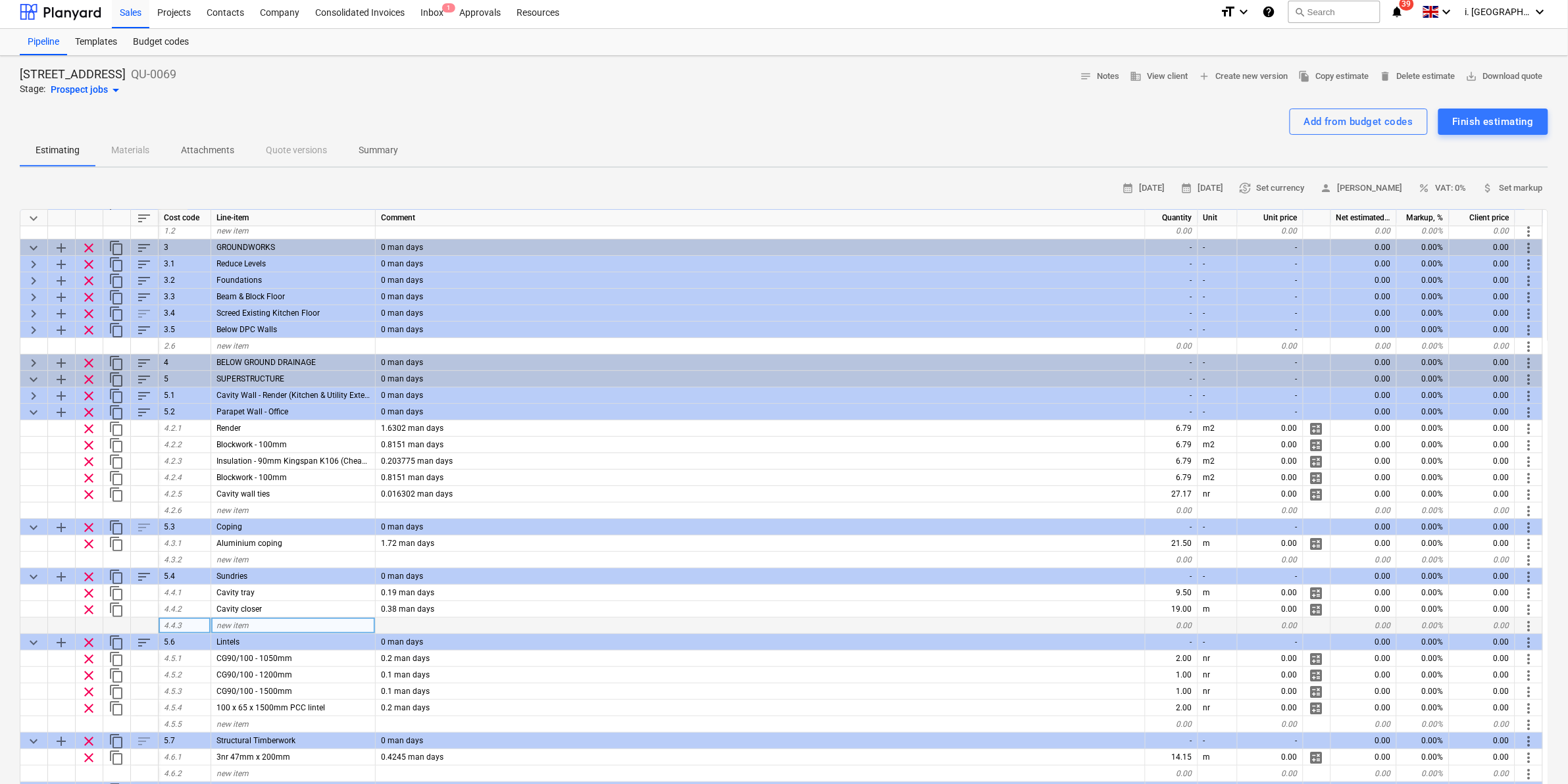
scroll to position [0, 0]
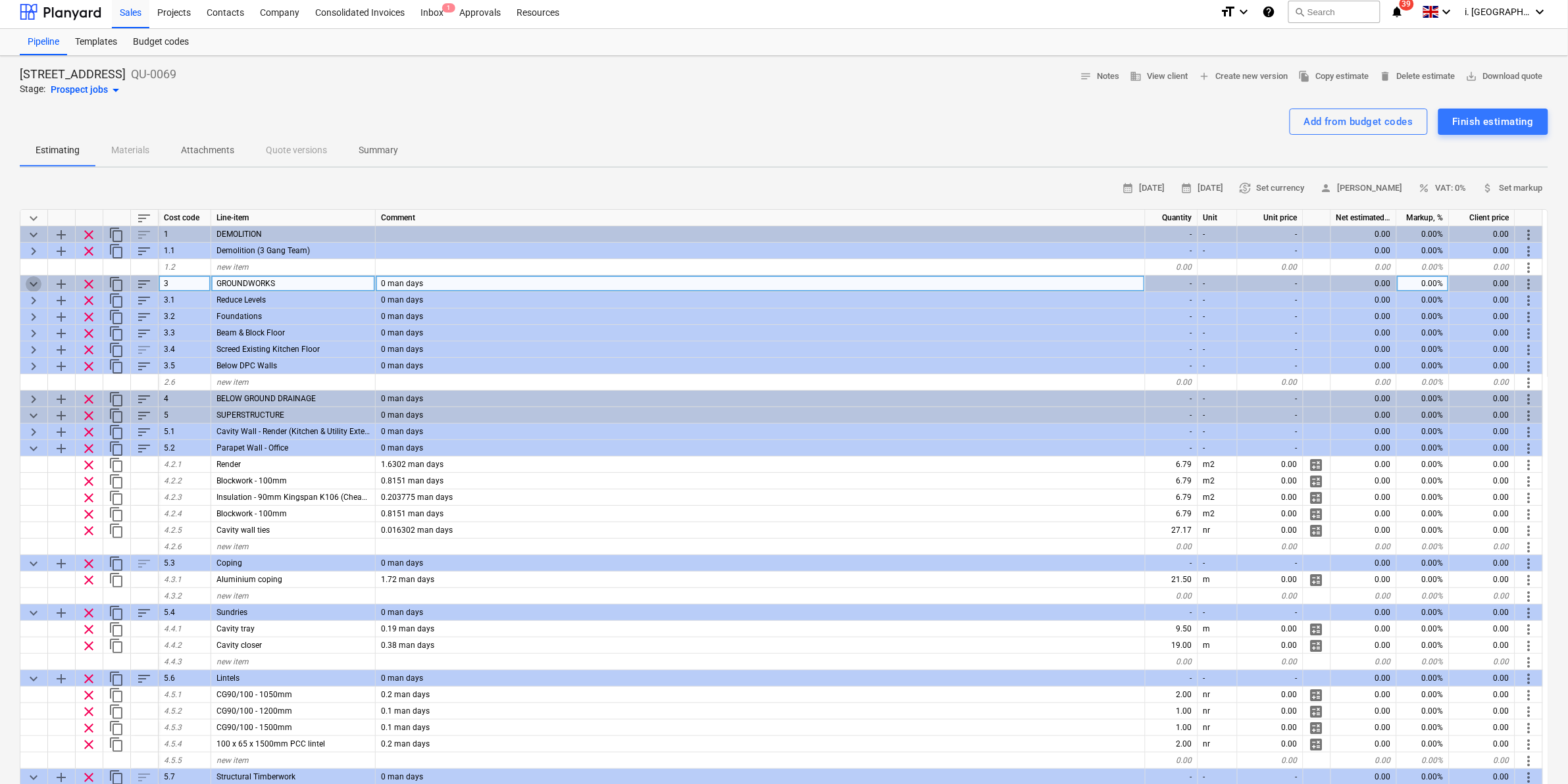
click at [33, 277] on span "keyboard_arrow_down" at bounding box center [33, 284] width 16 height 16
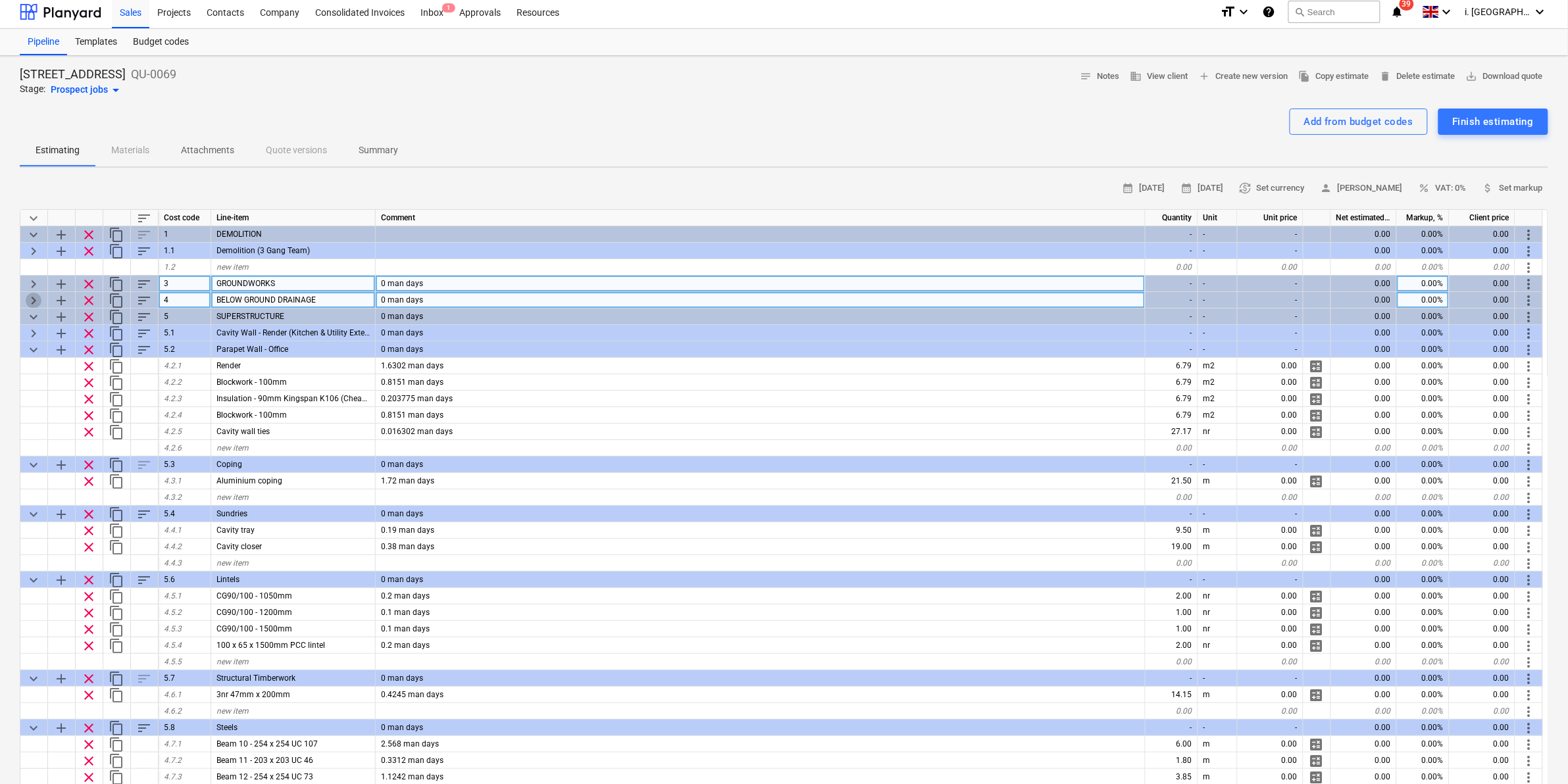
click at [36, 302] on span "keyboard_arrow_right" at bounding box center [33, 301] width 16 height 16
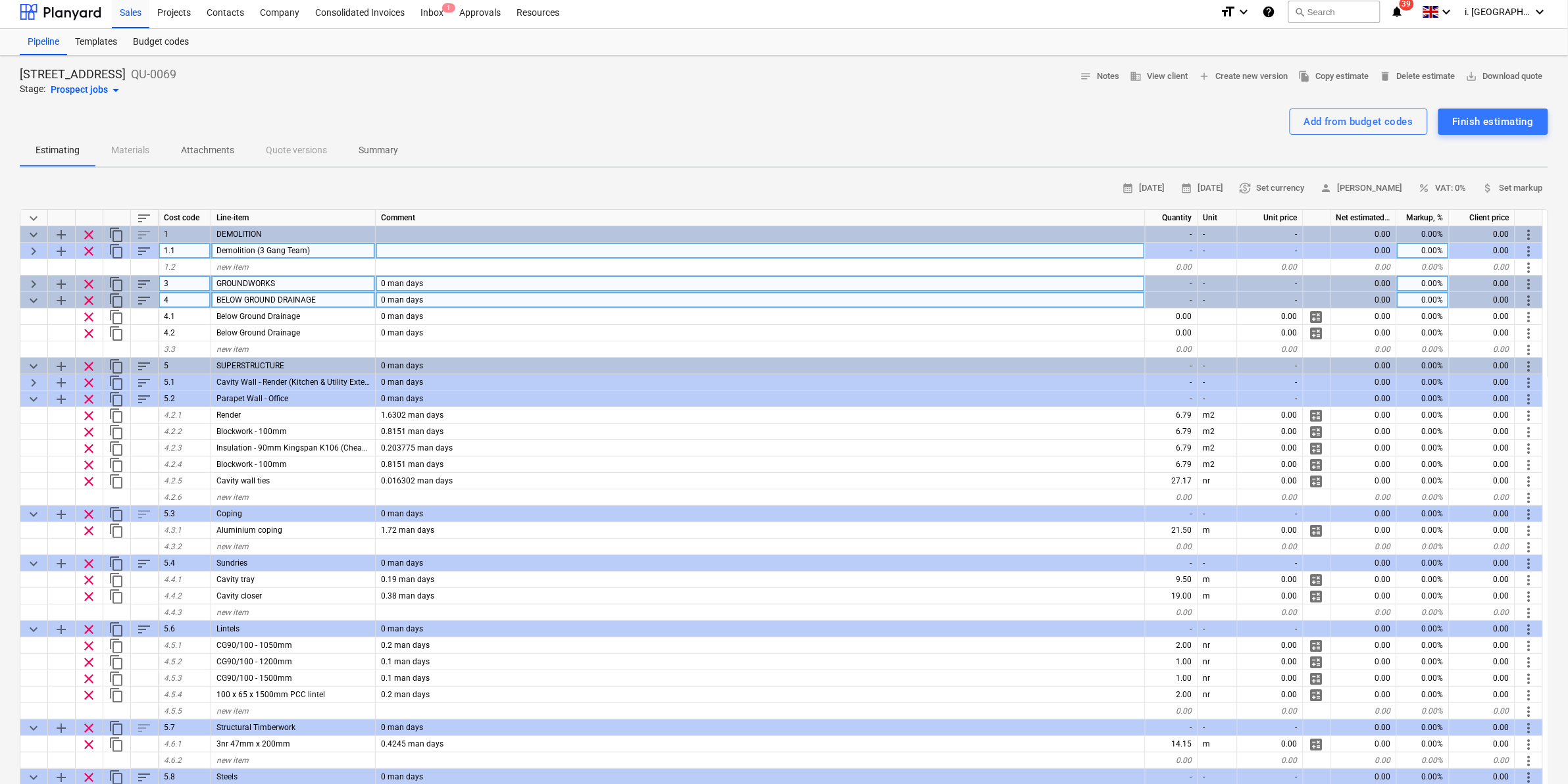
click at [38, 250] on span "keyboard_arrow_right" at bounding box center [33, 251] width 16 height 16
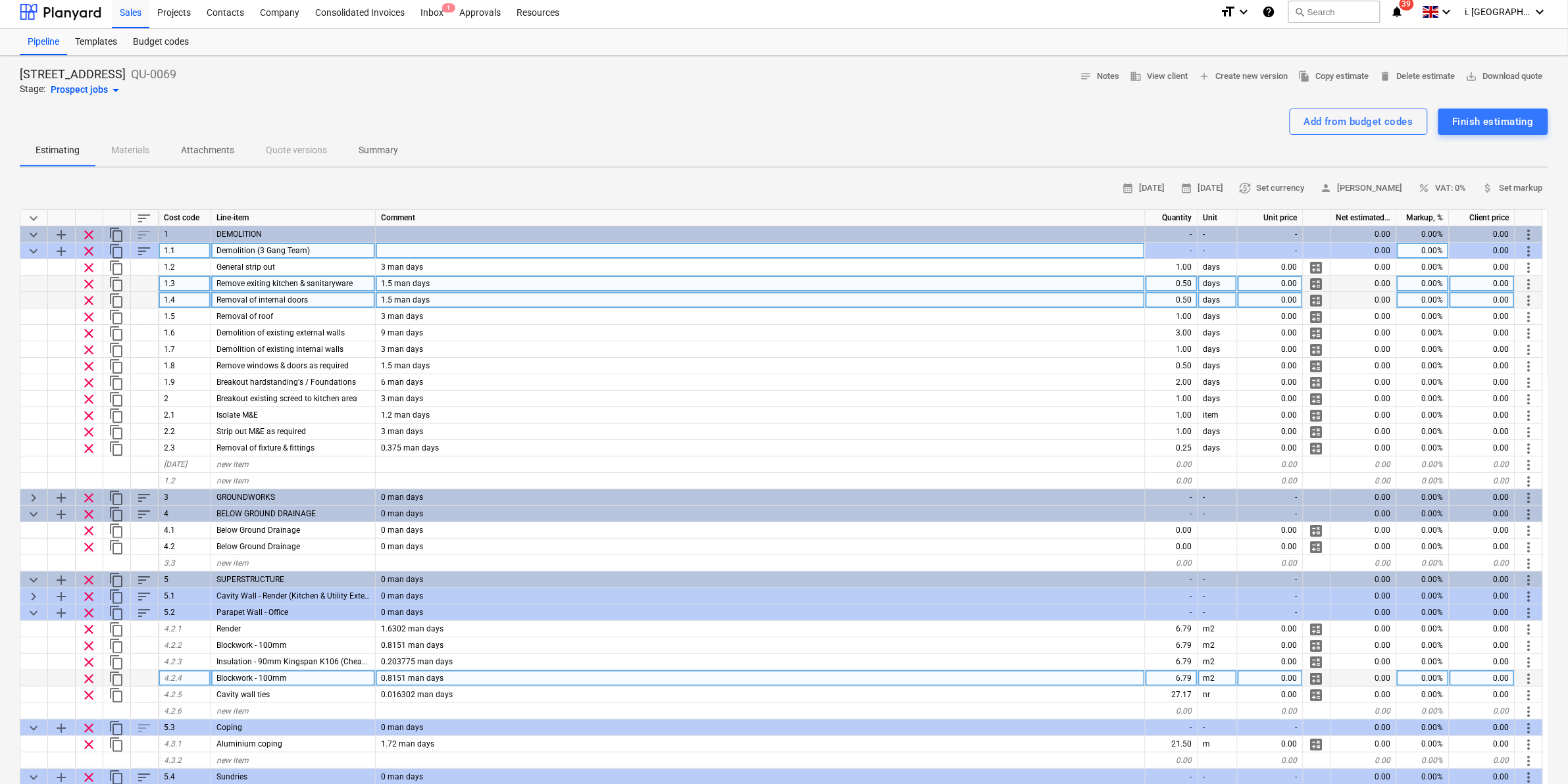
click at [35, 682] on div at bounding box center [34, 678] width 28 height 16
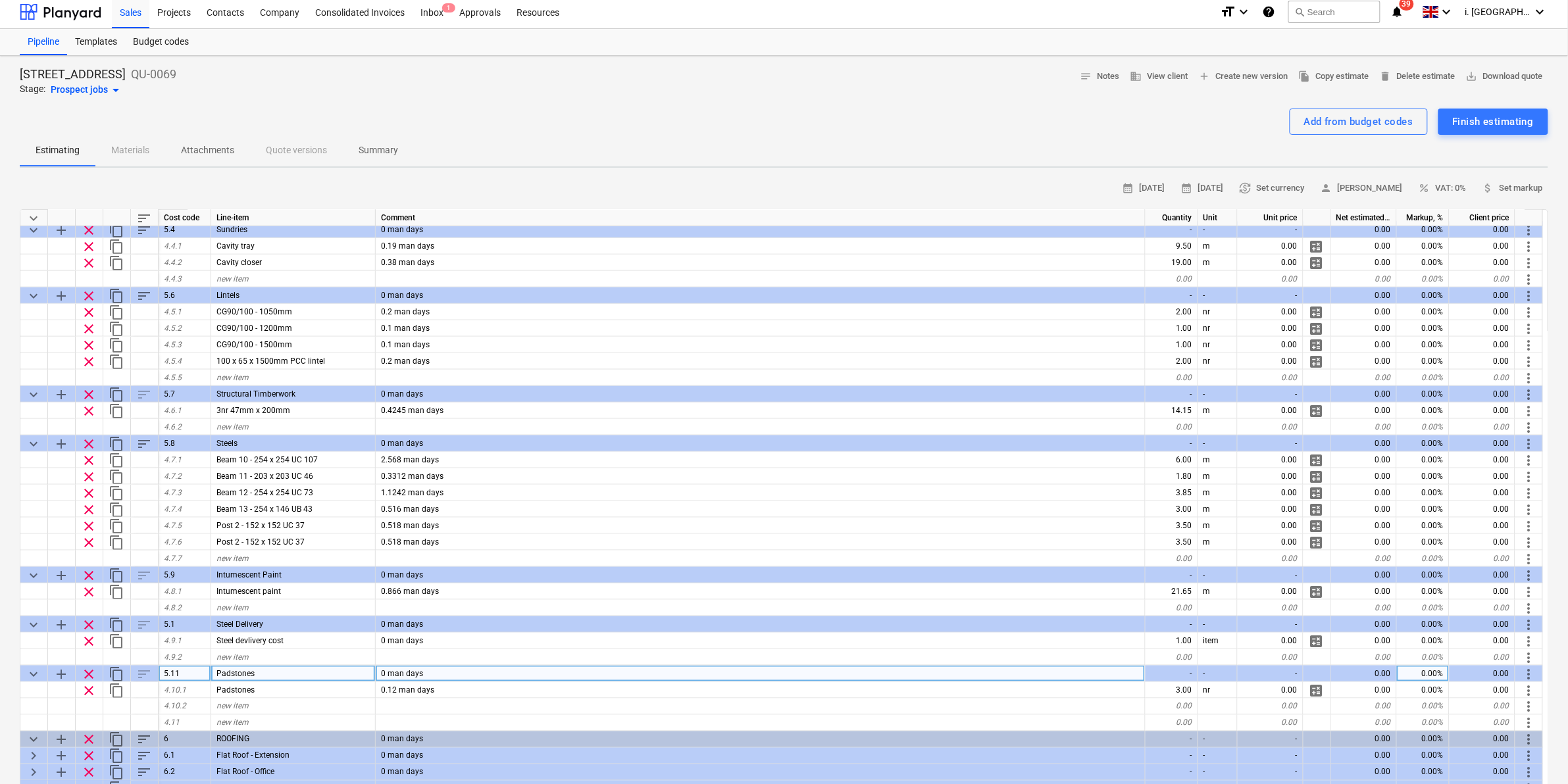
scroll to position [1095, 0]
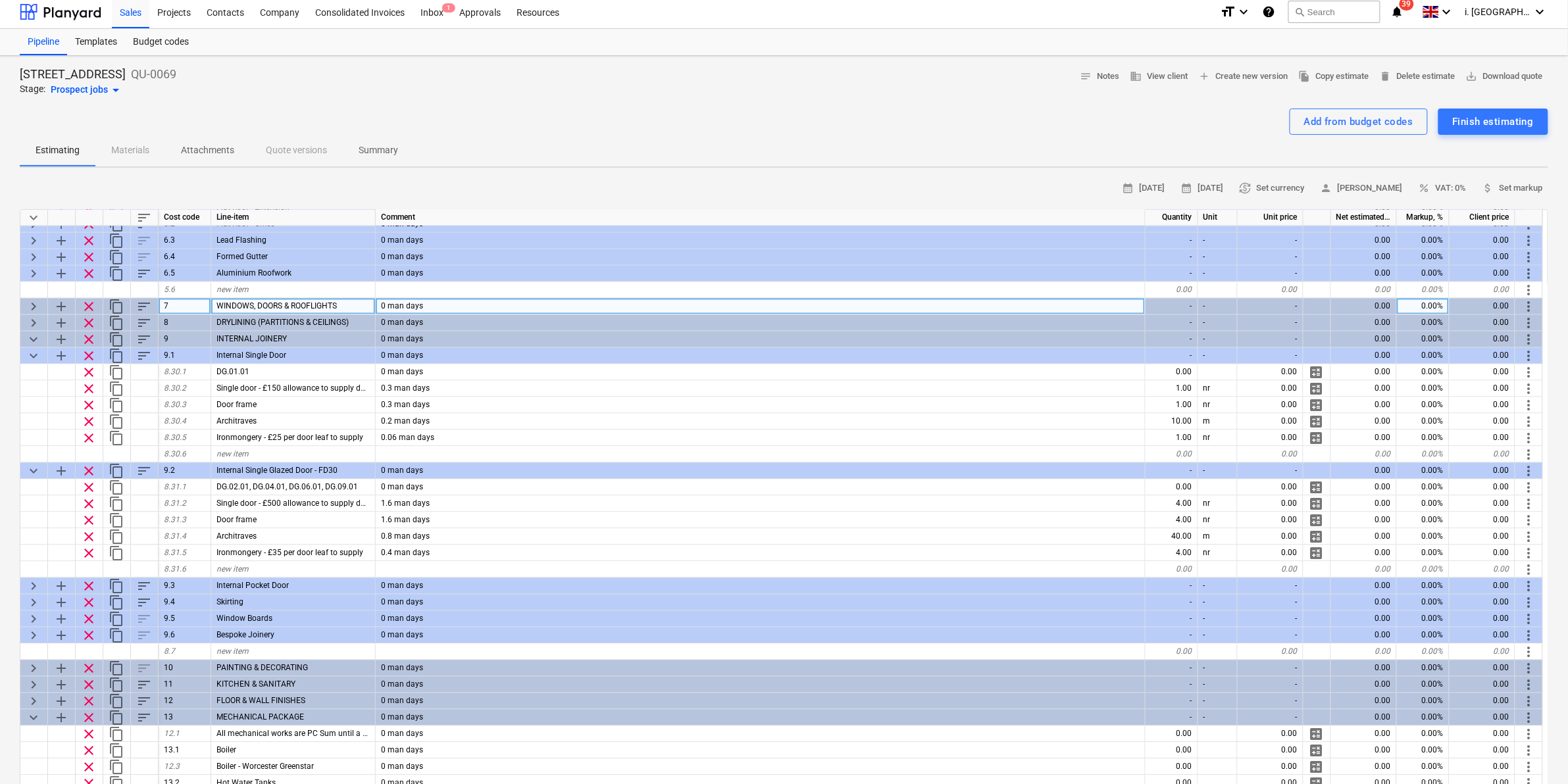
click at [31, 300] on span "keyboard_arrow_right" at bounding box center [33, 307] width 16 height 16
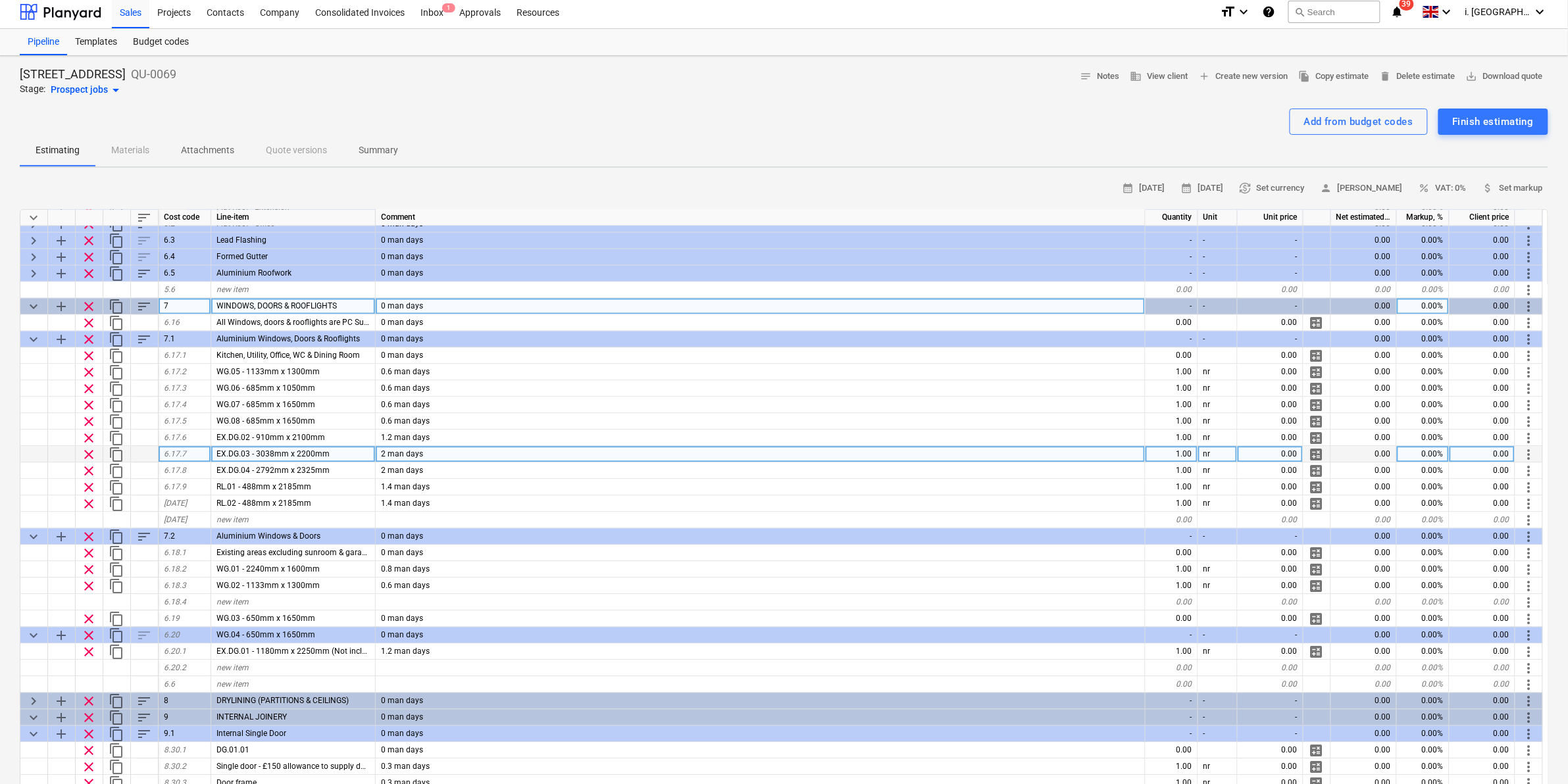
click at [41, 455] on div at bounding box center [34, 455] width 28 height 16
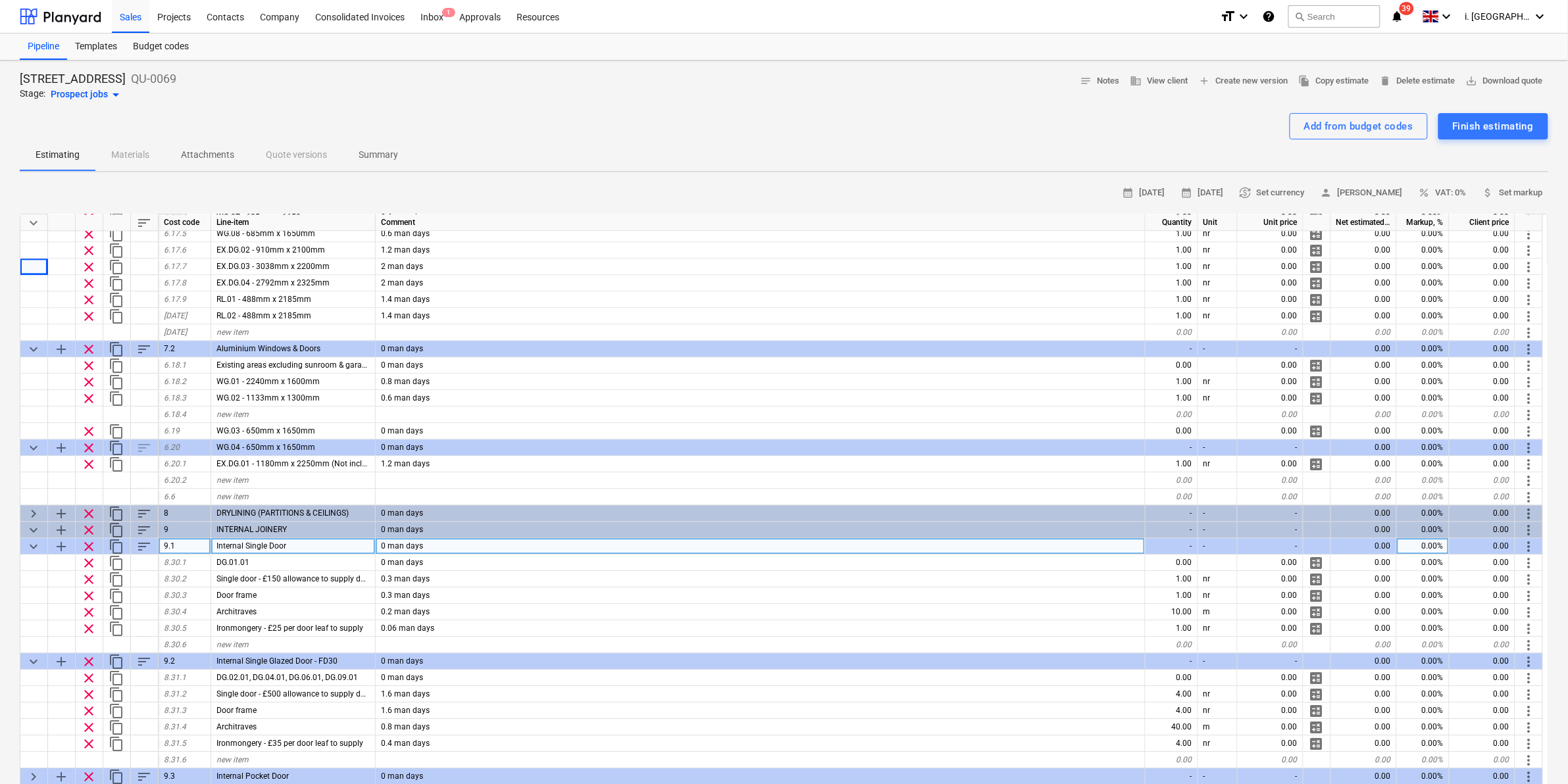
scroll to position [740, 0]
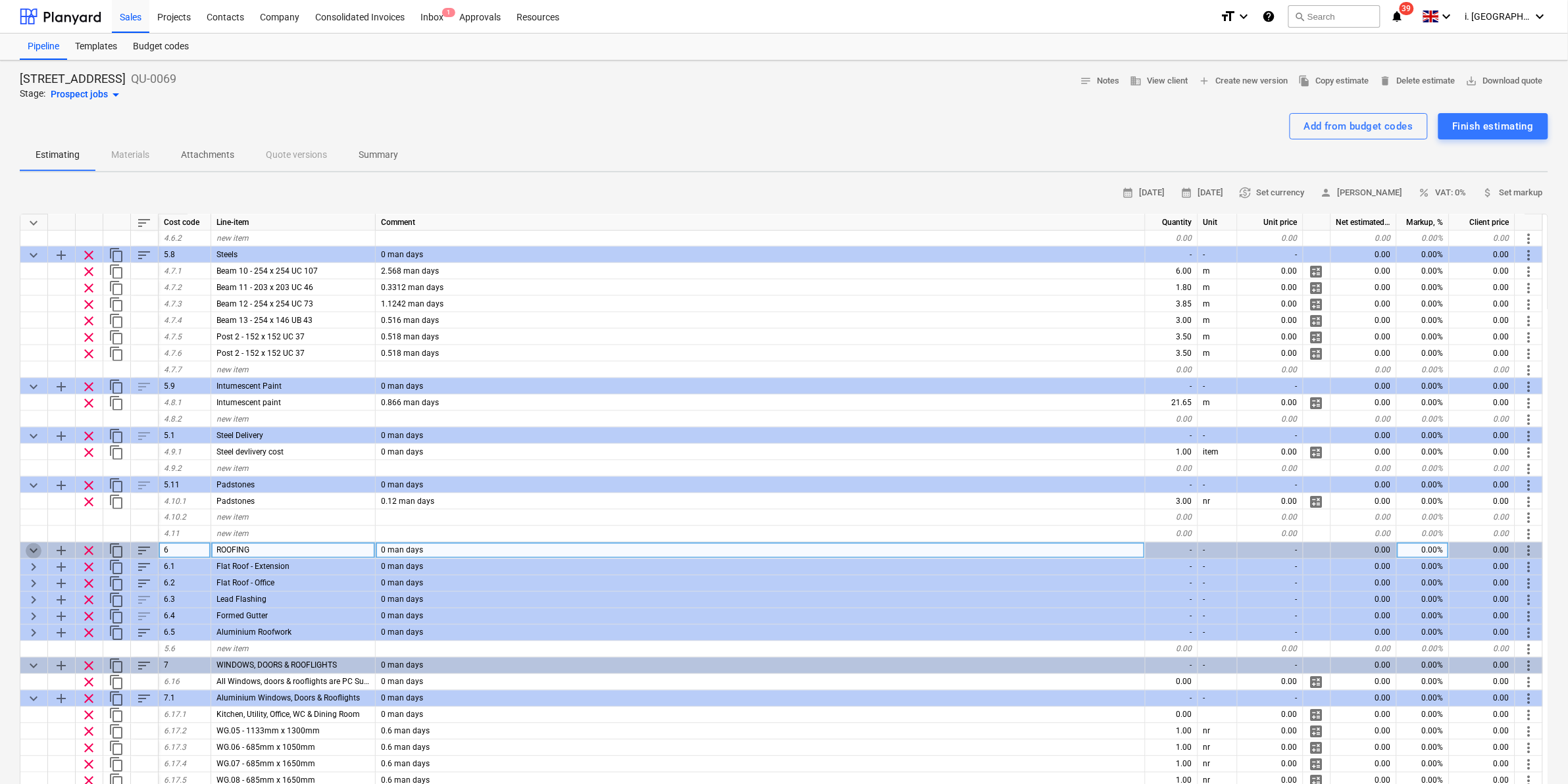
click at [37, 551] on span "keyboard_arrow_down" at bounding box center [33, 551] width 16 height 16
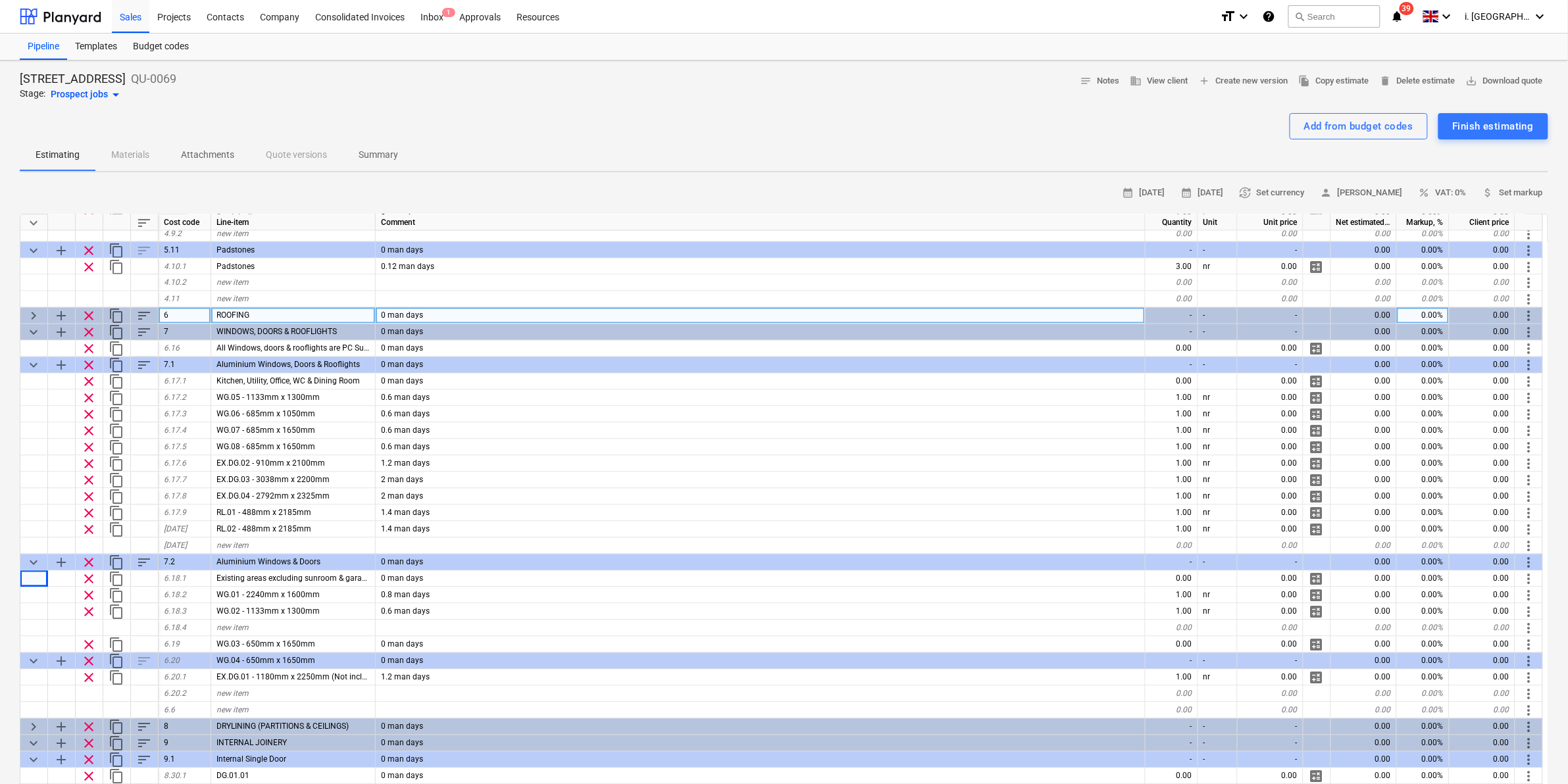
scroll to position [984, 0]
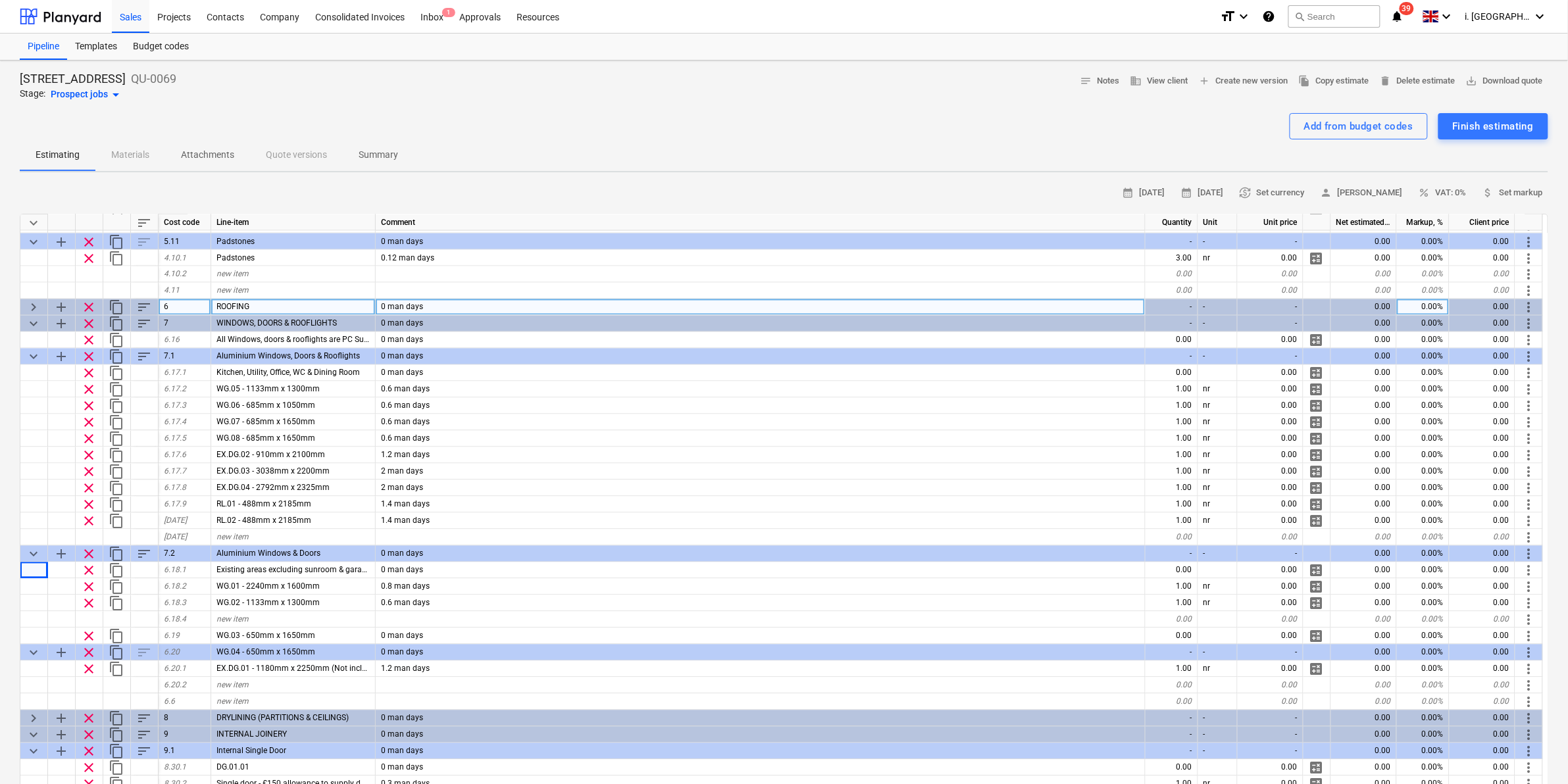
click at [30, 309] on span "keyboard_arrow_right" at bounding box center [33, 308] width 16 height 16
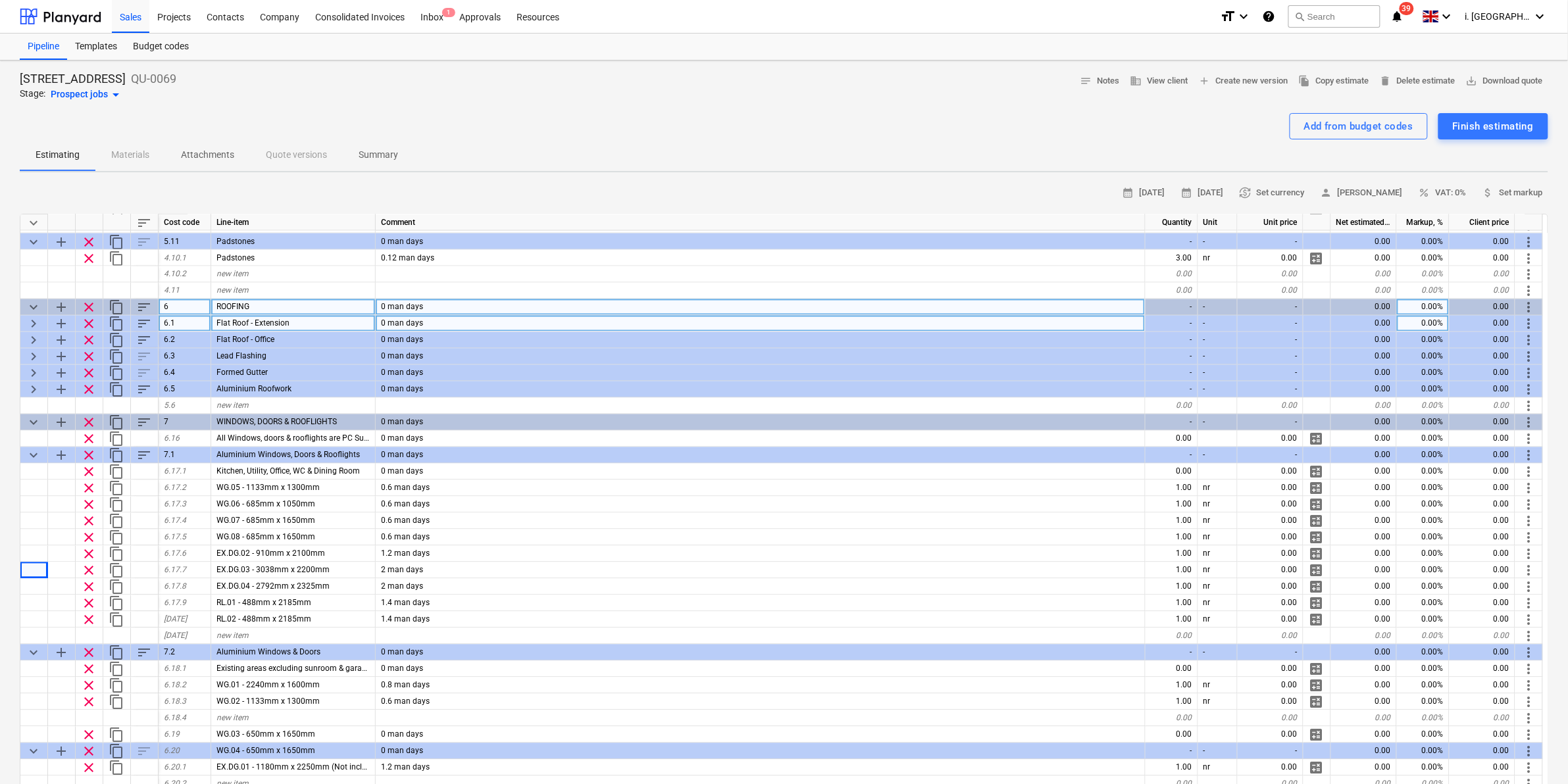
click at [33, 323] on span "keyboard_arrow_right" at bounding box center [33, 324] width 16 height 16
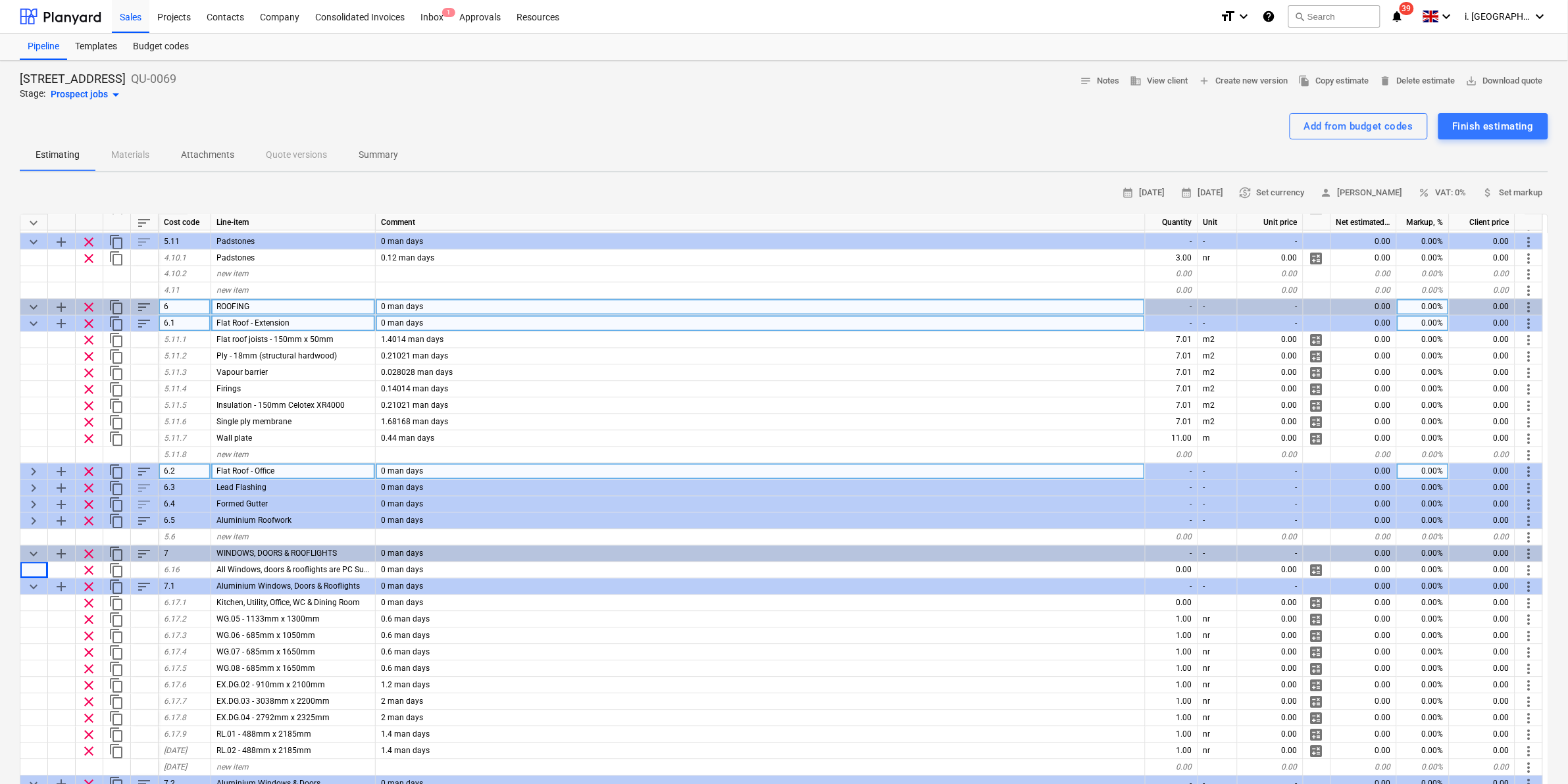
click at [27, 465] on span "keyboard_arrow_right" at bounding box center [33, 473] width 16 height 16
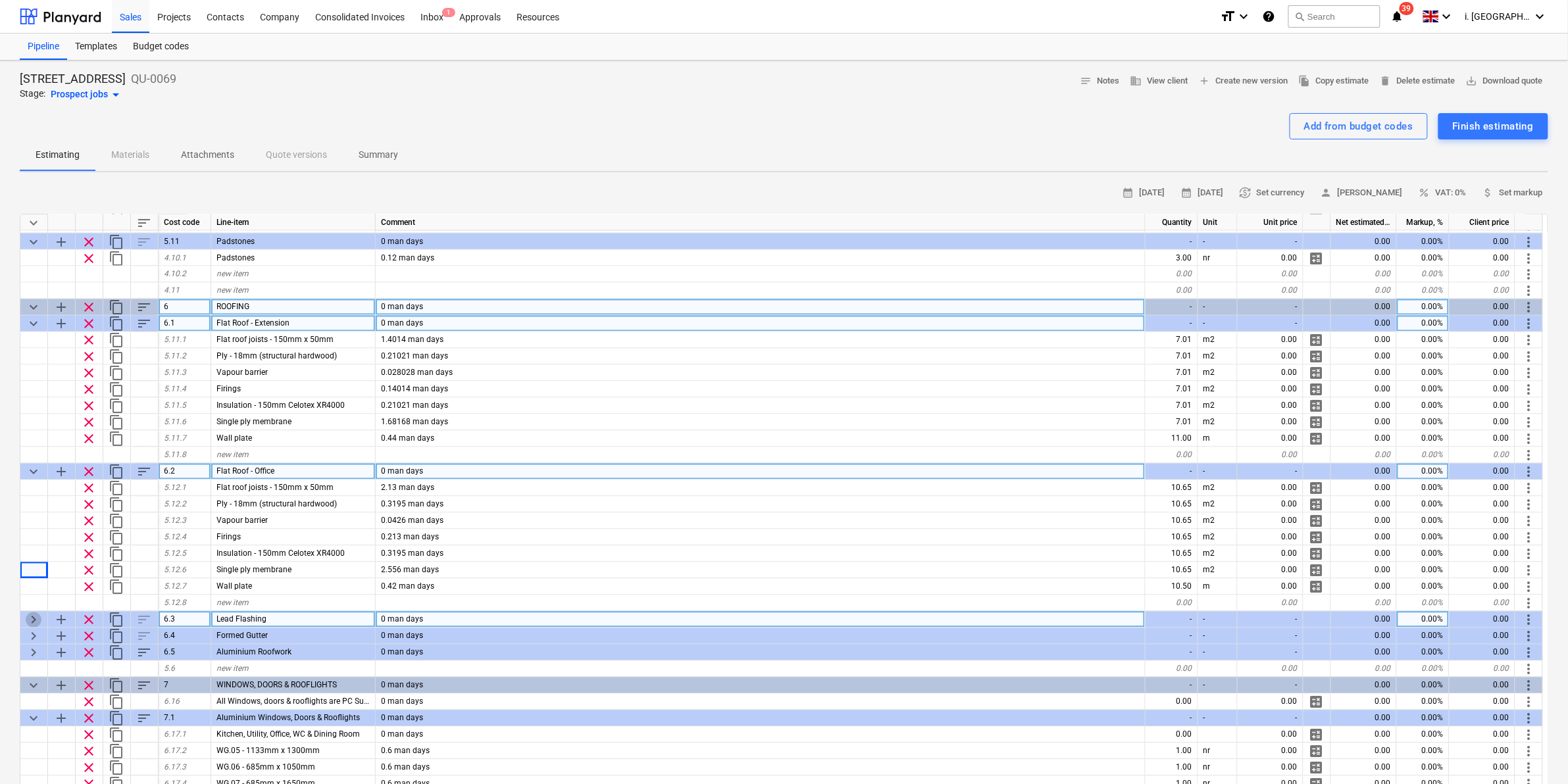
click at [26, 613] on span "keyboard_arrow_right" at bounding box center [33, 620] width 16 height 16
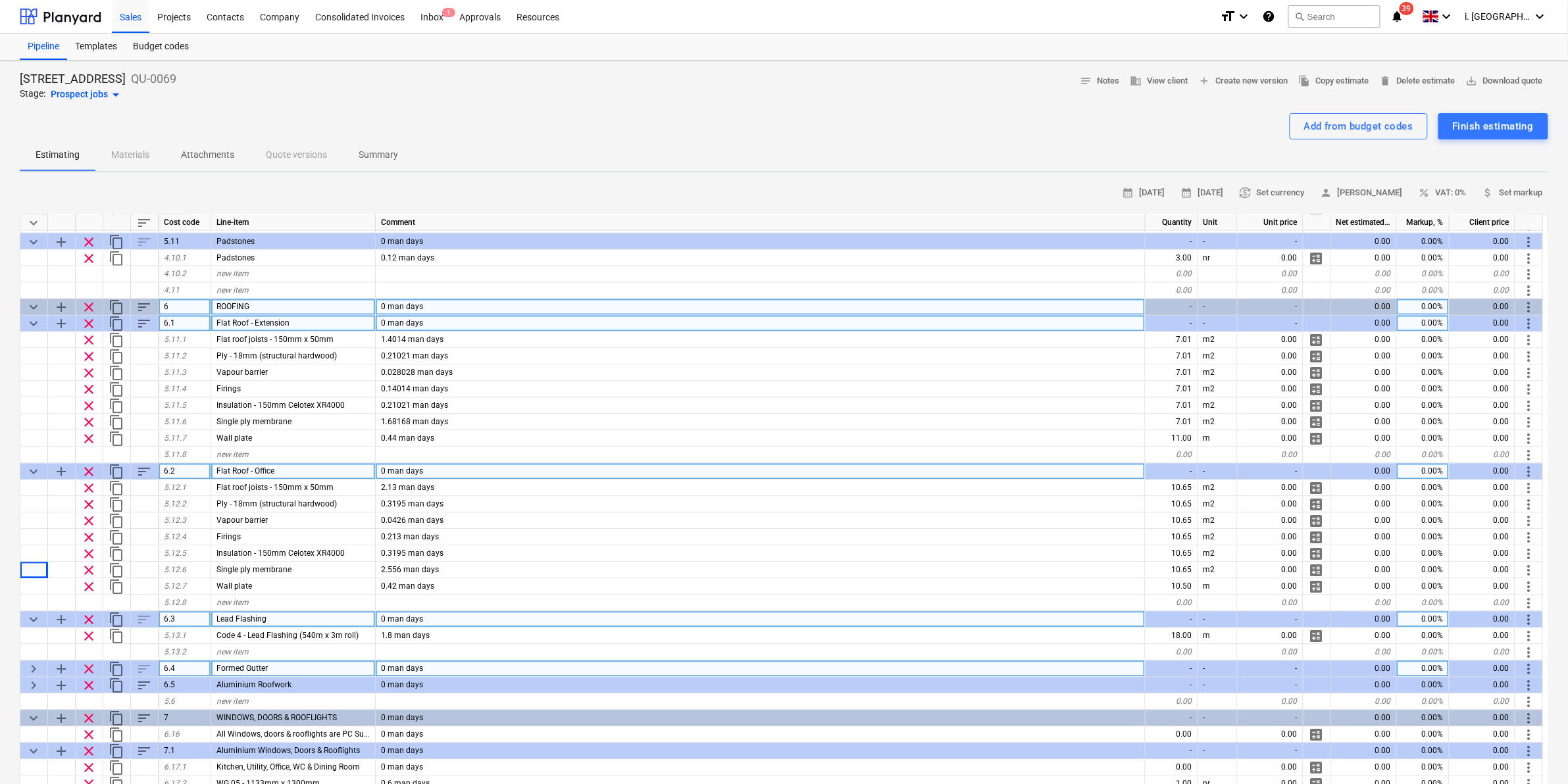
click at [25, 668] on span "keyboard_arrow_right" at bounding box center [33, 670] width 16 height 16
type textarea "x"
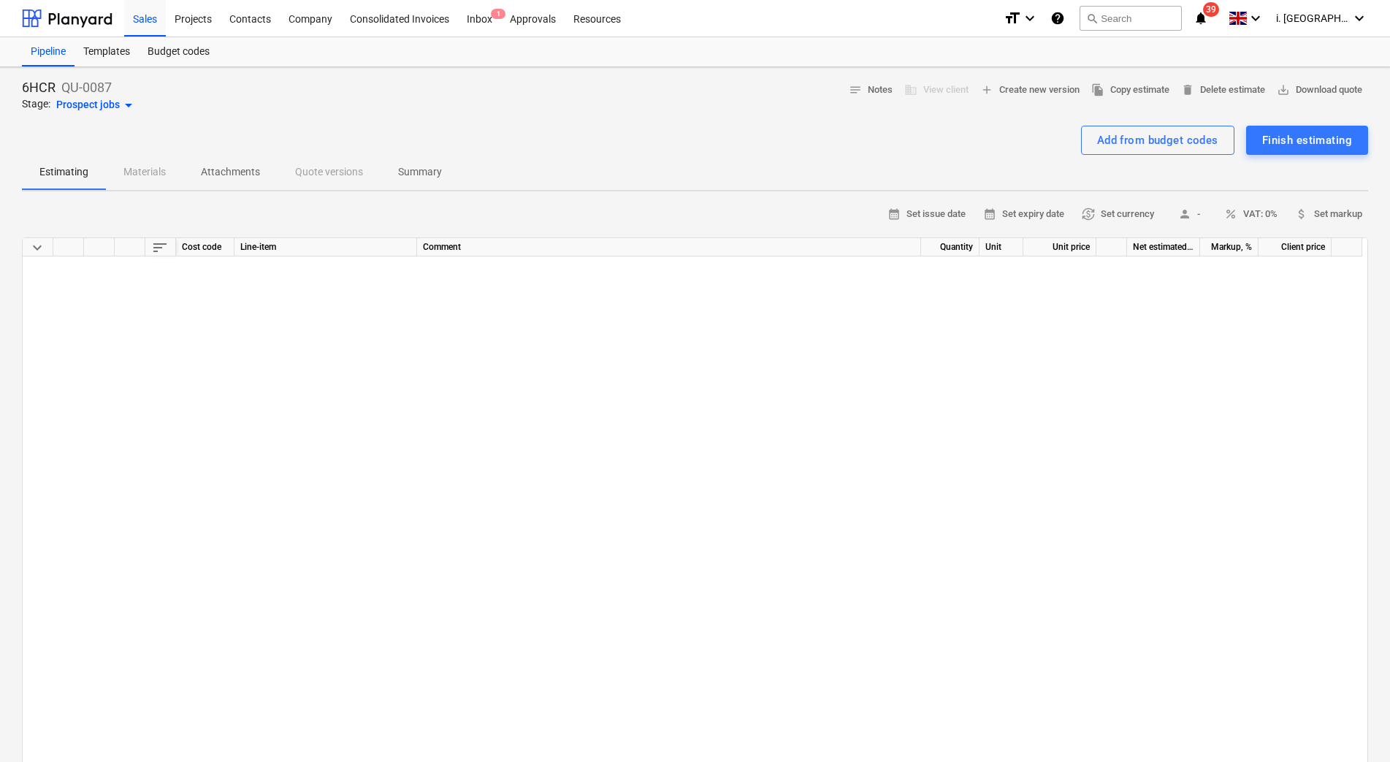
scroll to position [3198, 0]
